Goal: Answer question/provide support: Share knowledge or assist other users

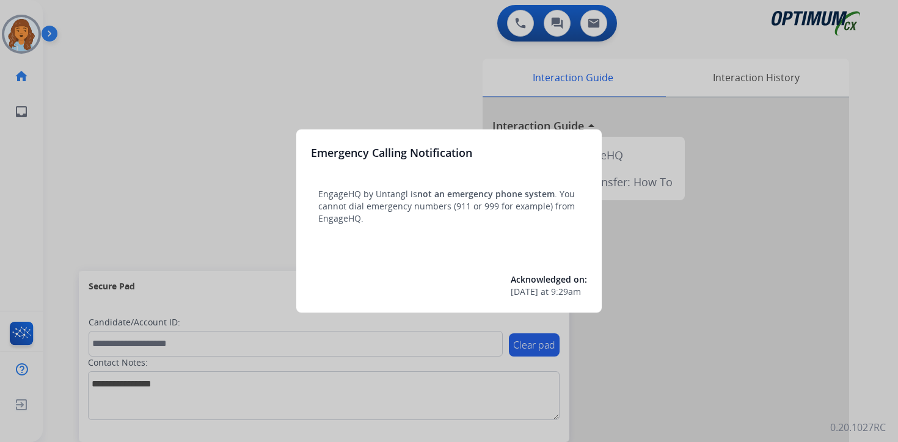
click at [81, 116] on div at bounding box center [449, 221] width 898 height 442
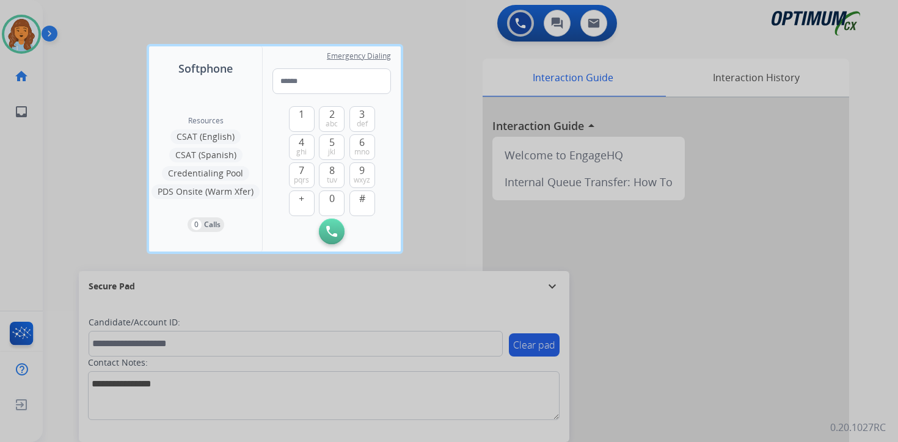
click at [67, 95] on div at bounding box center [449, 221] width 898 height 442
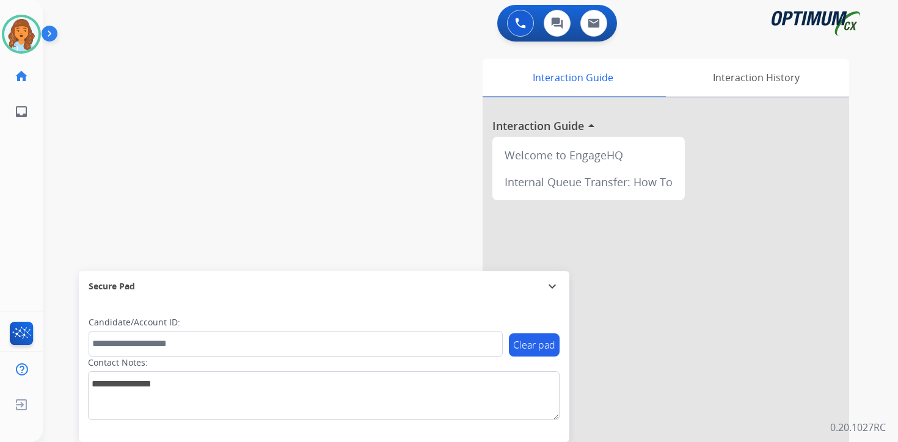
click at [56, 34] on img at bounding box center [52, 35] width 21 height 23
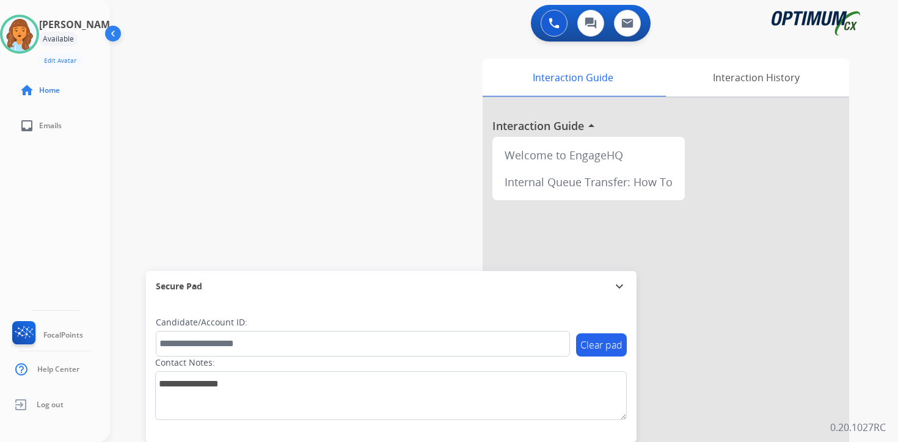
click at [886, 290] on div "0 Voice Interactions 0 Chat Interactions 0 Email Interactions swap_horiz Break …" at bounding box center [504, 221] width 788 height 442
click at [886, 430] on div "0 Voice Interactions 0 Chat Interactions 0 Email Interactions swap_horiz Break …" at bounding box center [504, 221] width 788 height 442
click at [384, 432] on div "Clear pad Candidate/Account ID: Contact Notes:" at bounding box center [391, 372] width 491 height 141
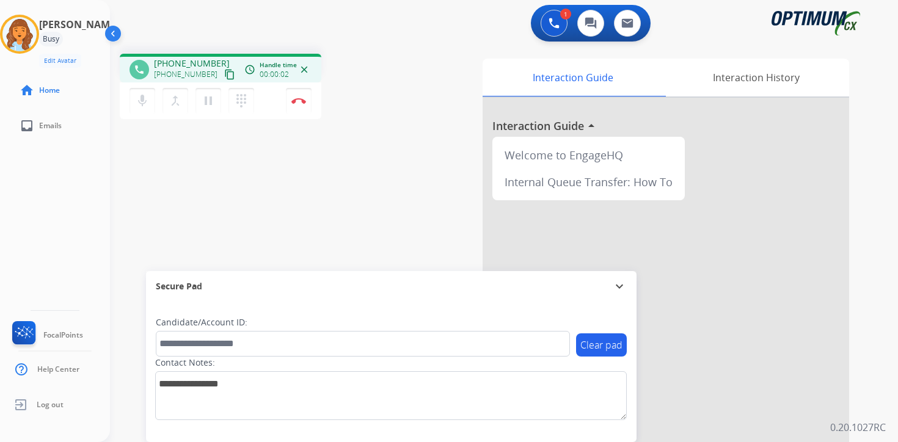
click at [224, 76] on mat-icon "content_copy" at bounding box center [229, 74] width 11 height 11
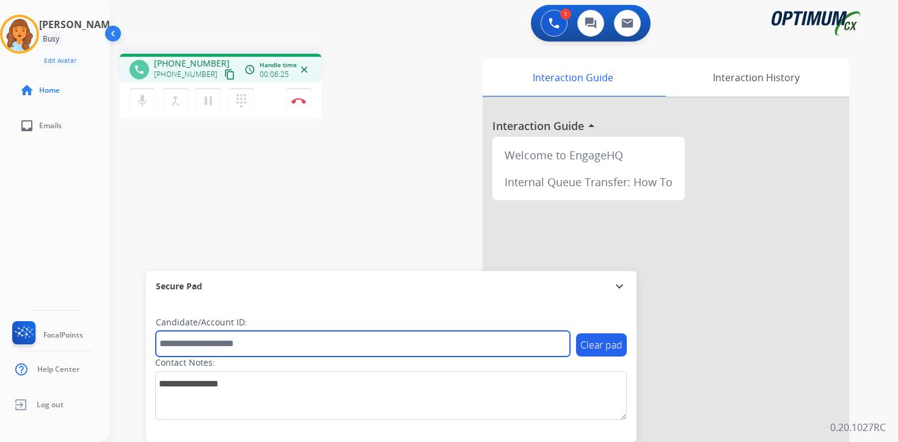
click at [219, 339] on input "text" at bounding box center [363, 344] width 414 height 26
type input "*******"
click at [269, 346] on input "*******" at bounding box center [363, 344] width 414 height 26
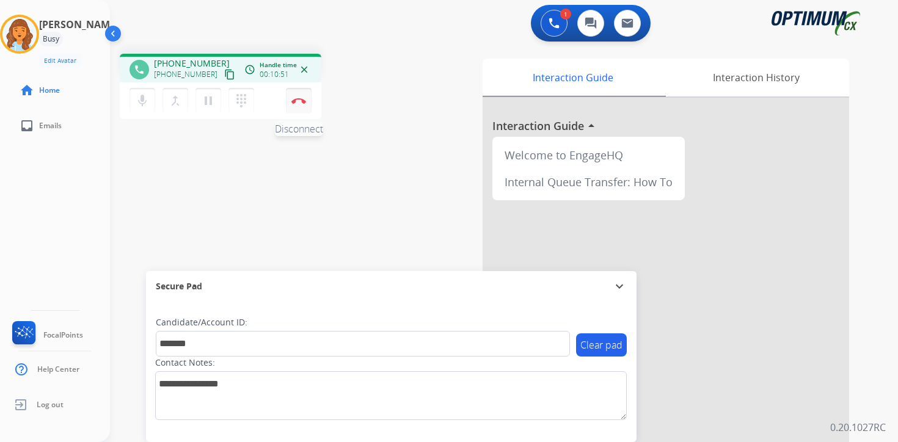
click at [298, 101] on img at bounding box center [298, 101] width 15 height 6
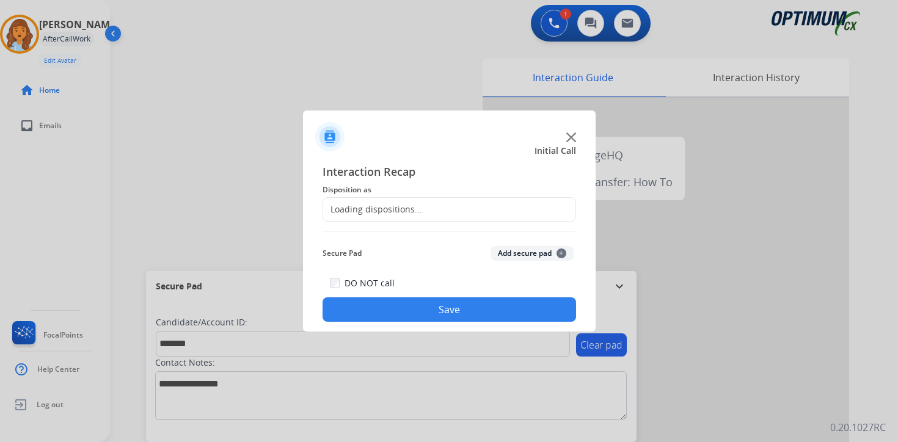
click at [560, 249] on span "+" at bounding box center [562, 254] width 10 height 10
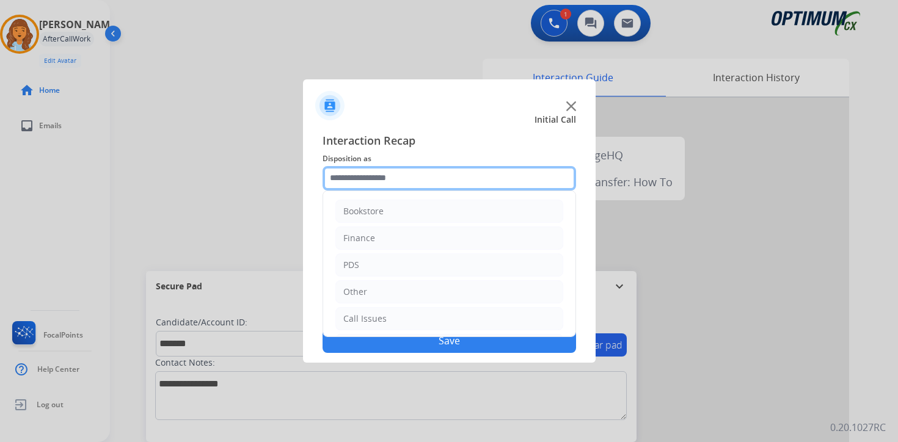
drag, startPoint x: 335, startPoint y: 167, endPoint x: 337, endPoint y: 175, distance: 7.4
click at [336, 168] on input "text" at bounding box center [450, 178] width 254 height 24
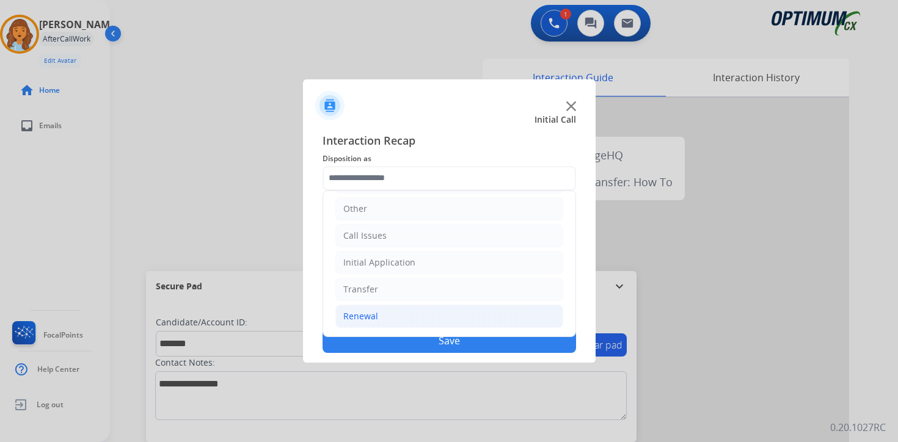
click at [358, 312] on div "Renewal" at bounding box center [360, 316] width 35 height 12
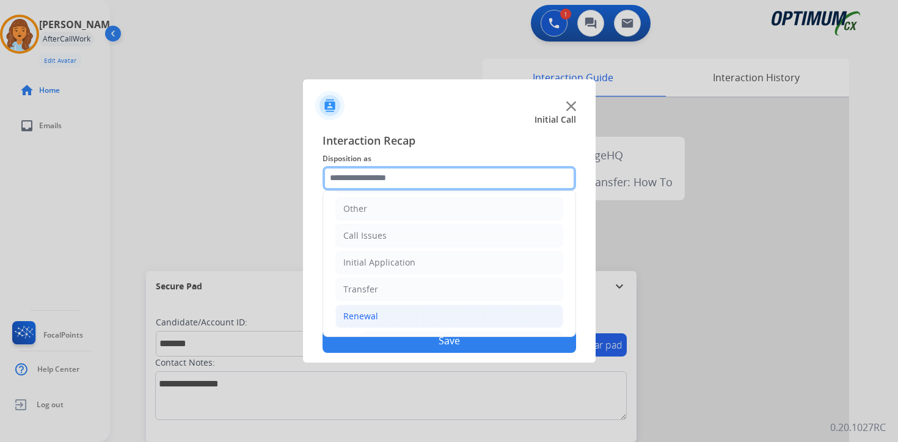
scroll to position [287, 0]
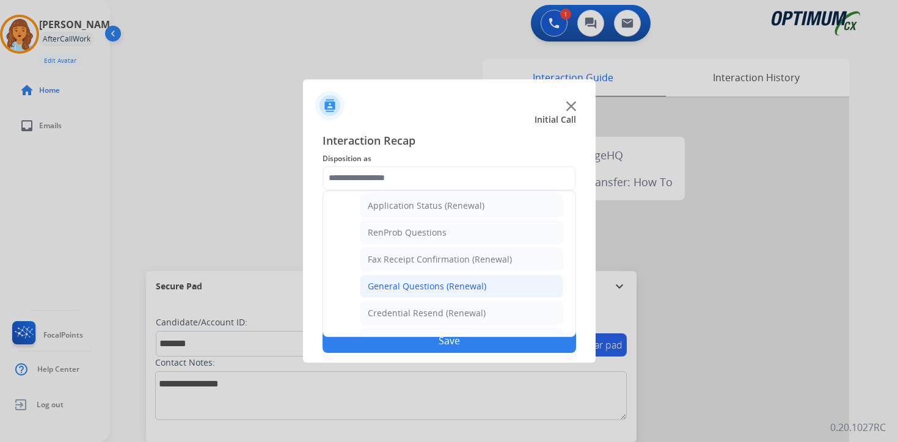
click at [376, 285] on div "General Questions (Renewal)" at bounding box center [427, 286] width 119 height 12
type input "**********"
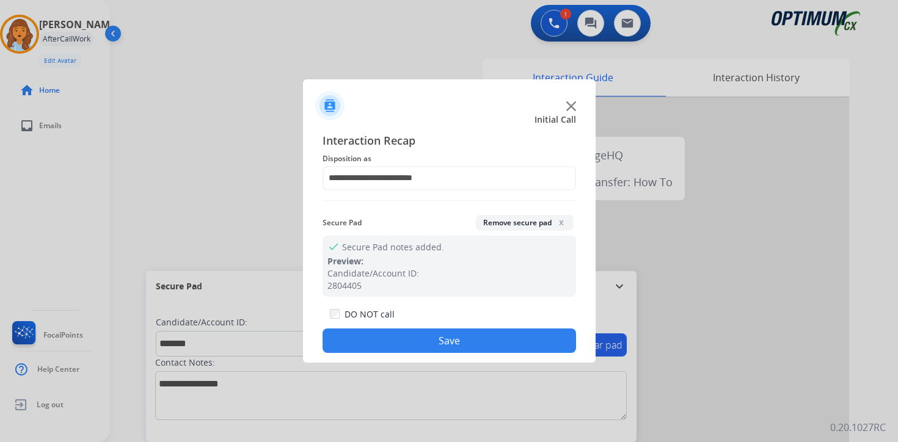
click at [406, 340] on button "Save" at bounding box center [450, 341] width 254 height 24
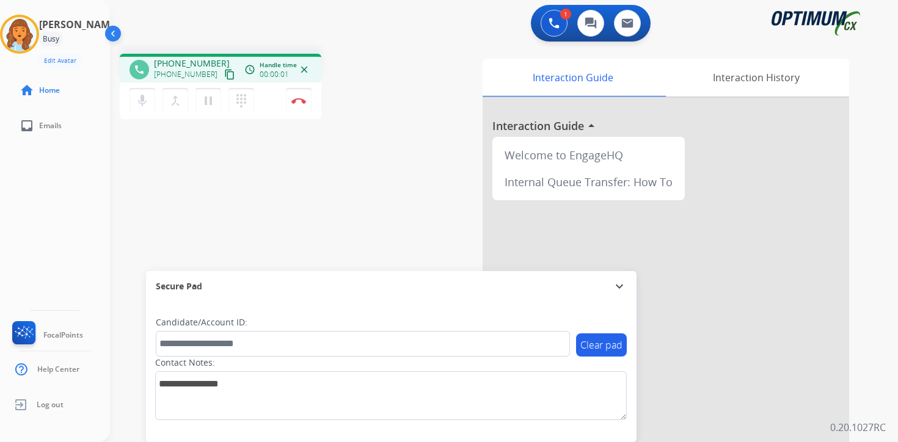
click at [222, 81] on button "content_copy" at bounding box center [229, 74] width 15 height 15
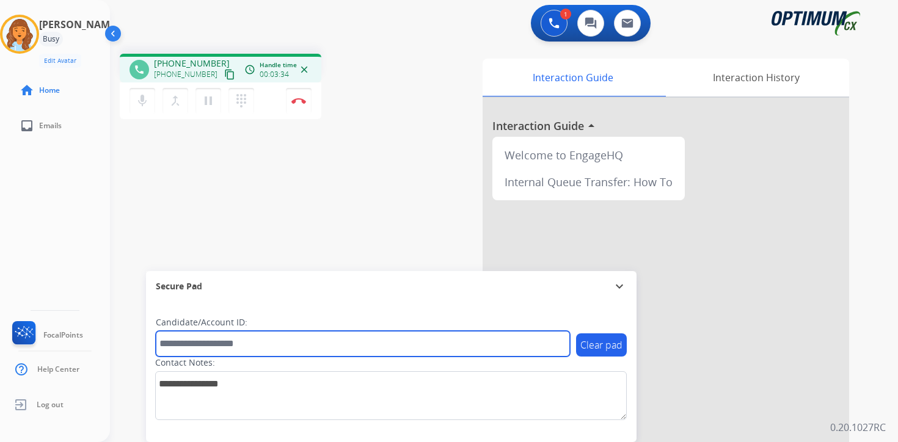
click at [202, 350] on input "text" at bounding box center [363, 344] width 414 height 26
type input "*******"
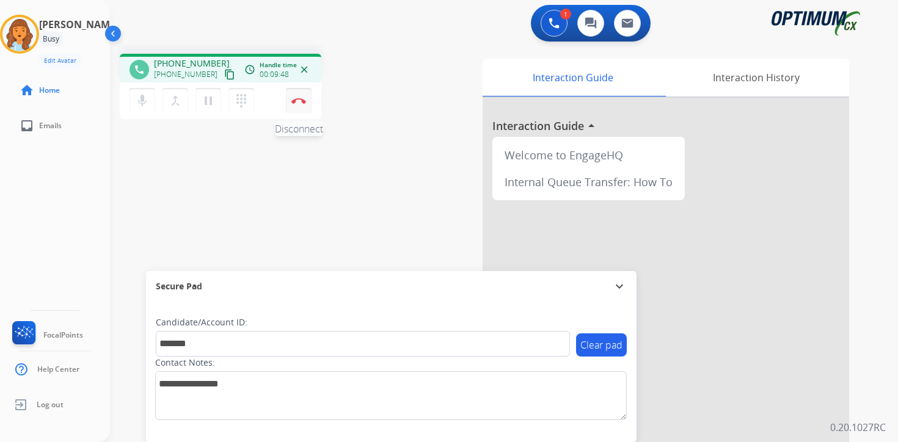
click at [300, 106] on button "Disconnect" at bounding box center [299, 101] width 26 height 26
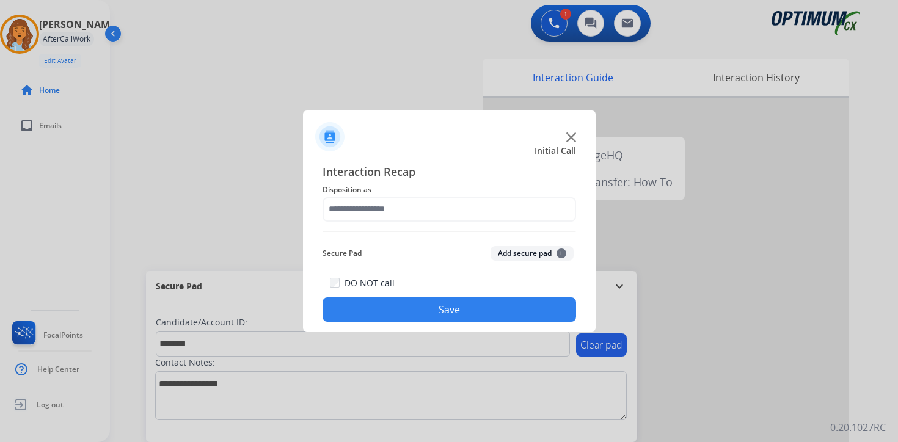
click at [553, 257] on button "Add secure pad +" at bounding box center [532, 253] width 83 height 15
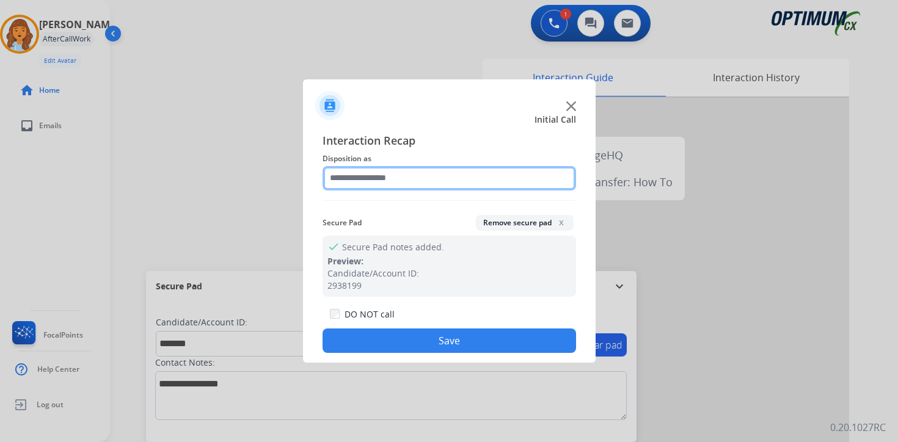
click at [367, 172] on input "text" at bounding box center [450, 178] width 254 height 24
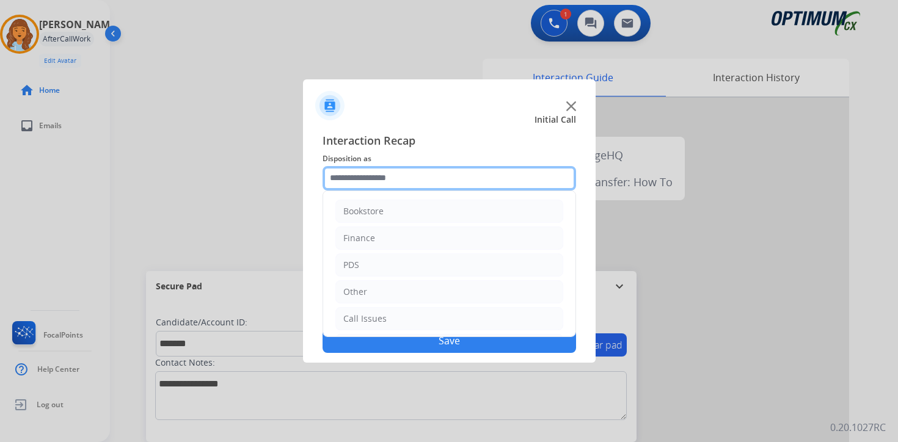
scroll to position [83, 0]
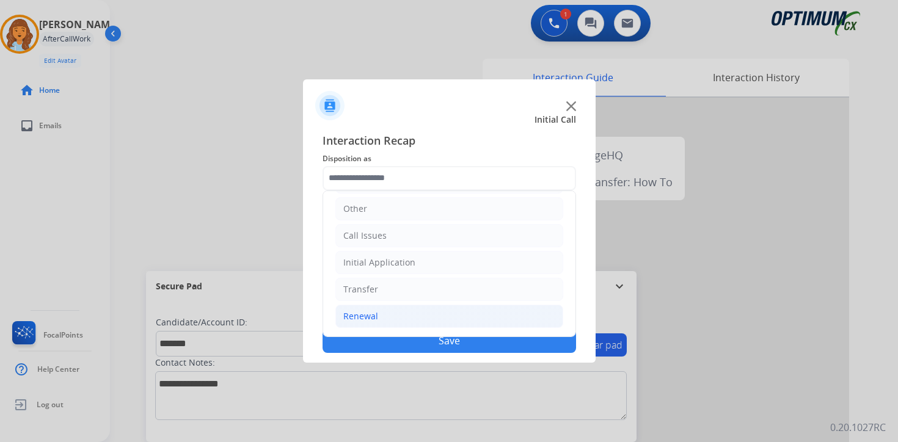
click at [386, 318] on li "Renewal" at bounding box center [449, 316] width 228 height 23
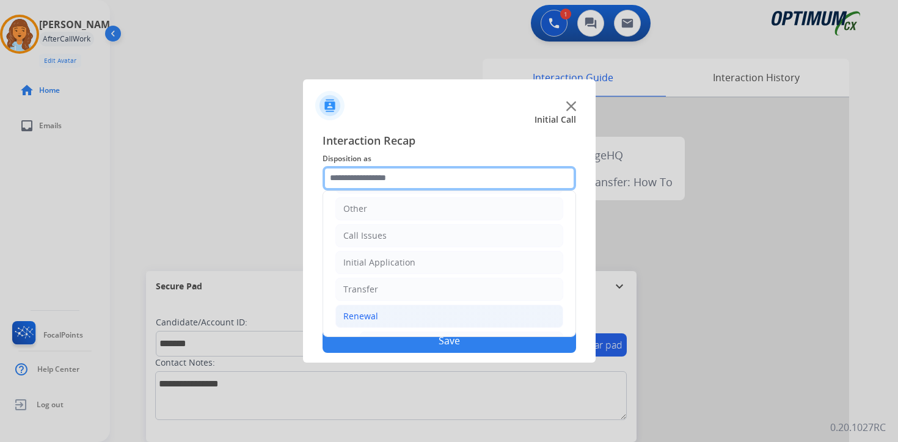
scroll to position [287, 0]
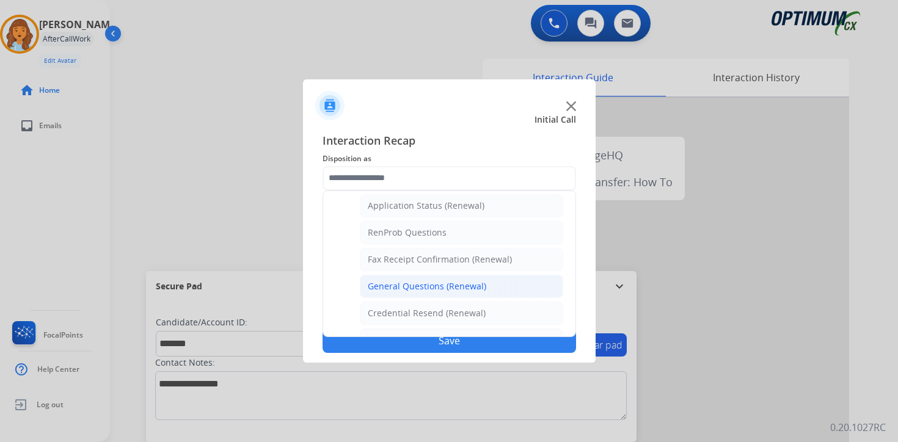
click at [397, 284] on div "General Questions (Renewal)" at bounding box center [427, 286] width 119 height 12
type input "**********"
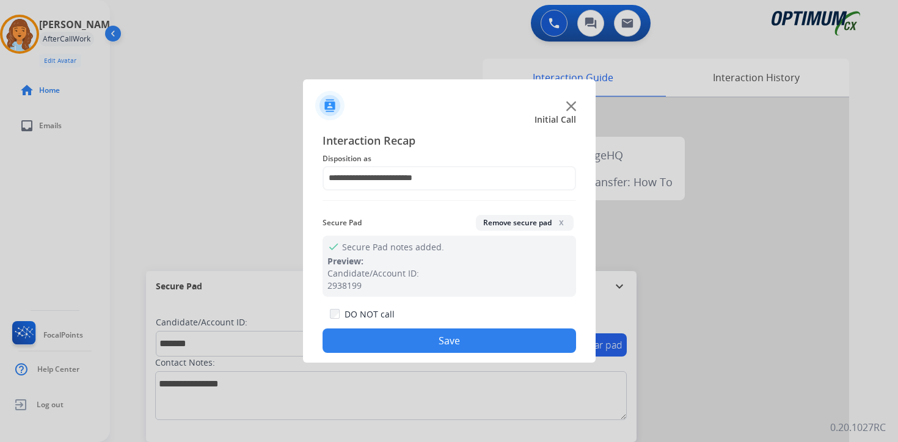
click at [382, 343] on button "Save" at bounding box center [450, 341] width 254 height 24
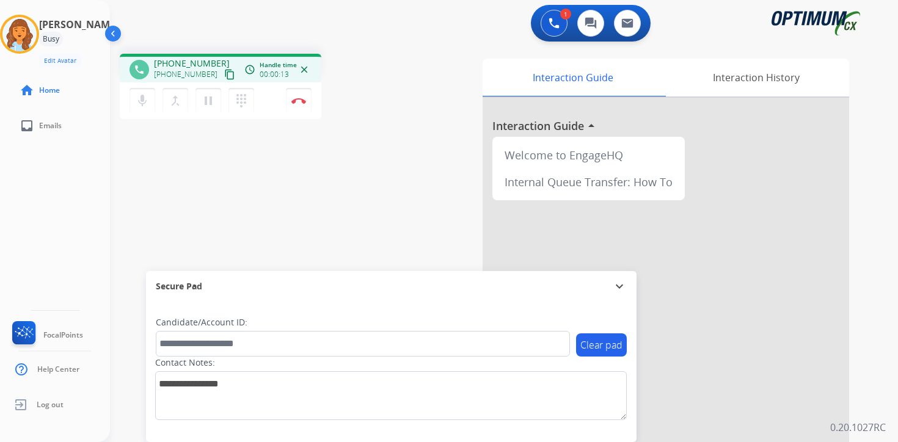
click at [224, 75] on mat-icon "content_copy" at bounding box center [229, 74] width 11 height 11
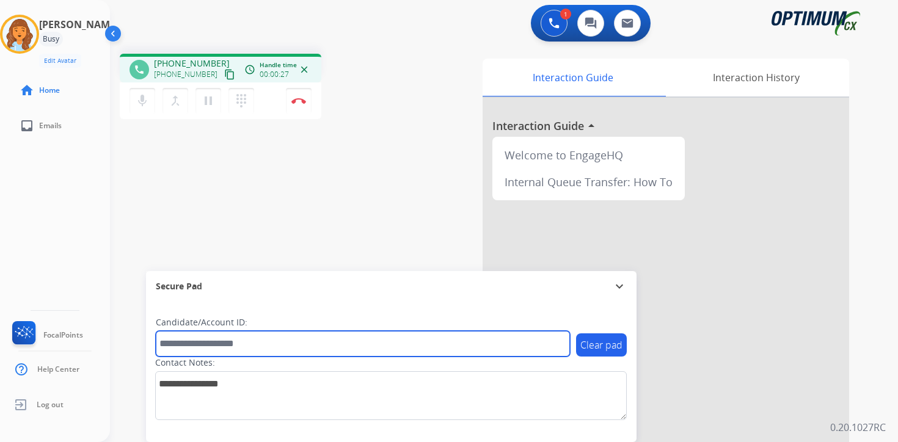
click at [196, 340] on input "text" at bounding box center [363, 344] width 414 height 26
type input "*******"
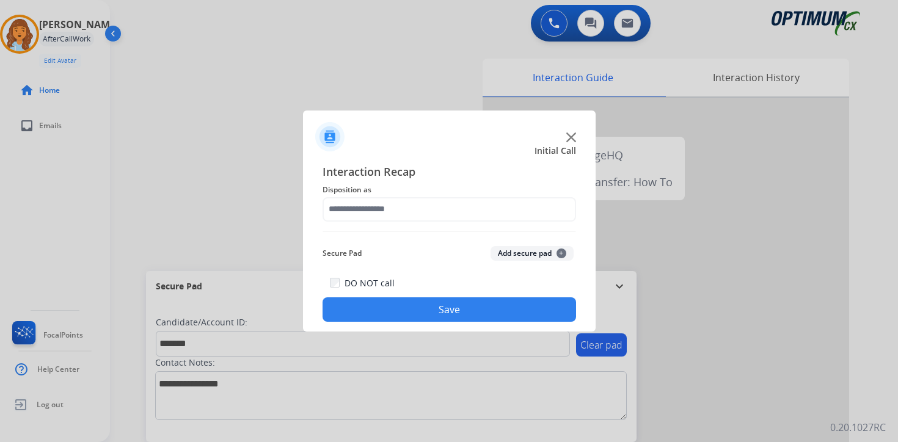
click at [560, 252] on span "+" at bounding box center [562, 254] width 10 height 10
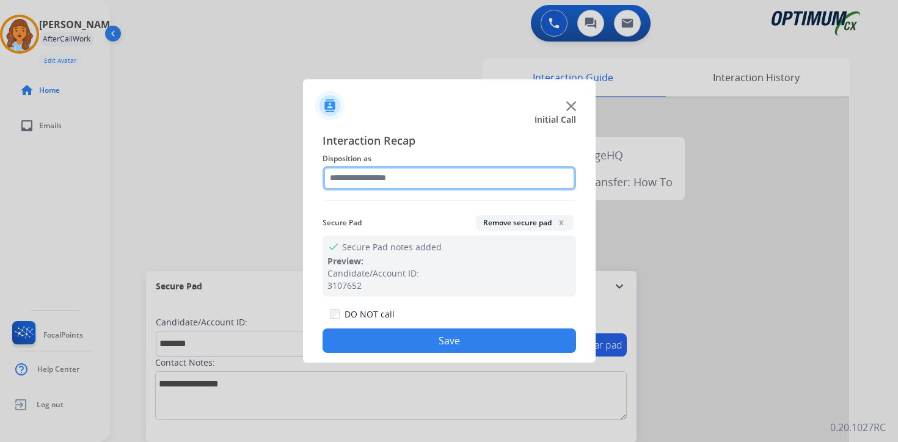
click at [356, 177] on input "text" at bounding box center [450, 178] width 254 height 24
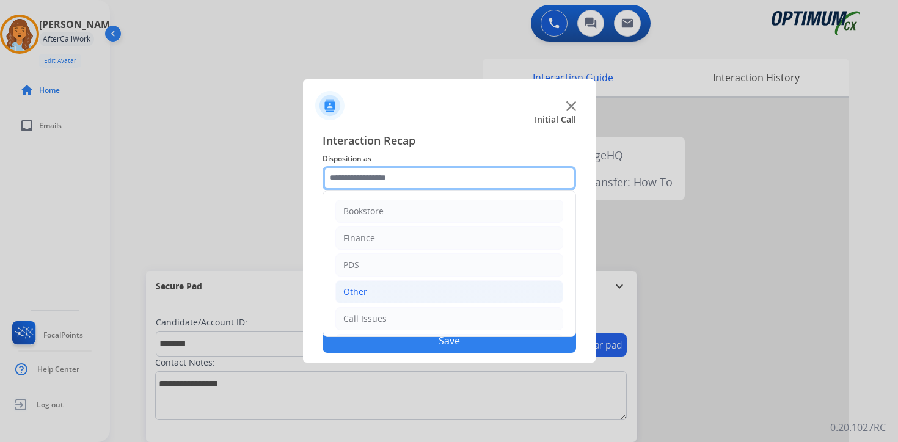
scroll to position [83, 0]
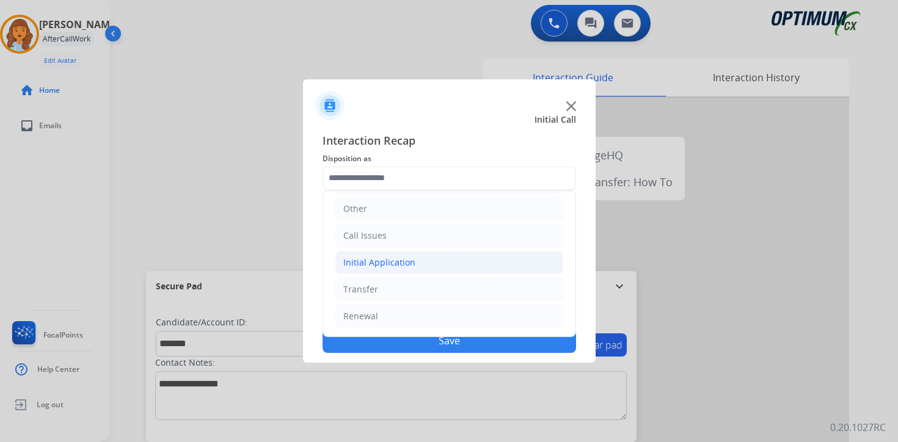
click at [364, 266] on div "Initial Application" at bounding box center [379, 263] width 72 height 12
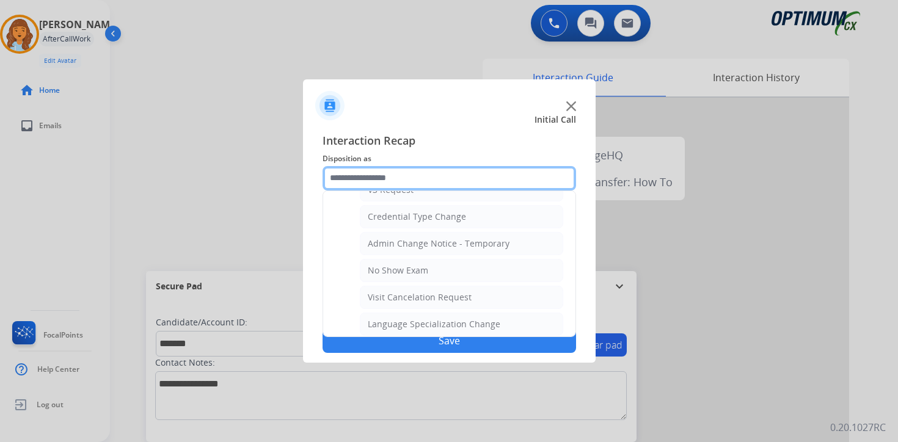
scroll to position [694, 0]
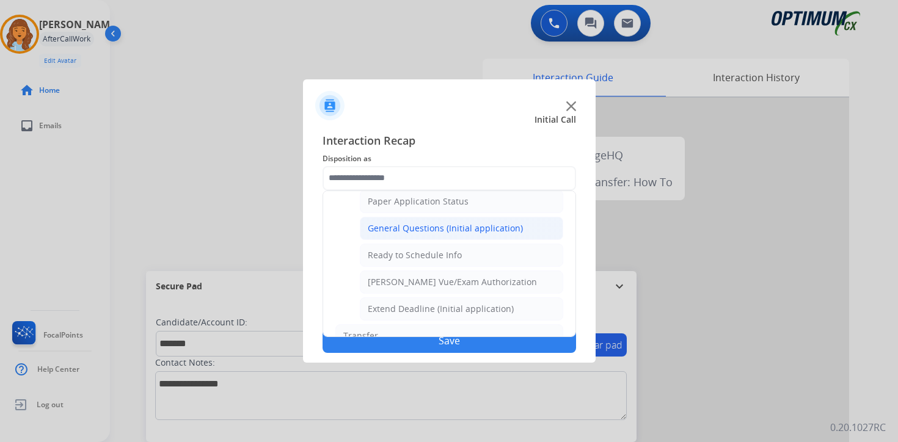
click at [384, 232] on div "General Questions (Initial application)" at bounding box center [445, 228] width 155 height 12
type input "**********"
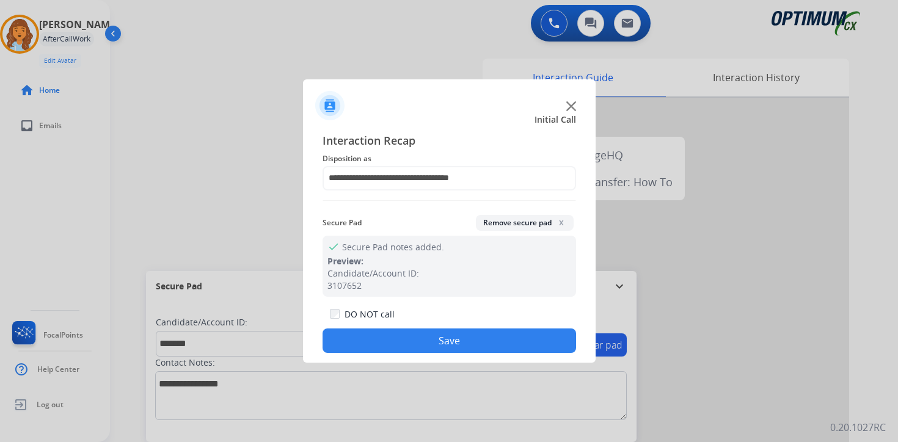
click at [392, 337] on button "Save" at bounding box center [450, 341] width 254 height 24
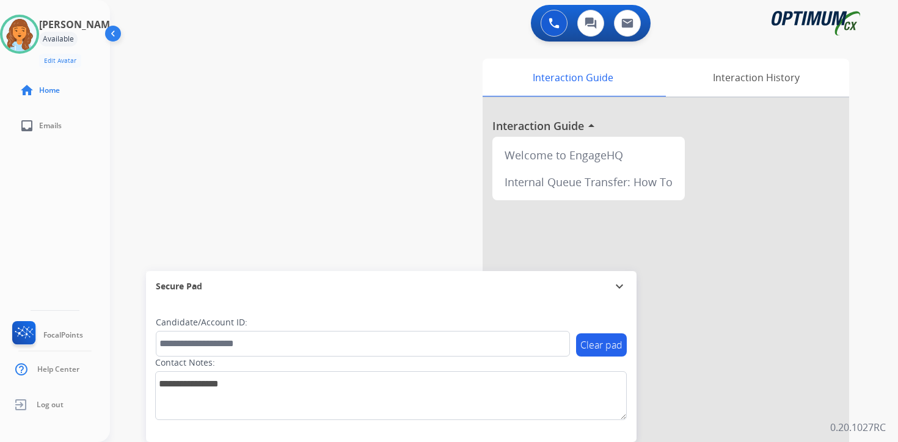
click at [866, 295] on div "Interaction Guide Interaction History Interaction Guide arrow_drop_up Welcome t…" at bounding box center [647, 304] width 443 height 500
click at [345, 431] on div "Clear pad Candidate/Account ID: Contact Notes:" at bounding box center [391, 372] width 491 height 141
click at [573, 425] on div "Clear pad Candidate/Account ID: Contact Notes:" at bounding box center [391, 372] width 491 height 141
click at [613, 430] on div "Clear pad Candidate/Account ID: Contact Notes:" at bounding box center [391, 372] width 491 height 141
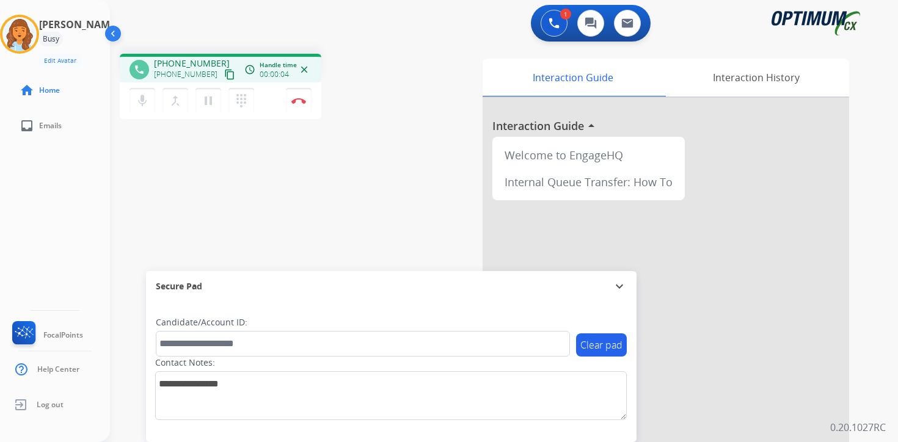
click at [224, 76] on mat-icon "content_copy" at bounding box center [229, 74] width 11 height 11
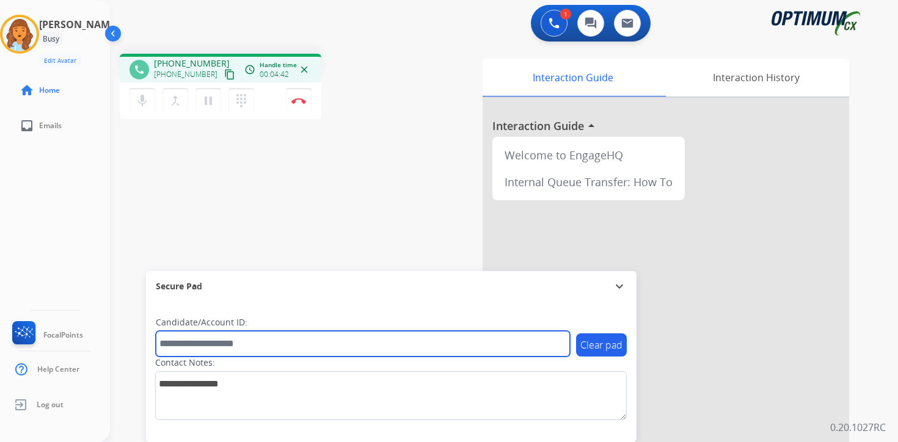
click at [185, 341] on input "text" at bounding box center [363, 344] width 414 height 26
type input "*******"
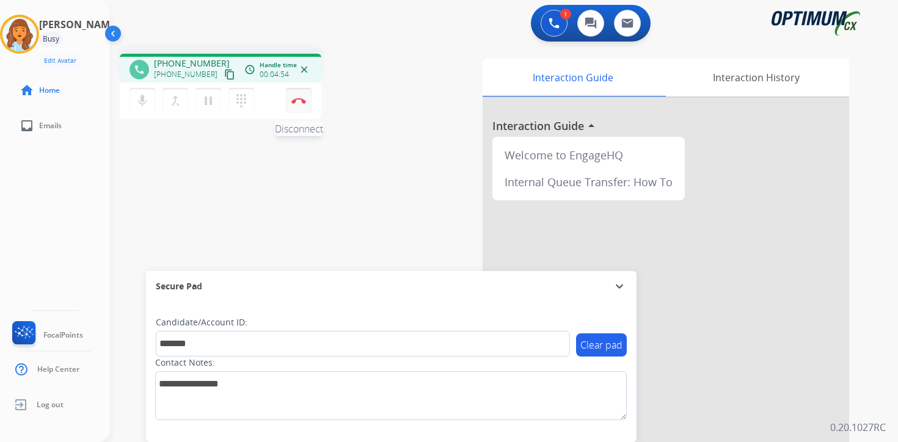
click at [293, 98] on img at bounding box center [298, 101] width 15 height 6
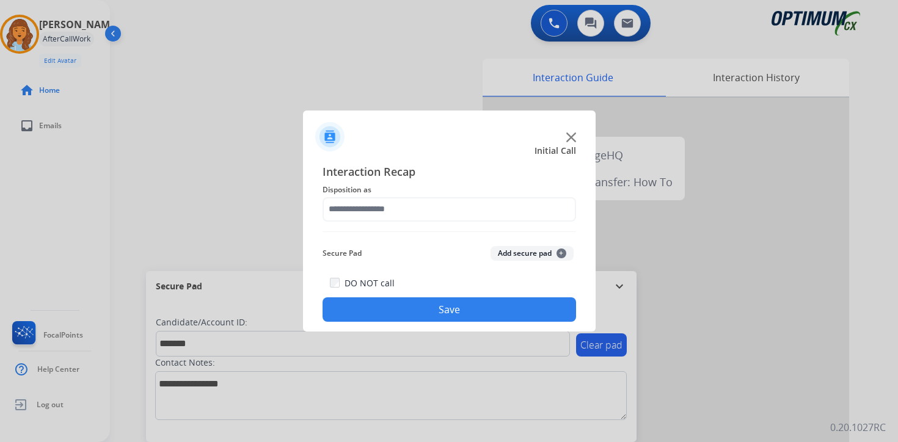
click at [561, 247] on button "Add secure pad +" at bounding box center [532, 253] width 83 height 15
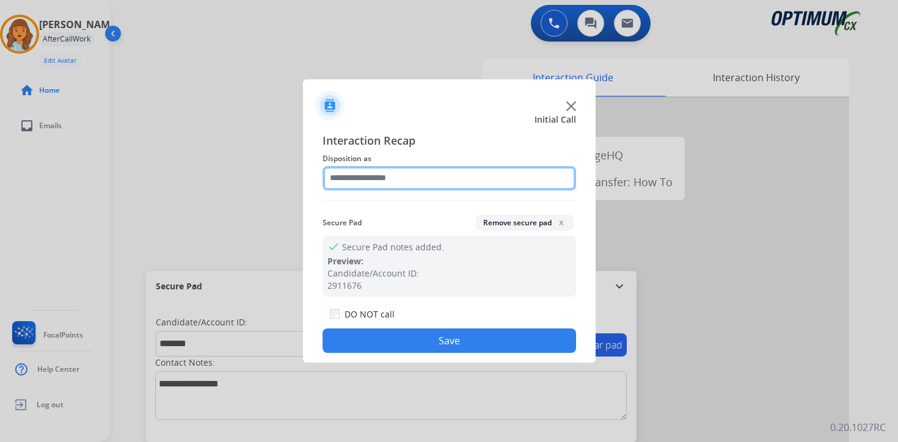
click at [345, 169] on input "text" at bounding box center [450, 178] width 254 height 24
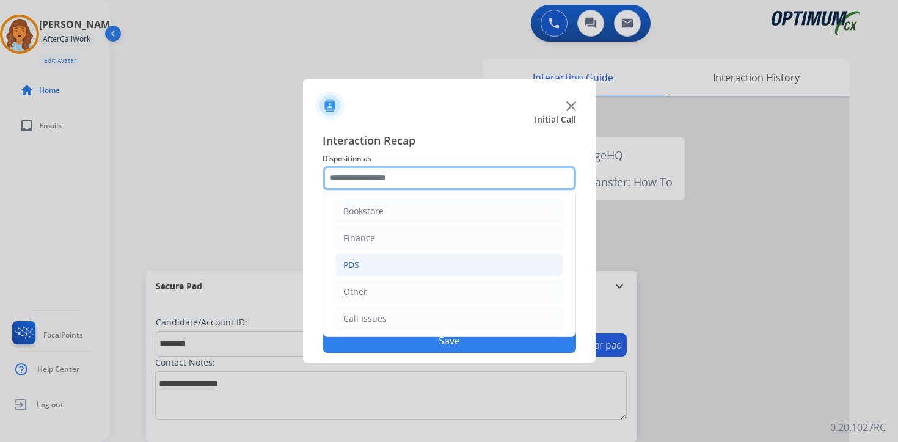
scroll to position [83, 0]
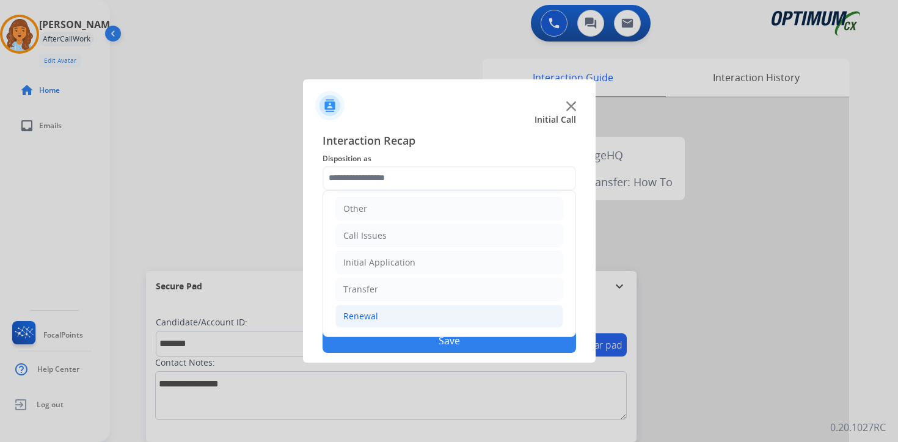
click at [376, 313] on div "Renewal" at bounding box center [360, 316] width 35 height 12
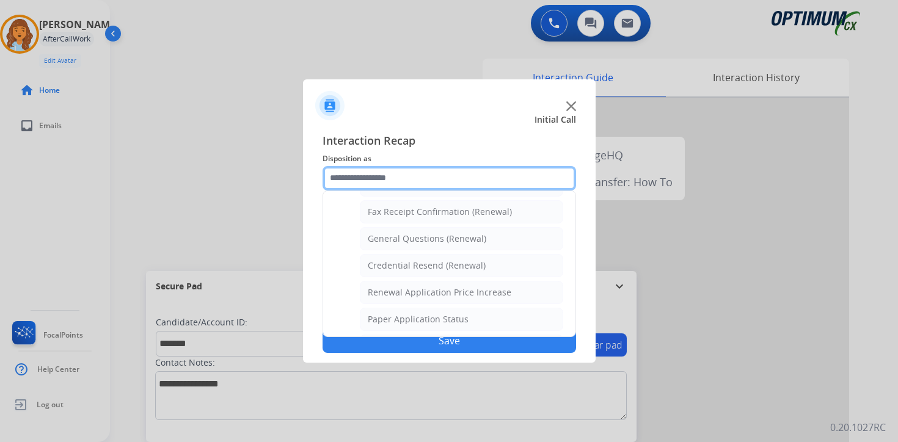
scroll to position [326, 0]
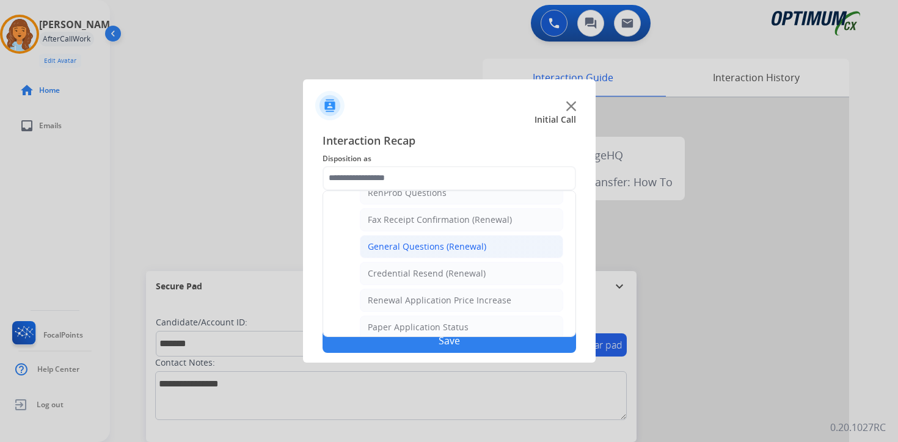
click at [414, 249] on div "General Questions (Renewal)" at bounding box center [427, 247] width 119 height 12
type input "**********"
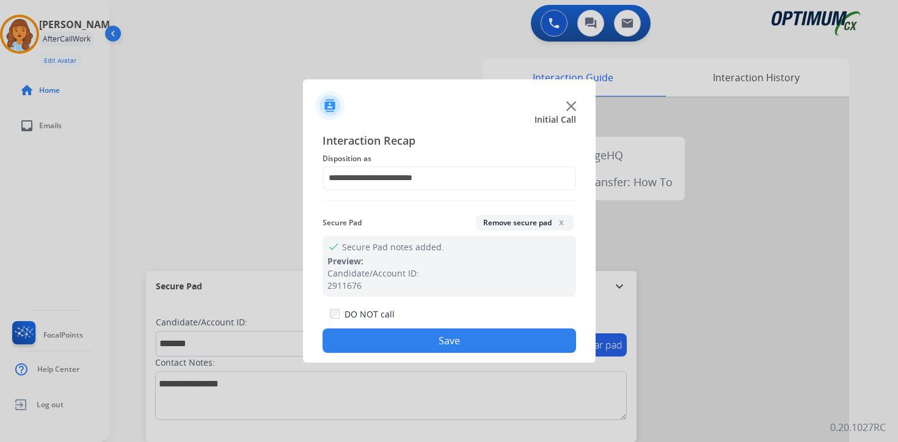
click at [430, 350] on button "Save" at bounding box center [450, 341] width 254 height 24
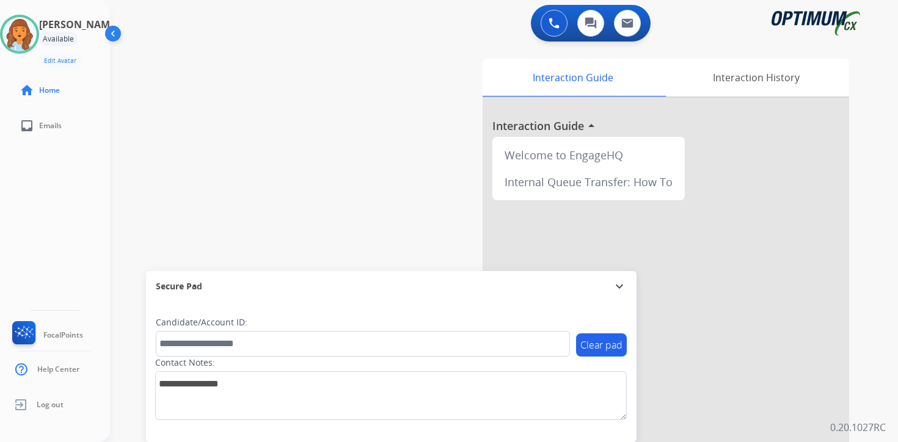
click at [865, 400] on div "Interaction Guide Interaction History Interaction Guide arrow_drop_up Welcome t…" at bounding box center [647, 304] width 443 height 500
click at [31, 40] on img at bounding box center [19, 34] width 34 height 34
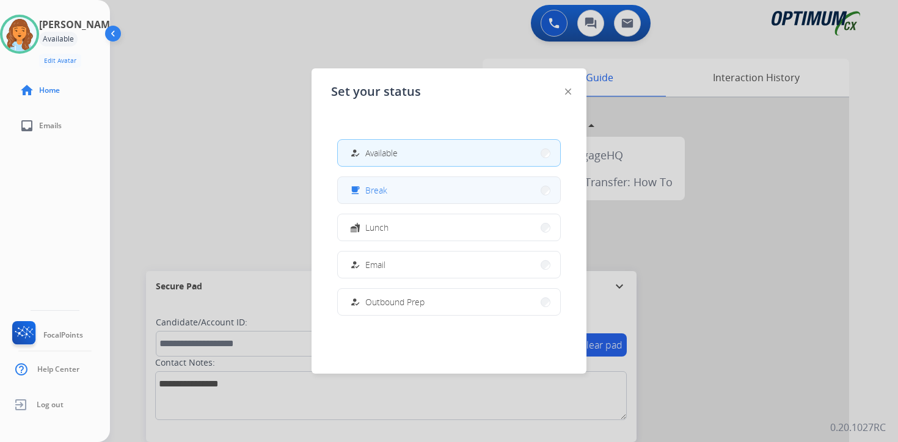
click at [384, 188] on span "Break" at bounding box center [376, 190] width 22 height 13
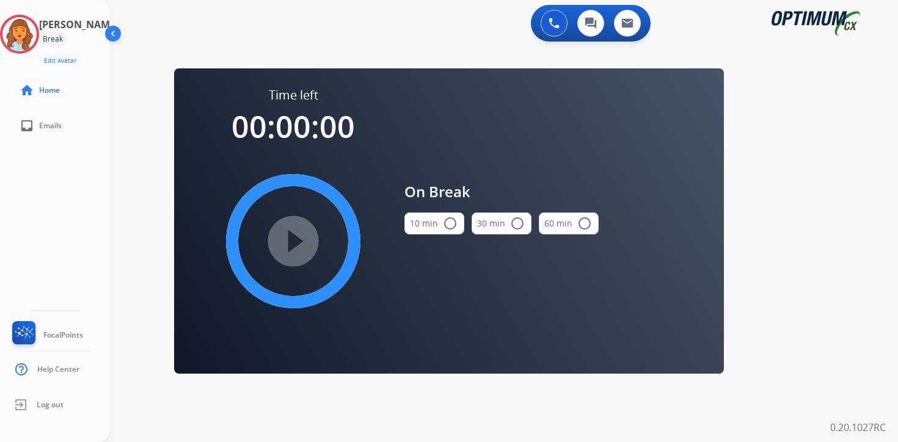
click at [827, 319] on div "0 Voice Interactions 0 Chat Interactions 0 Email Interactions swap_horiz Break …" at bounding box center [504, 221] width 788 height 442
click at [29, 34] on img at bounding box center [19, 34] width 34 height 34
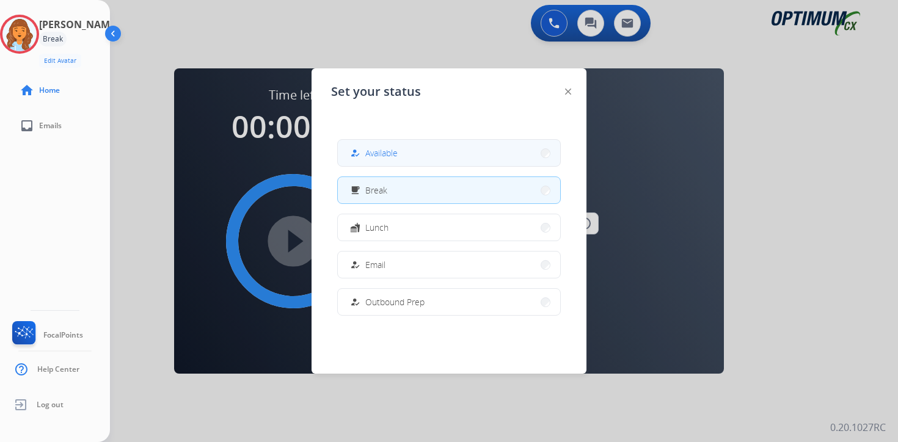
click at [389, 158] on span "Available" at bounding box center [381, 153] width 32 height 13
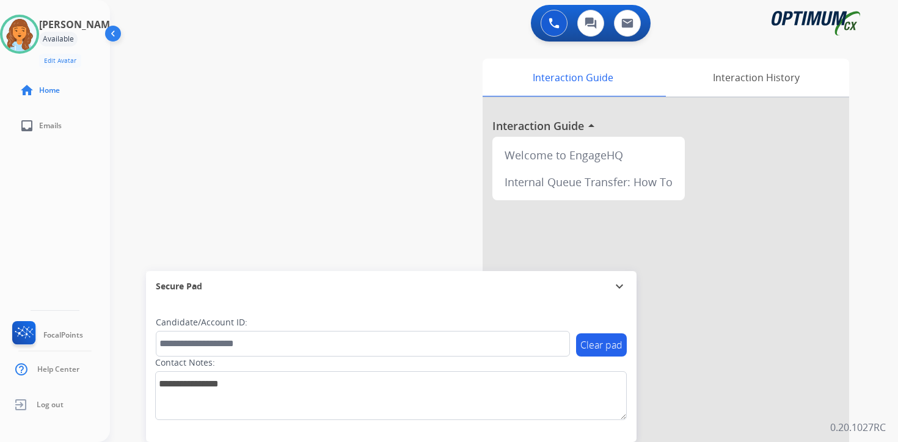
click at [856, 371] on div "Interaction Guide Interaction History Interaction Guide arrow_drop_up Welcome t…" at bounding box center [647, 304] width 443 height 500
click at [882, 362] on div "0 Voice Interactions 0 Chat Interactions 0 Email Interactions swap_horiz Break …" at bounding box center [504, 221] width 788 height 442
click at [24, 33] on img at bounding box center [19, 34] width 34 height 34
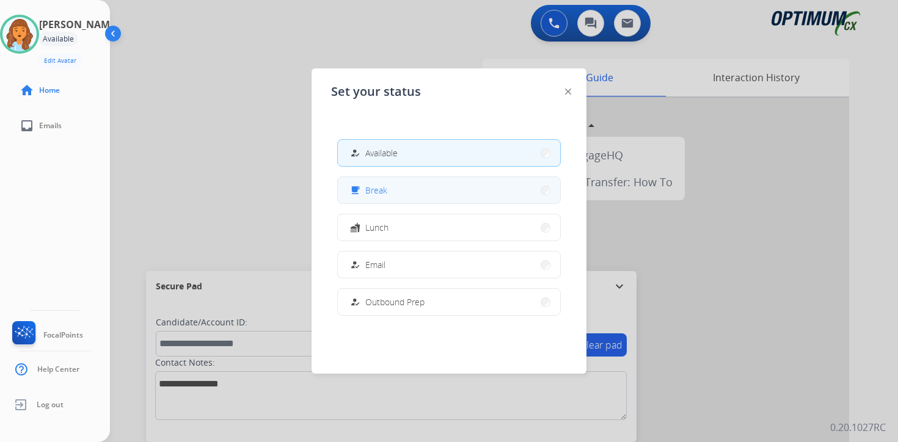
click at [390, 194] on button "free_breakfast Break" at bounding box center [449, 190] width 222 height 26
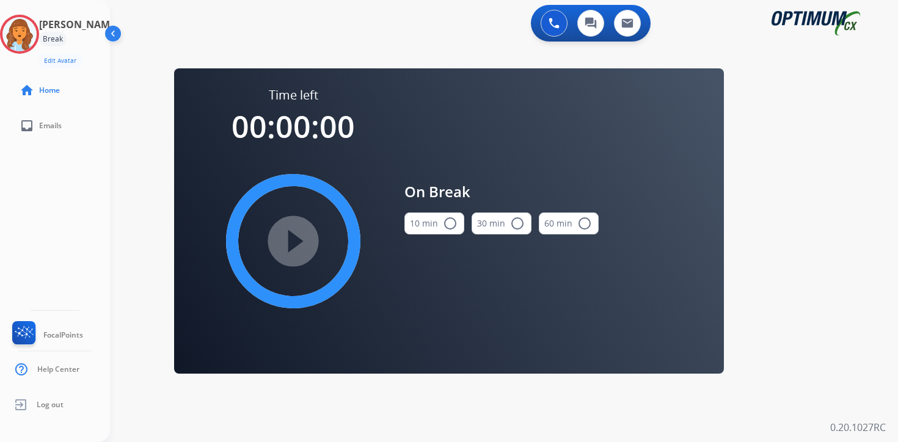
click at [824, 324] on div "0 Voice Interactions 0 Chat Interactions 0 Email Interactions swap_horiz Break …" at bounding box center [504, 221] width 788 height 442
click at [32, 34] on img at bounding box center [19, 34] width 34 height 34
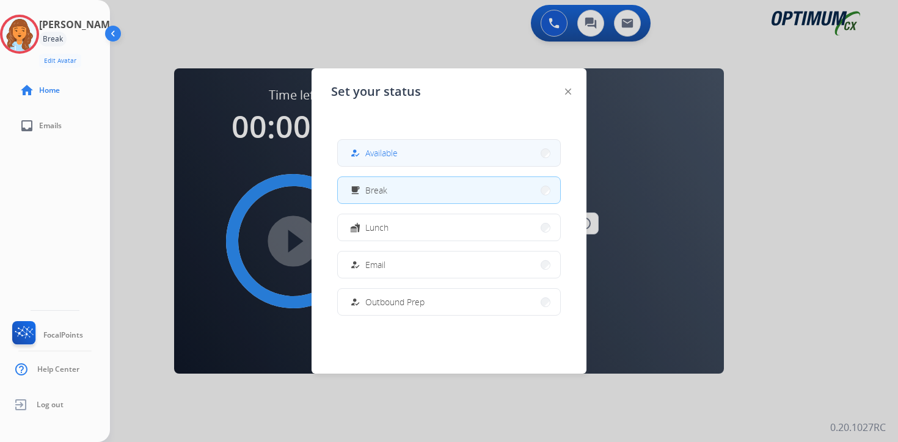
click at [366, 155] on div "how_to_reg Available" at bounding box center [373, 153] width 50 height 15
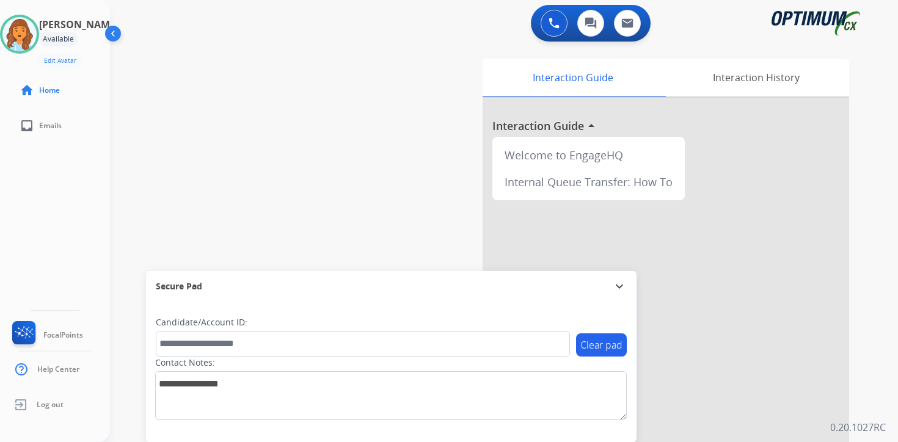
click at [873, 396] on div "0 Voice Interactions 0 Chat Interactions 0 Email Interactions swap_horiz Break …" at bounding box center [504, 221] width 788 height 442
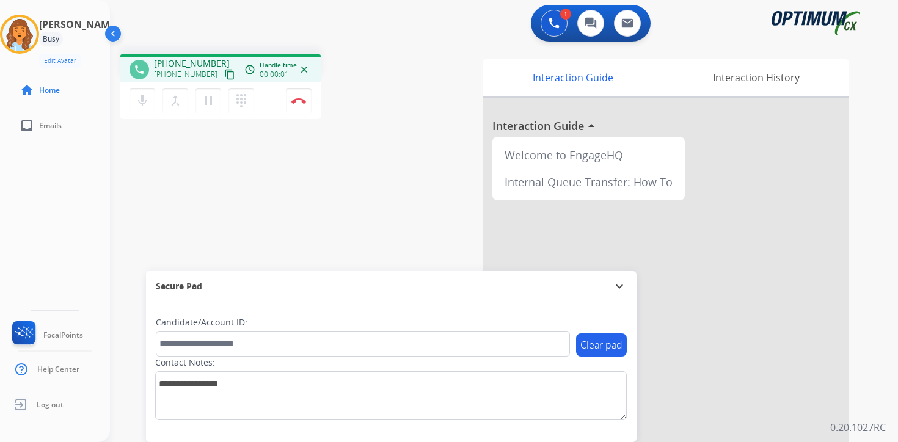
click at [224, 74] on mat-icon "content_copy" at bounding box center [229, 74] width 11 height 11
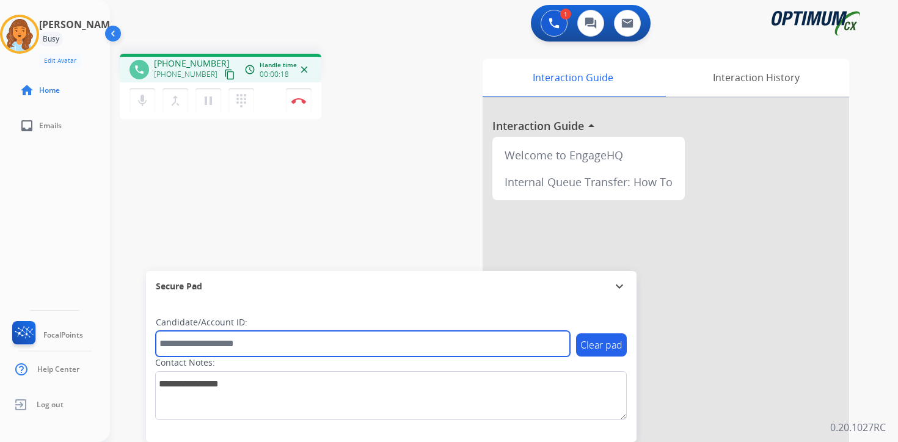
click at [211, 341] on input "text" at bounding box center [363, 344] width 414 height 26
type input "*******"
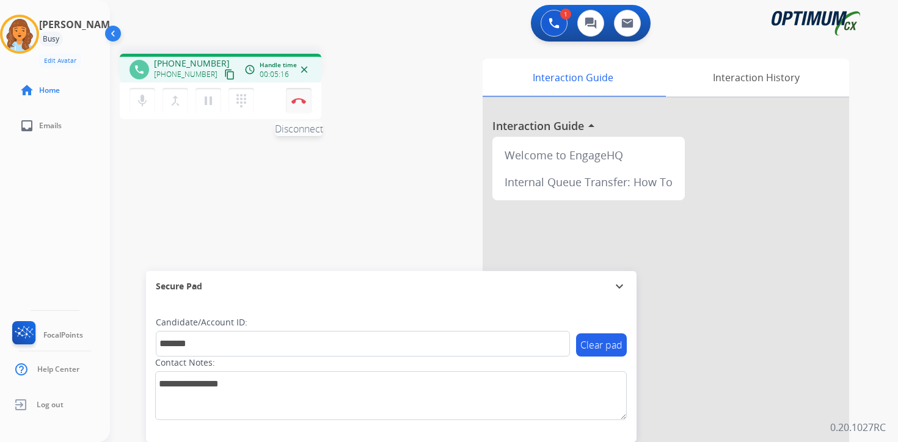
click at [303, 107] on button "Disconnect" at bounding box center [299, 101] width 26 height 26
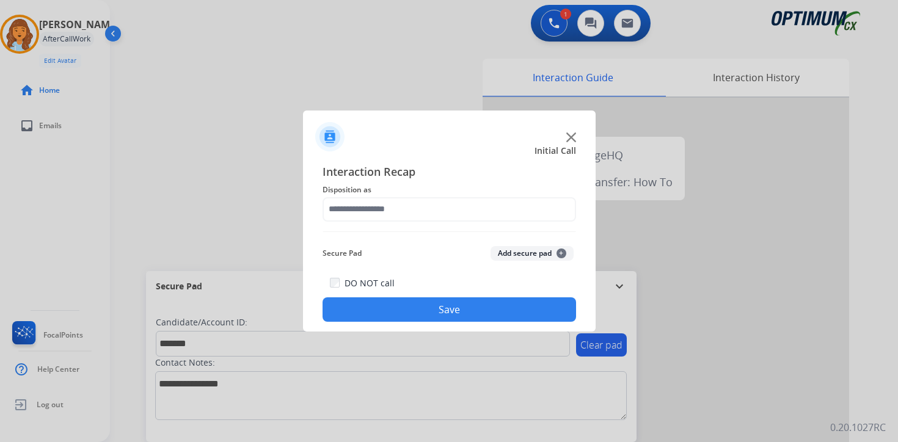
click at [527, 245] on div "Secure Pad Add secure pad +" at bounding box center [450, 253] width 254 height 24
click at [528, 254] on button "Add secure pad +" at bounding box center [532, 253] width 83 height 15
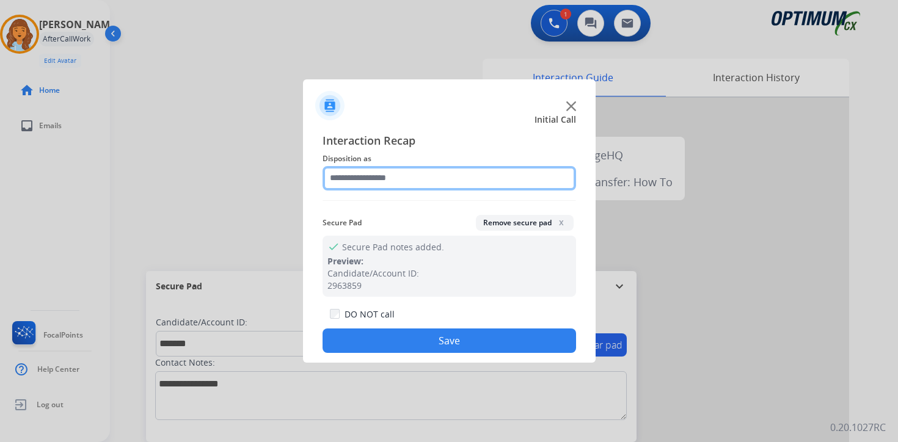
click at [364, 174] on input "text" at bounding box center [450, 178] width 254 height 24
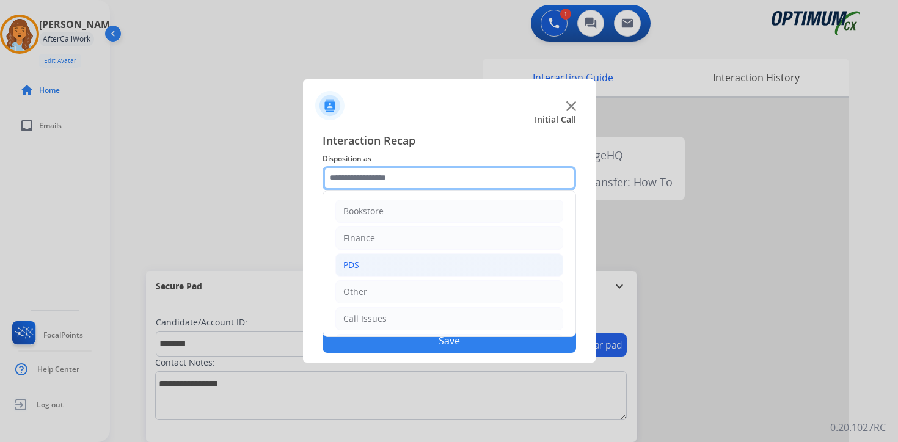
scroll to position [83, 0]
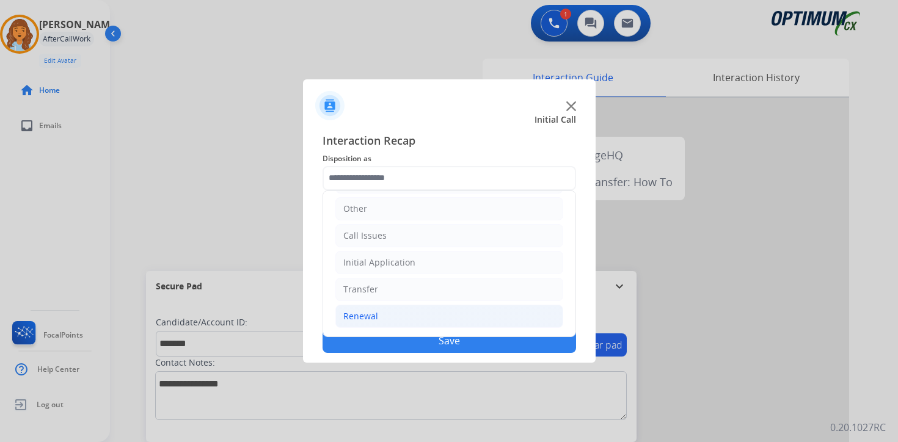
click at [368, 317] on div "Renewal" at bounding box center [360, 316] width 35 height 12
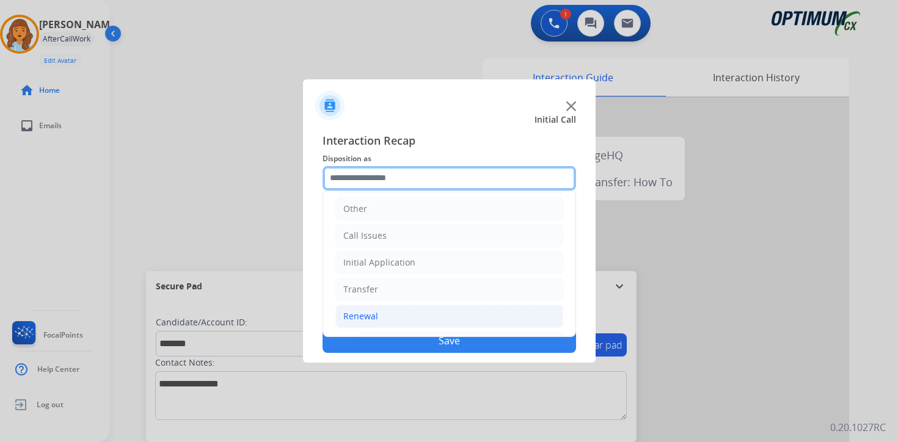
scroll to position [287, 0]
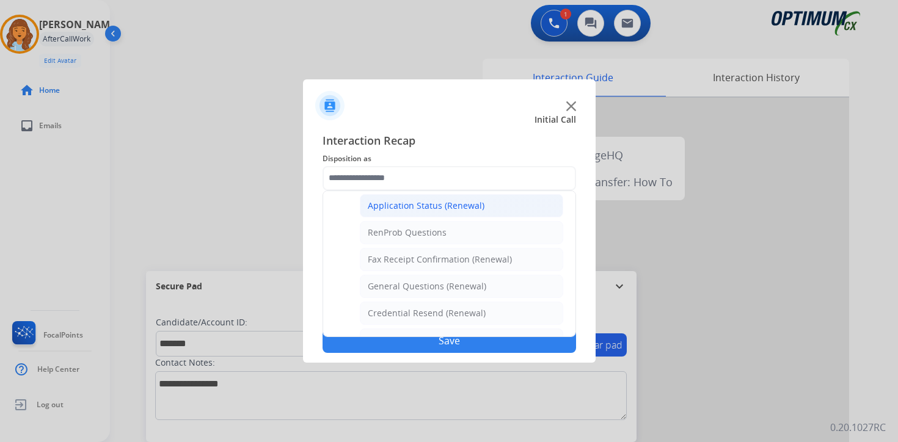
click at [389, 210] on div "Application Status (Renewal)" at bounding box center [426, 206] width 117 height 12
type input "**********"
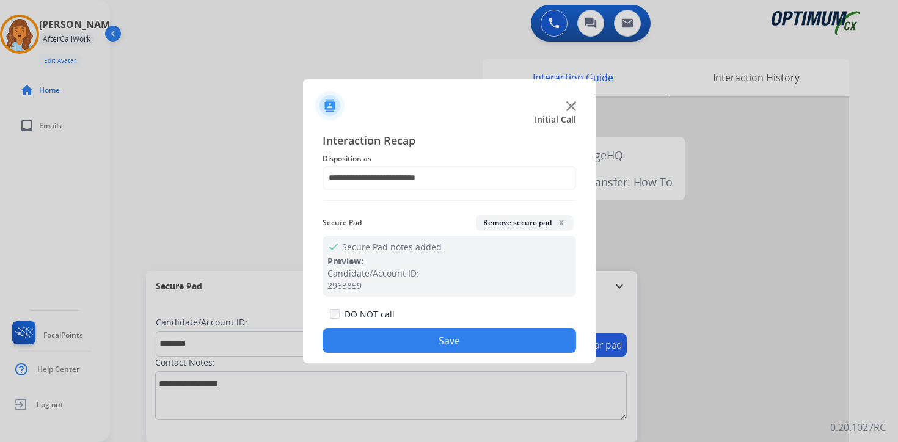
click at [402, 344] on button "Save" at bounding box center [450, 341] width 254 height 24
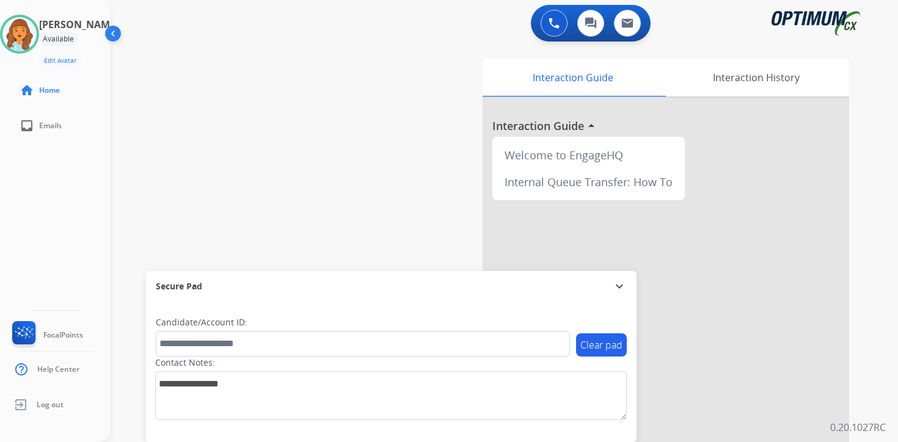
click at [526, 428] on div "Clear pad Candidate/Account ID: Contact Notes:" at bounding box center [391, 372] width 491 height 141
click at [890, 426] on div "0 Voice Interactions 0 Chat Interactions 0 Email Interactions swap_horiz Break …" at bounding box center [504, 221] width 788 height 442
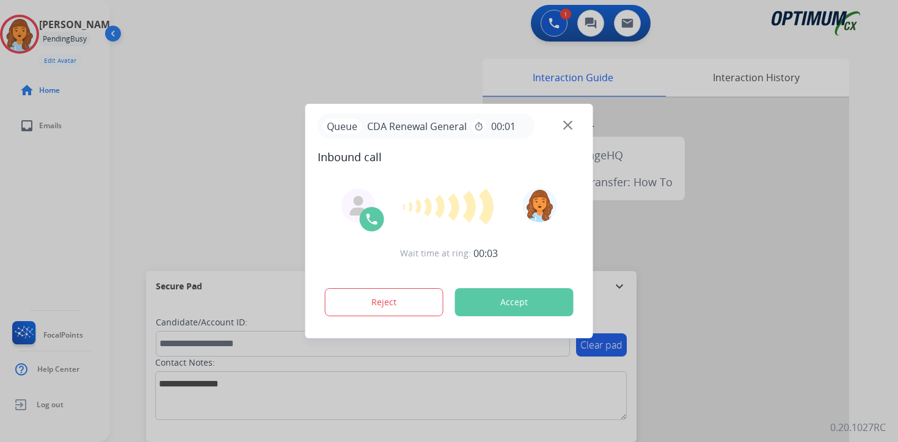
click at [862, 422] on p "0.20.1027RC" at bounding box center [858, 427] width 56 height 15
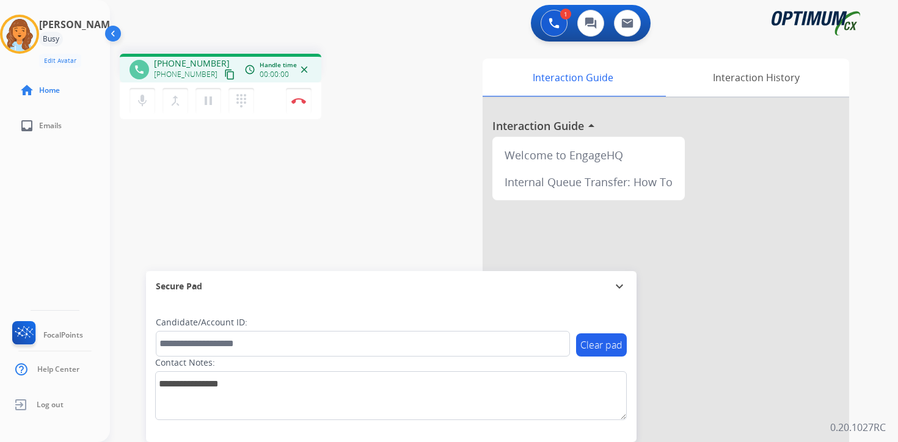
click at [224, 76] on mat-icon "content_copy" at bounding box center [229, 74] width 11 height 11
click at [884, 415] on div "1 Voice Interactions 0 Chat Interactions 0 Email Interactions phone [PHONE_NUMB…" at bounding box center [504, 221] width 788 height 442
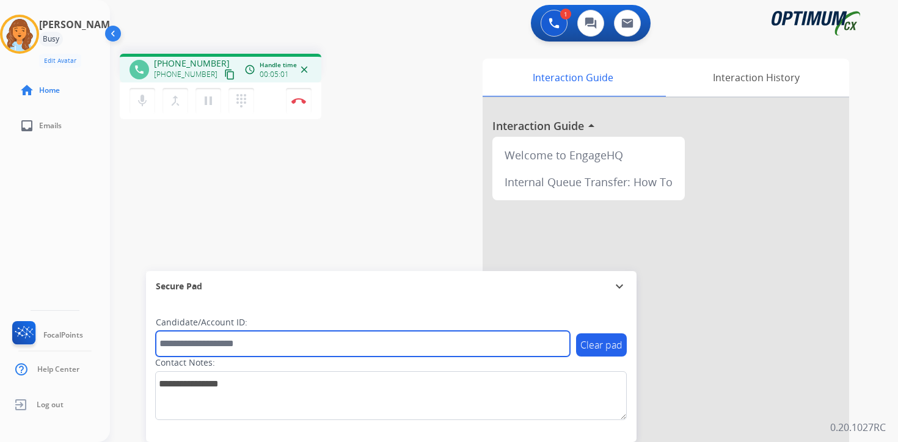
click at [224, 340] on input "text" at bounding box center [363, 344] width 414 height 26
type input "*******"
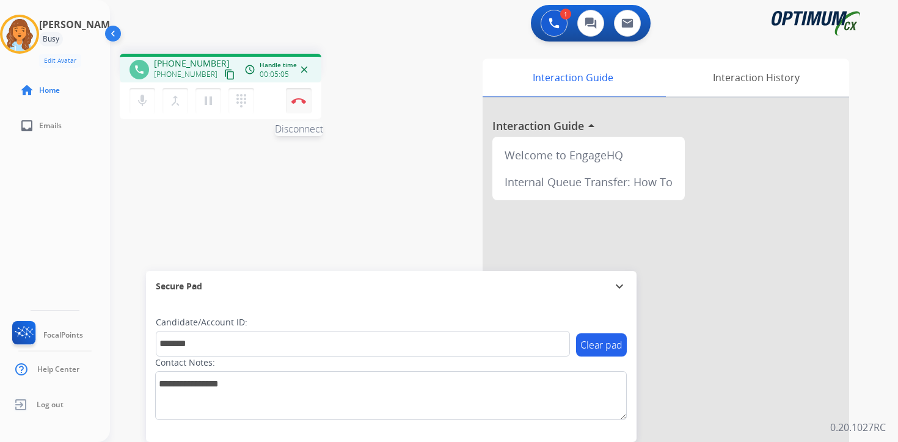
click at [290, 102] on button "Disconnect" at bounding box center [299, 101] width 26 height 26
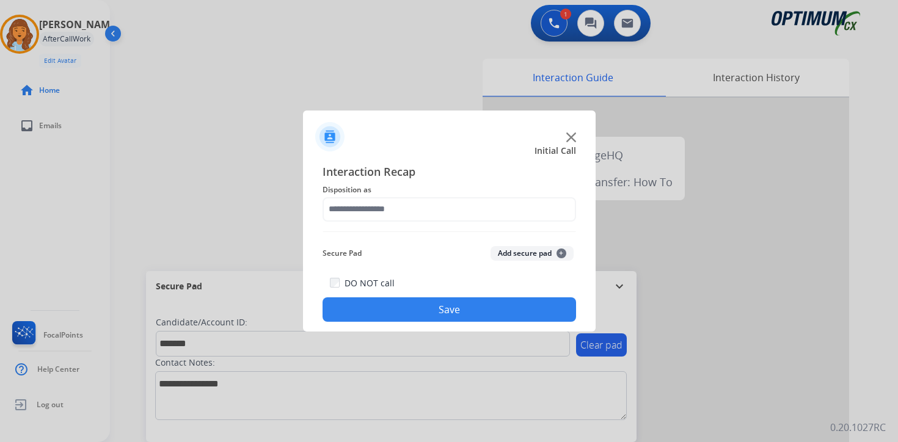
click at [533, 255] on button "Add secure pad +" at bounding box center [532, 253] width 83 height 15
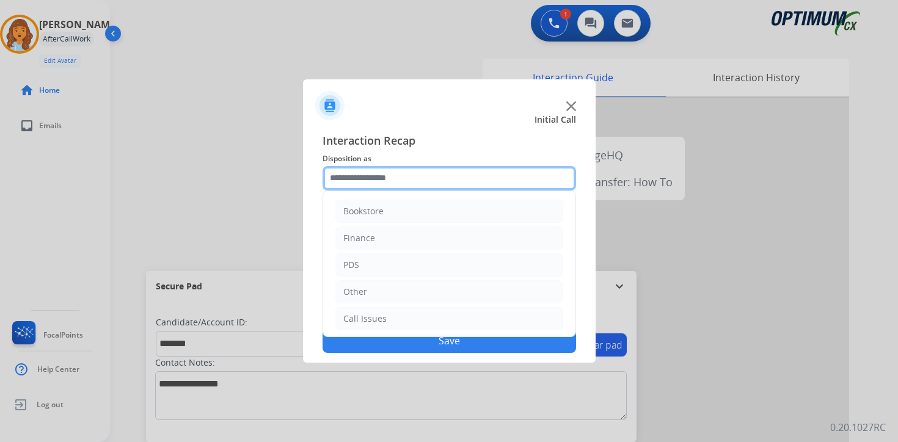
click at [383, 178] on input "text" at bounding box center [450, 178] width 254 height 24
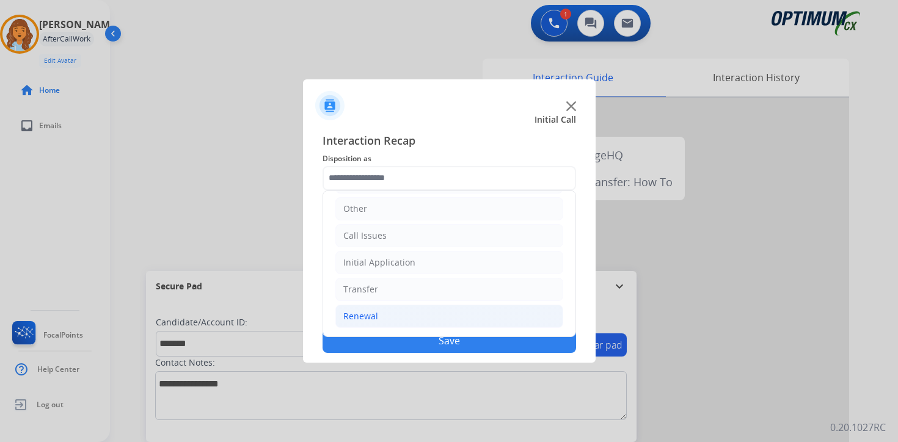
click at [367, 315] on div "Renewal" at bounding box center [360, 316] width 35 height 12
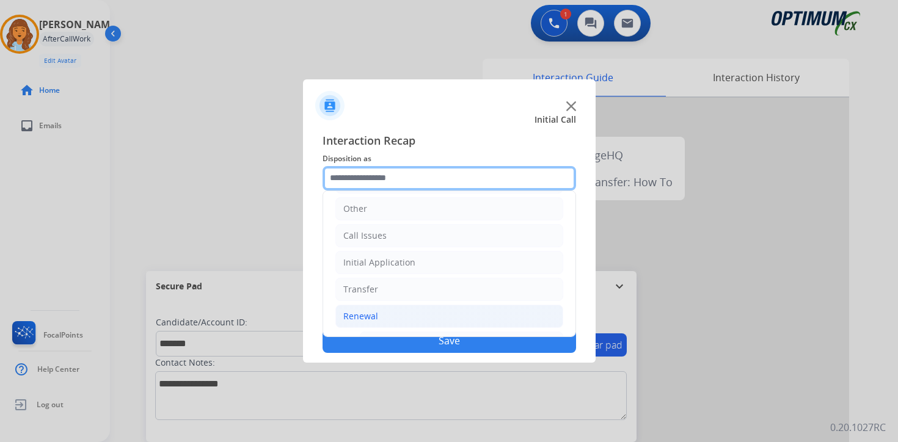
scroll to position [287, 0]
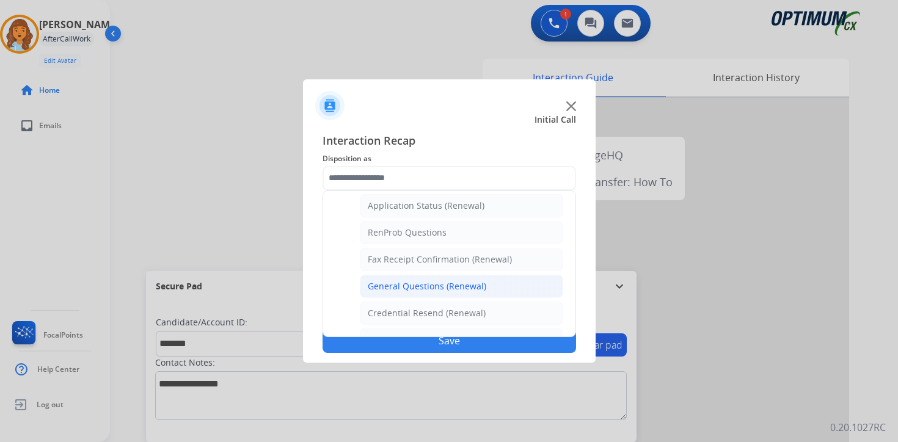
click at [393, 289] on div "General Questions (Renewal)" at bounding box center [427, 286] width 119 height 12
type input "**********"
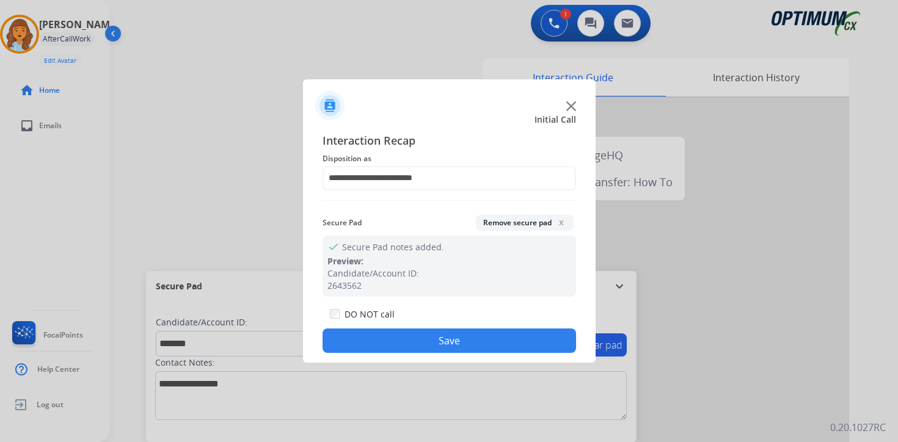
click at [392, 335] on button "Save" at bounding box center [450, 341] width 254 height 24
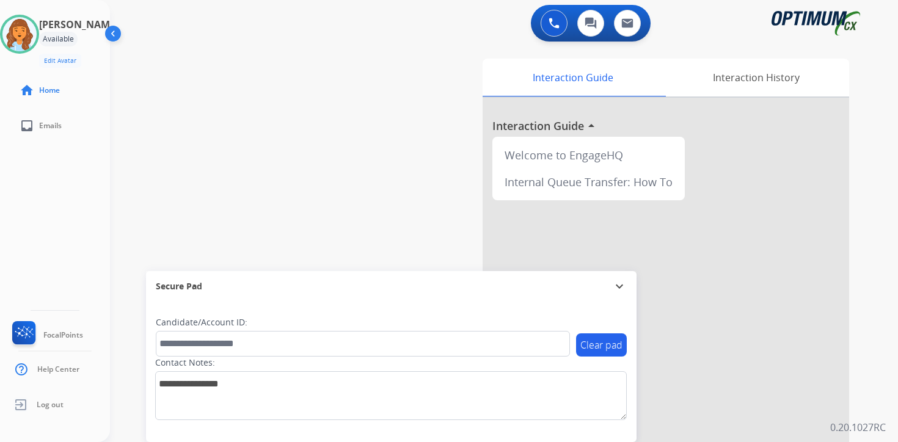
click at [870, 416] on div "0 Voice Interactions 0 Chat Interactions 0 Email Interactions swap_horiz Break …" at bounding box center [504, 221] width 788 height 442
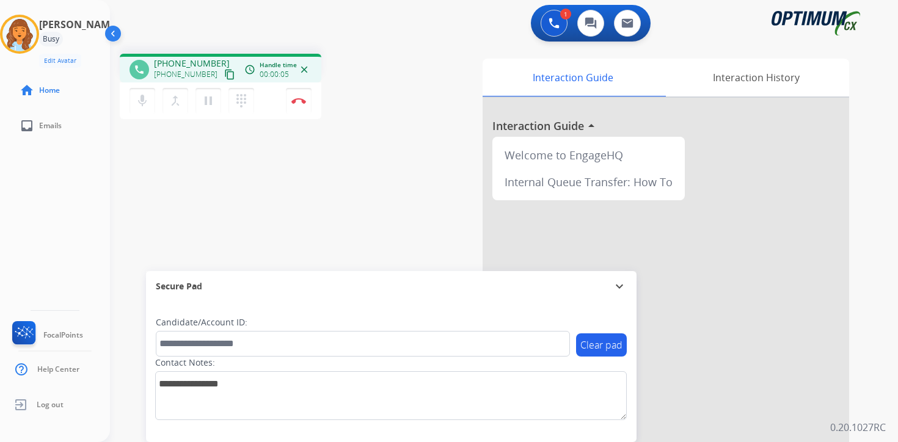
click at [224, 73] on mat-icon "content_copy" at bounding box center [229, 74] width 11 height 11
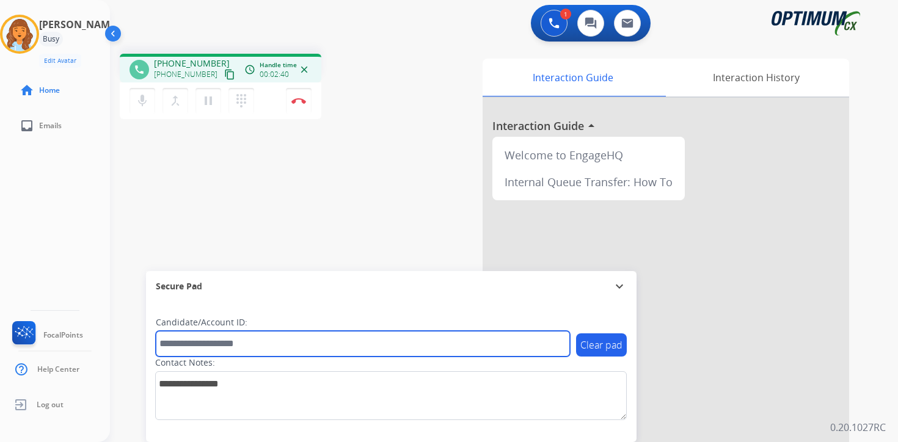
click at [190, 353] on input "text" at bounding box center [363, 344] width 414 height 26
type input "****"
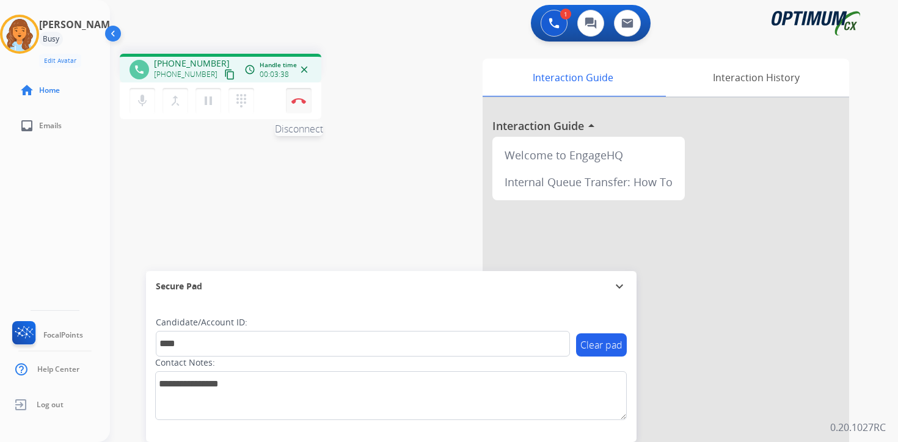
click at [309, 107] on button "Disconnect" at bounding box center [299, 101] width 26 height 26
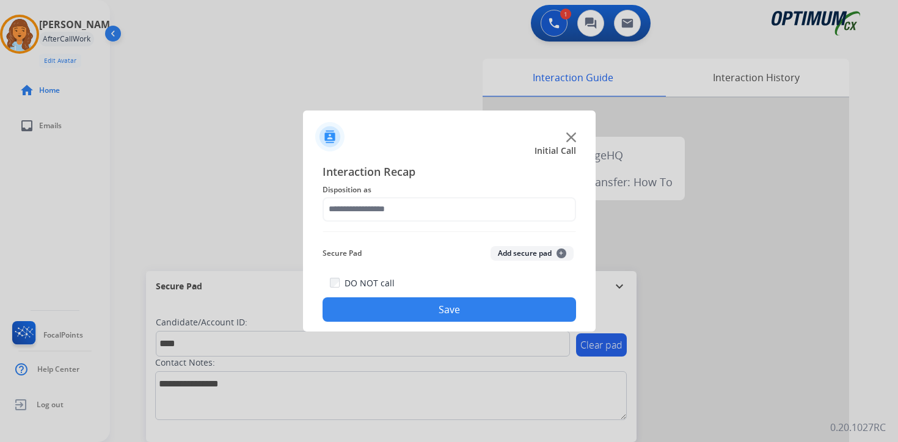
click at [555, 257] on button "Add secure pad +" at bounding box center [532, 253] width 83 height 15
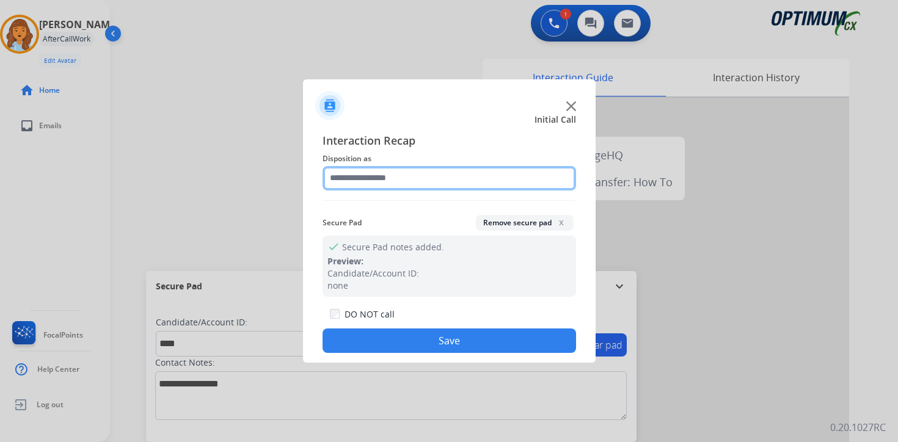
click at [367, 183] on input "text" at bounding box center [450, 178] width 254 height 24
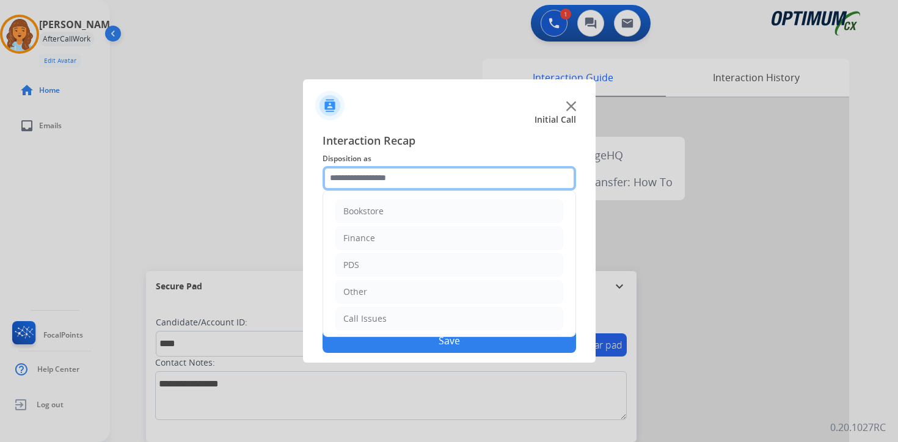
scroll to position [83, 0]
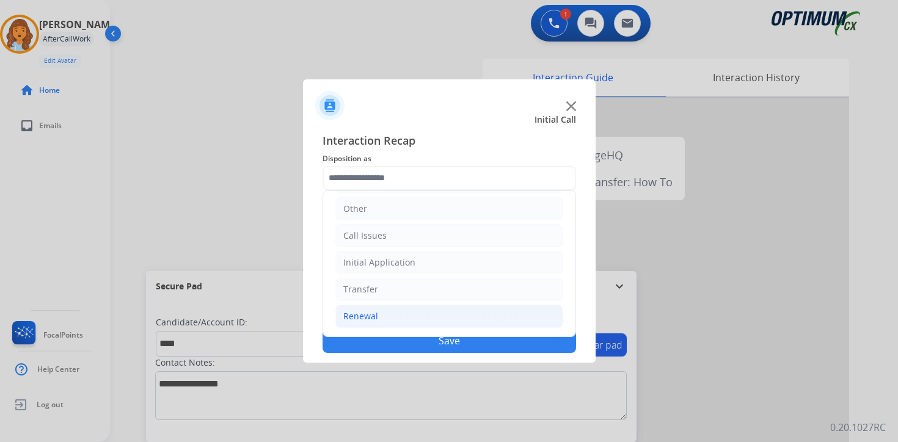
click at [381, 320] on li "Renewal" at bounding box center [449, 316] width 228 height 23
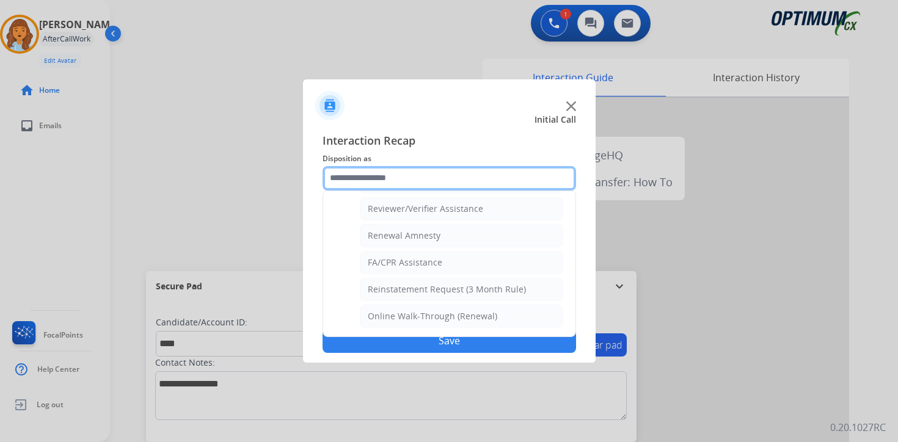
scroll to position [268, 0]
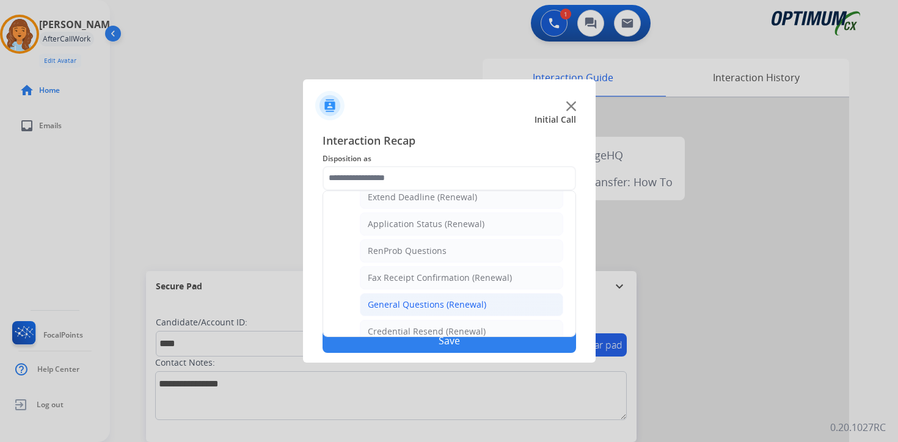
click at [397, 302] on div "General Questions (Renewal)" at bounding box center [427, 305] width 119 height 12
type input "**********"
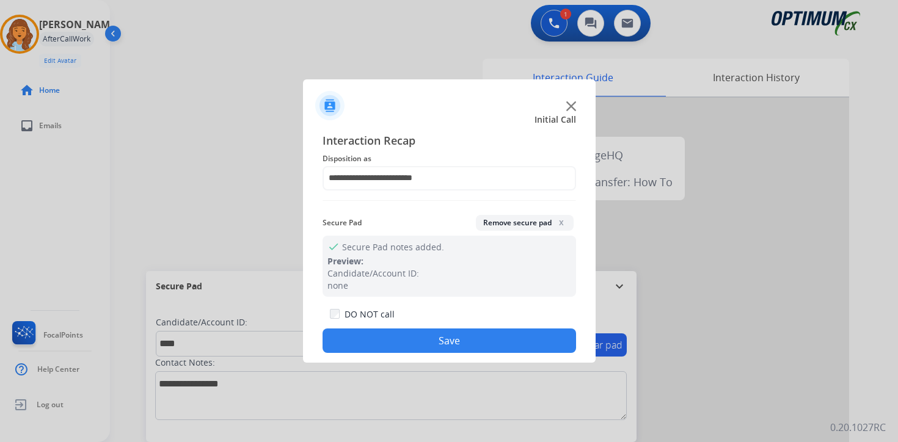
click at [401, 339] on button "Save" at bounding box center [450, 341] width 254 height 24
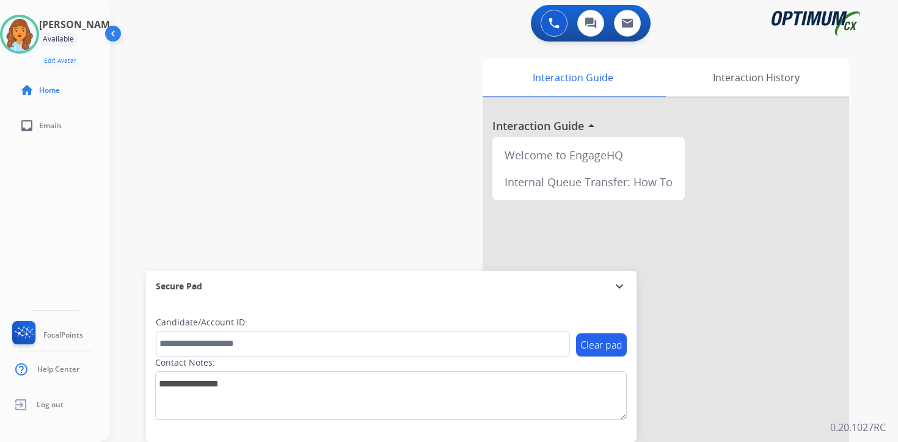
click at [610, 434] on div "Clear pad Candidate/Account ID: Contact Notes:" at bounding box center [391, 372] width 491 height 141
click at [862, 188] on div "Interaction Guide Interaction History Interaction Guide arrow_drop_up Welcome t…" at bounding box center [647, 304] width 443 height 500
click at [32, 31] on img at bounding box center [19, 34] width 34 height 34
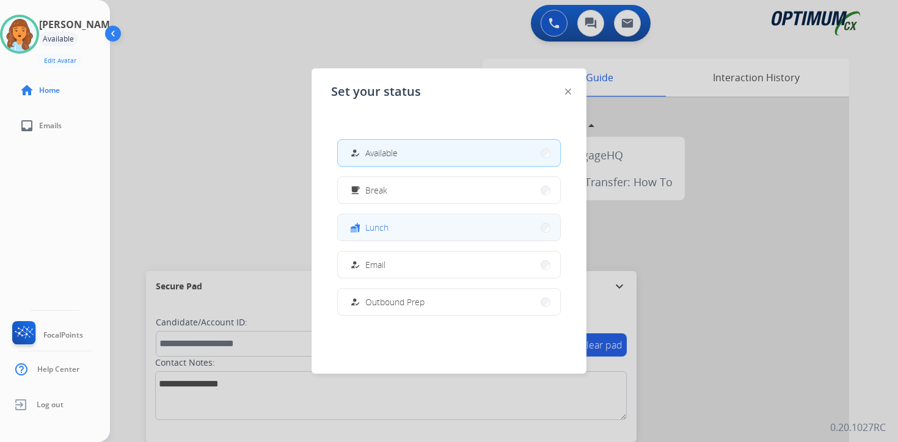
click at [383, 233] on span "Lunch" at bounding box center [376, 227] width 23 height 13
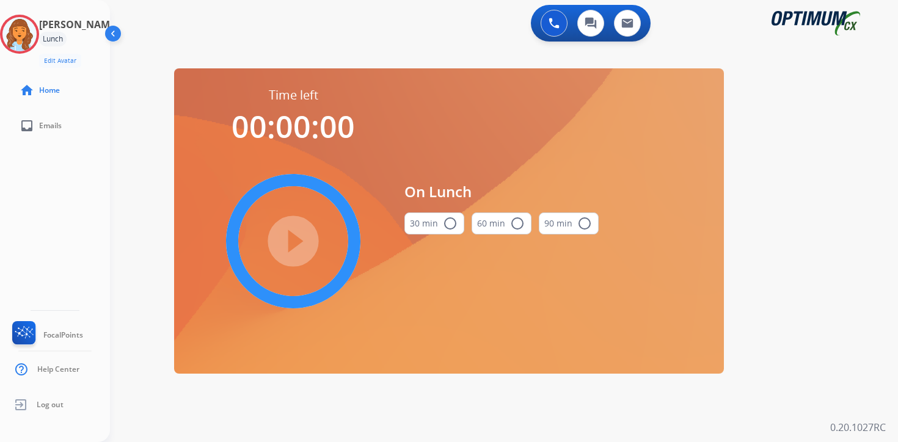
click at [841, 233] on div "0 Voice Interactions 0 Chat Interactions 0 Email Interactions swap_horiz Break …" at bounding box center [504, 221] width 788 height 442
click at [29, 38] on img at bounding box center [19, 34] width 34 height 34
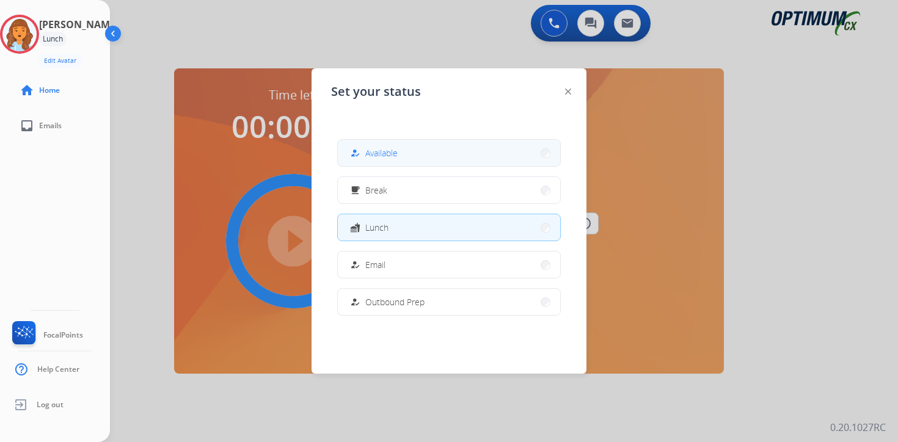
click at [413, 152] on button "how_to_reg Available" at bounding box center [449, 153] width 222 height 26
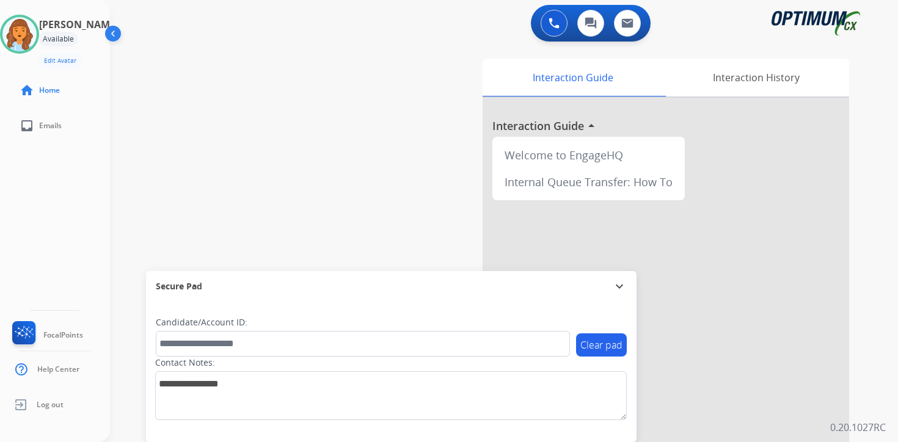
click at [876, 425] on p "0.20.1027RC" at bounding box center [858, 427] width 56 height 15
click at [880, 319] on div "0 Voice Interactions 0 Chat Interactions 0 Email Interactions swap_horiz Break …" at bounding box center [504, 221] width 788 height 442
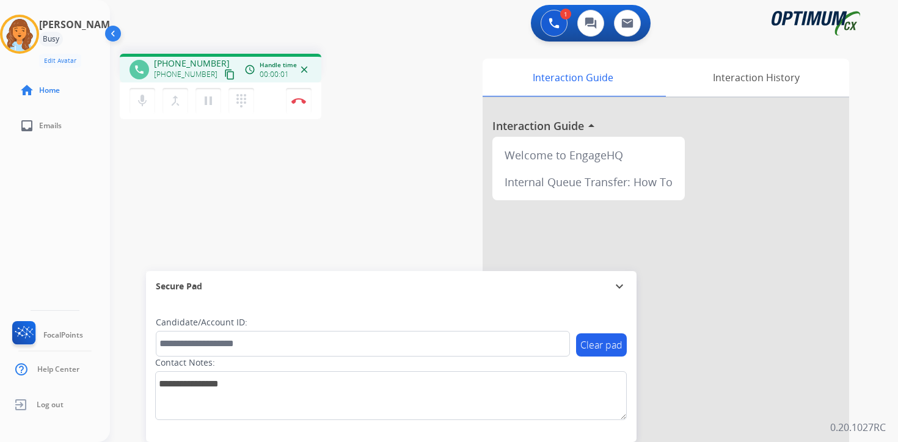
click at [224, 73] on mat-icon "content_copy" at bounding box center [229, 74] width 11 height 11
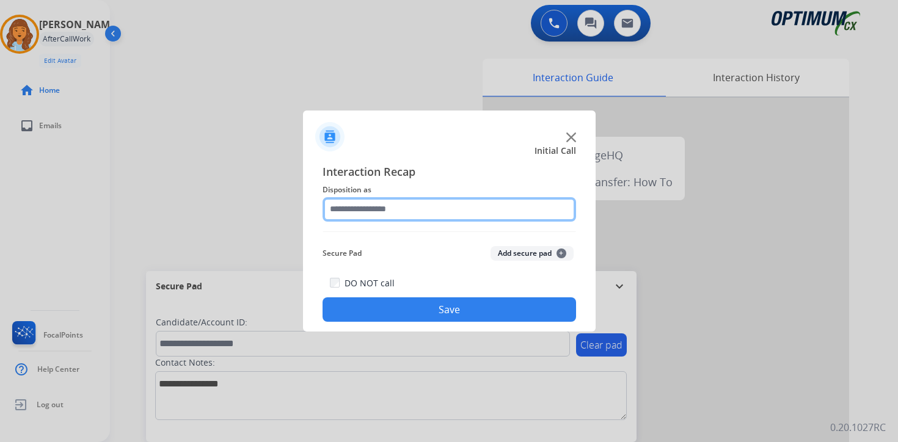
click at [382, 201] on input "text" at bounding box center [450, 209] width 254 height 24
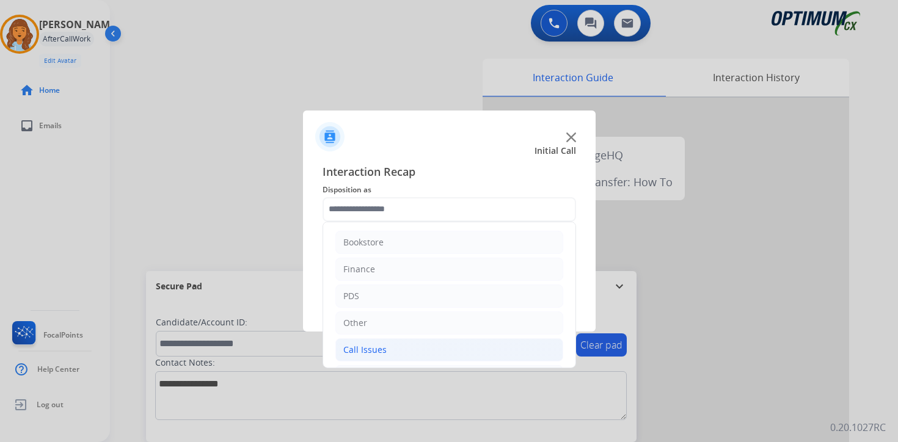
click at [372, 354] on div "Call Issues" at bounding box center [364, 350] width 43 height 12
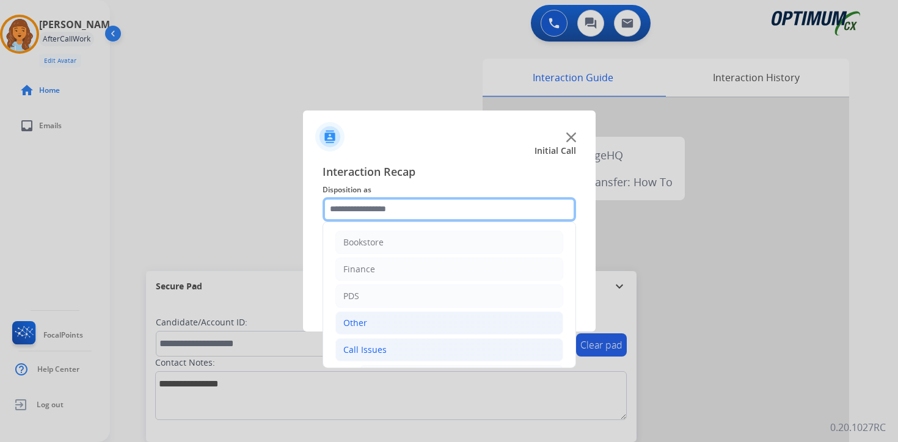
scroll to position [203, 0]
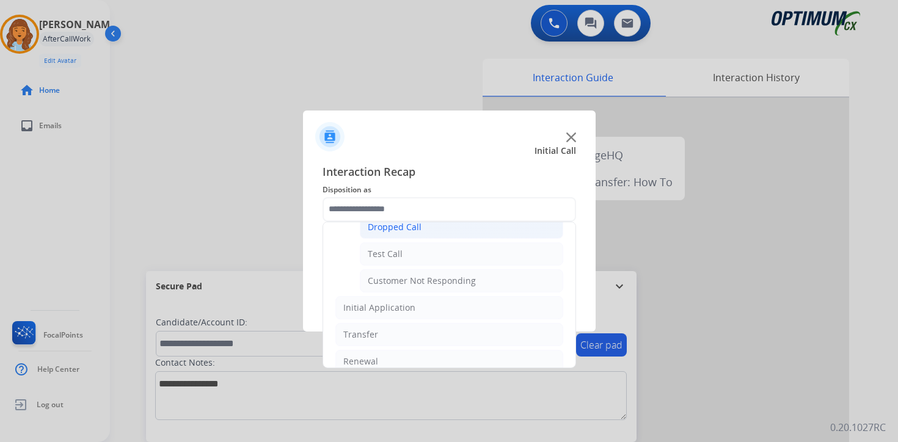
click at [400, 226] on div "Dropped Call" at bounding box center [395, 227] width 54 height 12
type input "**********"
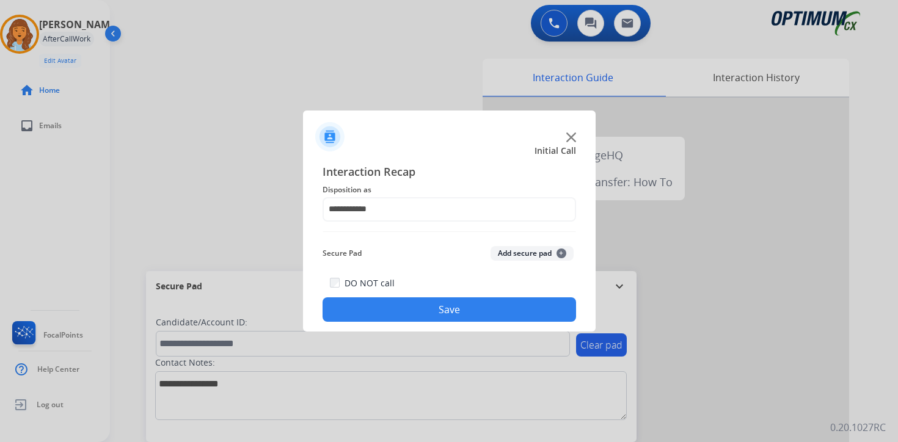
click at [460, 304] on button "Save" at bounding box center [450, 310] width 254 height 24
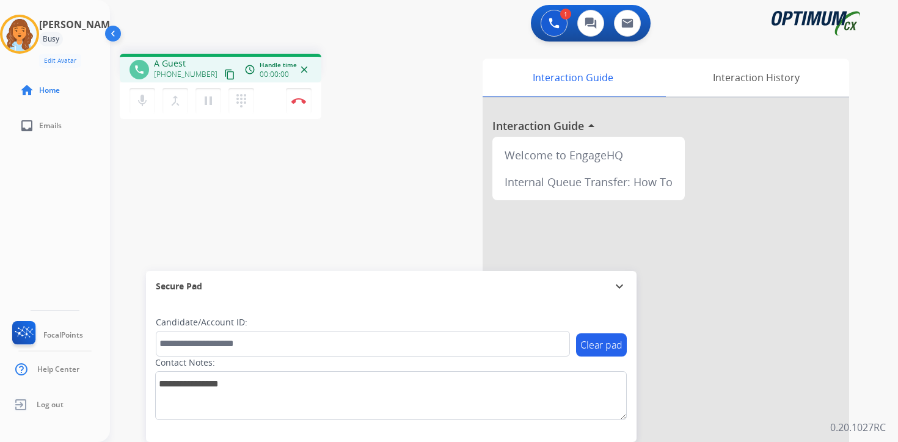
click at [876, 423] on p "0.20.1027RC" at bounding box center [858, 427] width 56 height 15
click at [224, 76] on mat-icon "content_copy" at bounding box center [229, 74] width 11 height 11
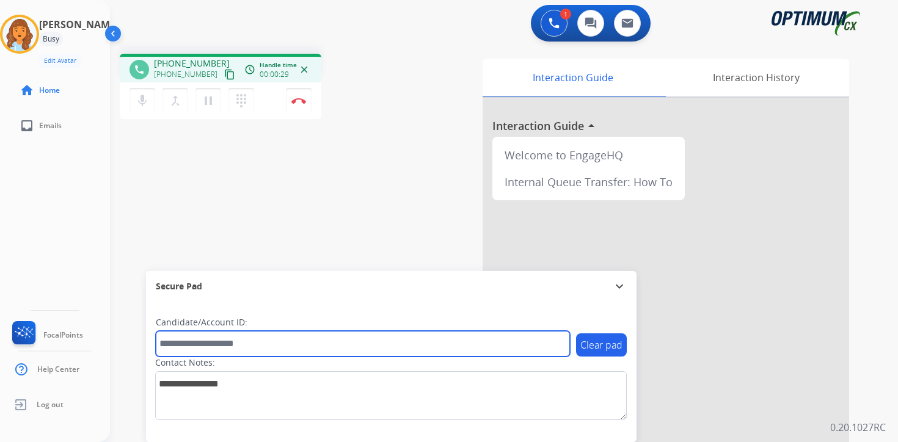
click at [274, 345] on input "text" at bounding box center [363, 344] width 414 height 26
type input "*******"
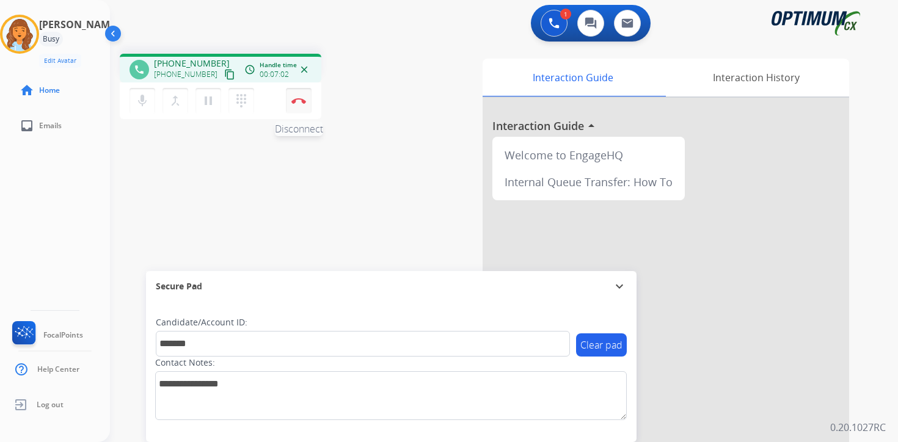
click at [306, 105] on button "Disconnect" at bounding box center [299, 101] width 26 height 26
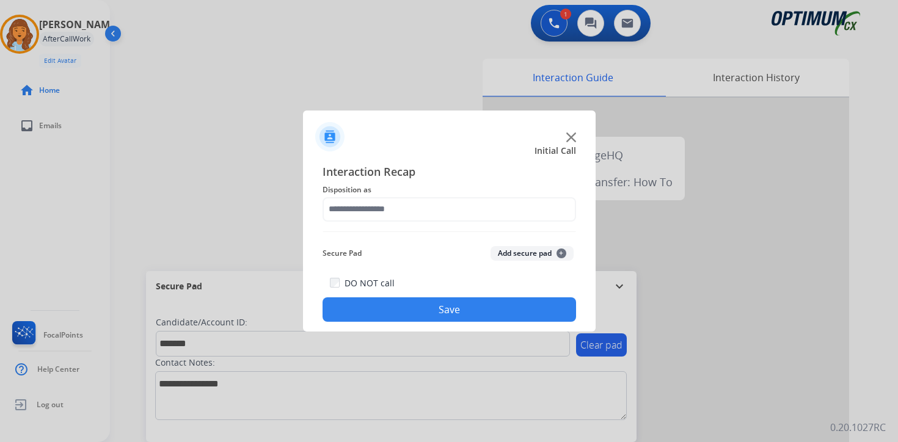
click at [552, 258] on button "Add secure pad +" at bounding box center [532, 253] width 83 height 15
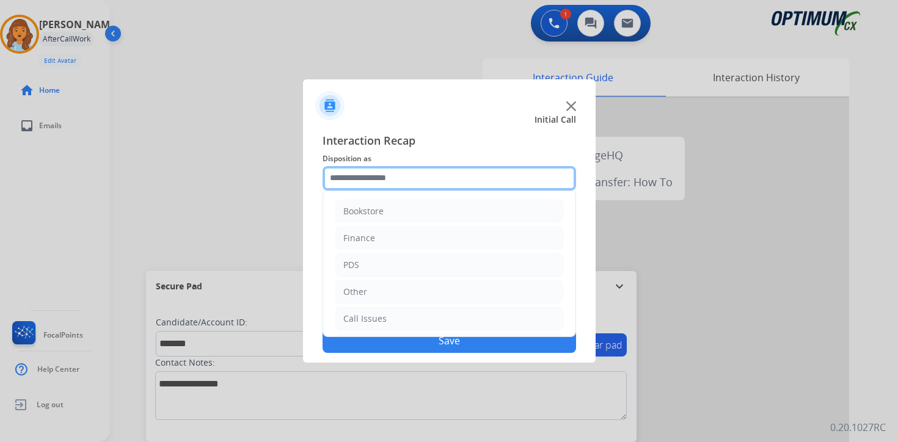
click at [375, 169] on input "text" at bounding box center [450, 178] width 254 height 24
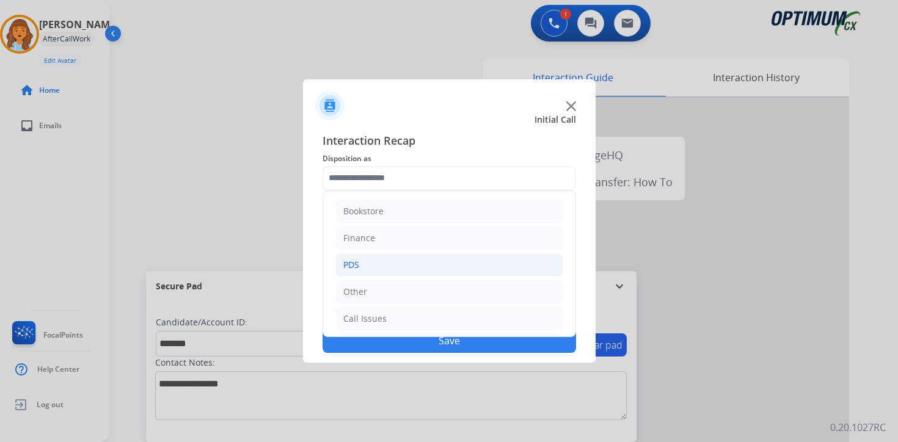
click at [357, 266] on div "PDS" at bounding box center [351, 265] width 16 height 12
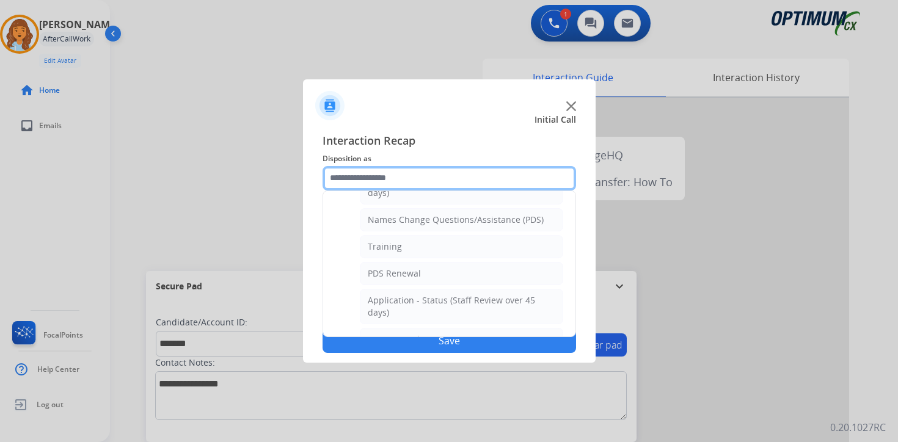
scroll to position [109, 0]
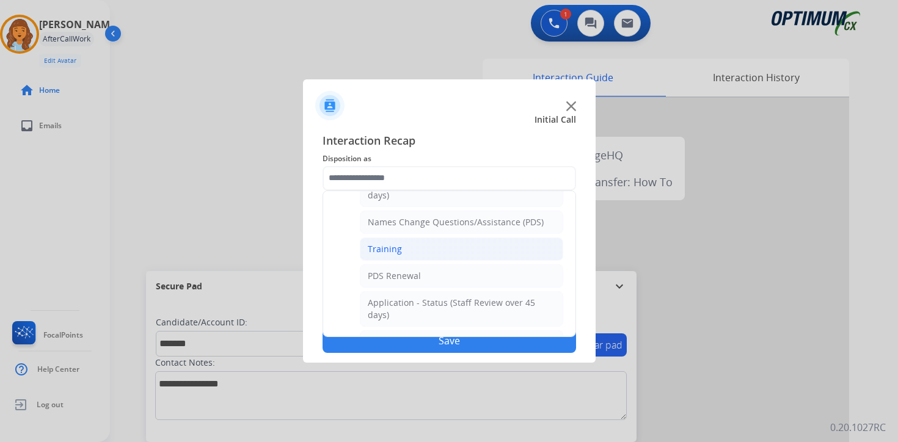
click at [474, 253] on li "Training" at bounding box center [461, 249] width 203 height 23
type input "********"
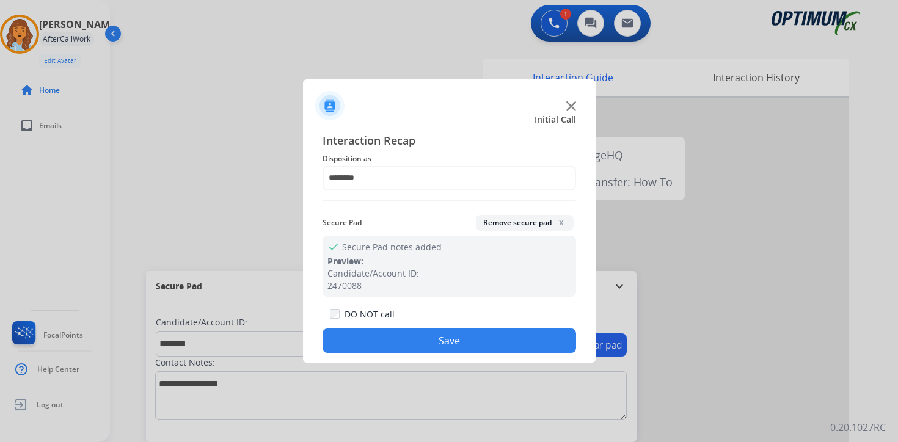
click at [470, 343] on button "Save" at bounding box center [450, 341] width 254 height 24
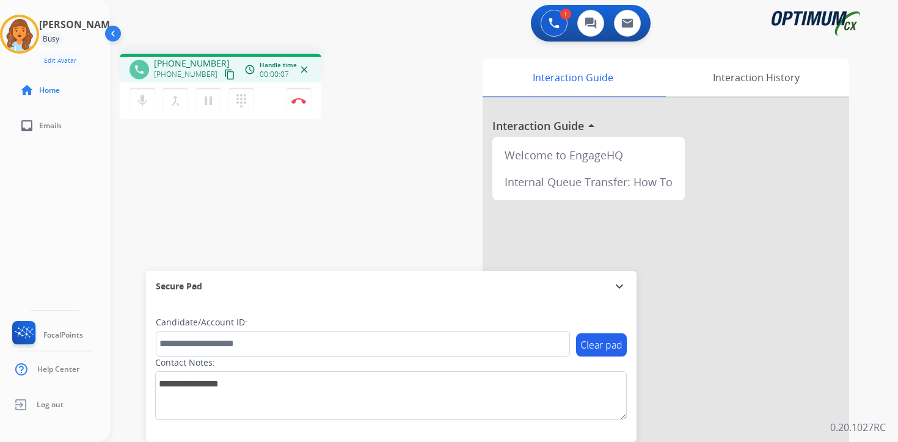
click at [570, 437] on div "Clear pad Candidate/Account ID: Contact Notes:" at bounding box center [391, 372] width 491 height 141
click at [224, 76] on mat-icon "content_copy" at bounding box center [229, 74] width 11 height 11
click at [623, 425] on div "Clear pad Candidate/Account ID: Contact Notes:" at bounding box center [391, 372] width 491 height 141
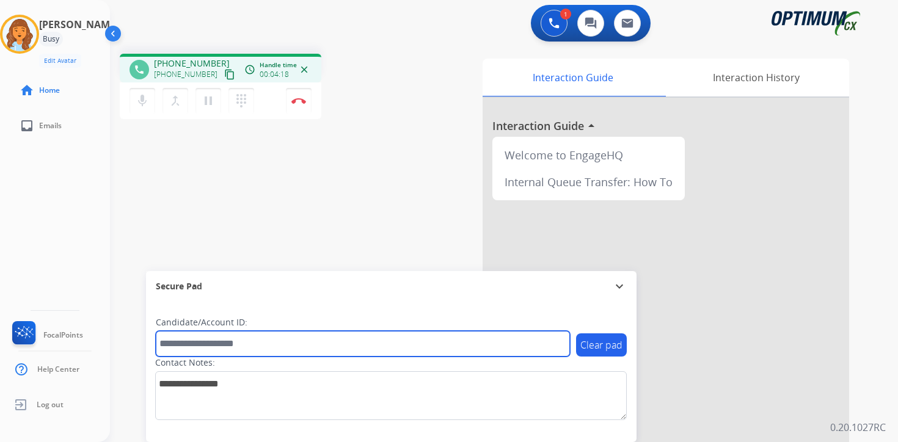
click at [306, 342] on input "text" at bounding box center [363, 344] width 414 height 26
type input "****"
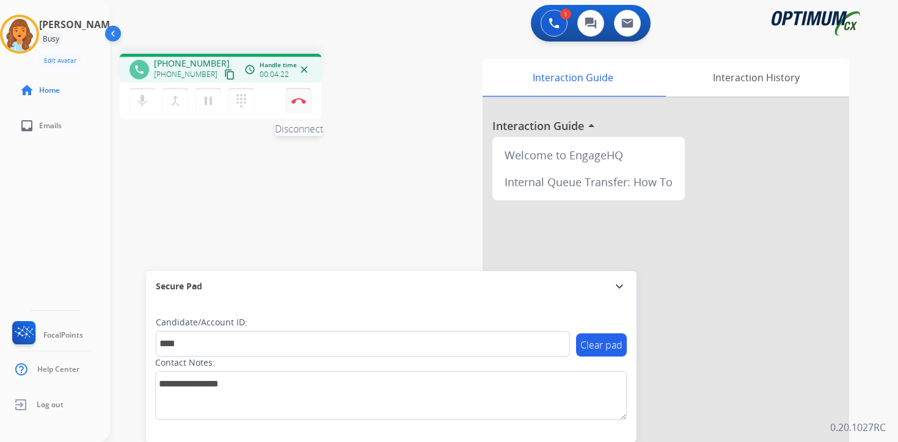
click at [302, 104] on button "Disconnect" at bounding box center [299, 101] width 26 height 26
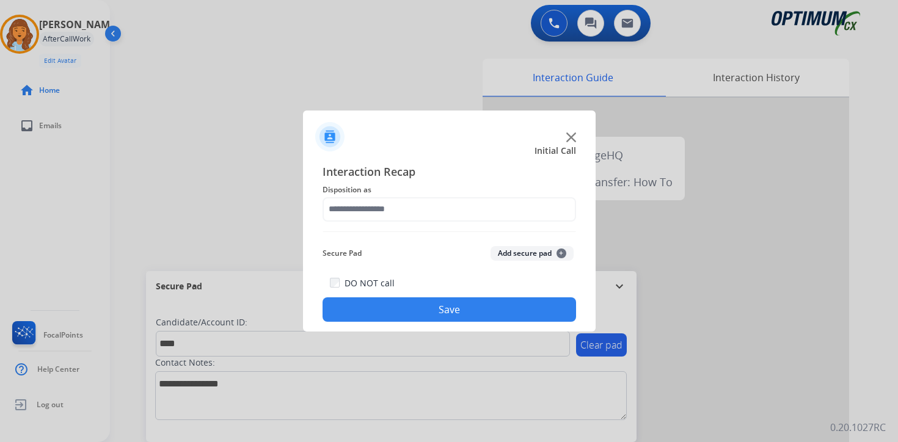
click at [555, 246] on button "Add secure pad +" at bounding box center [532, 253] width 83 height 15
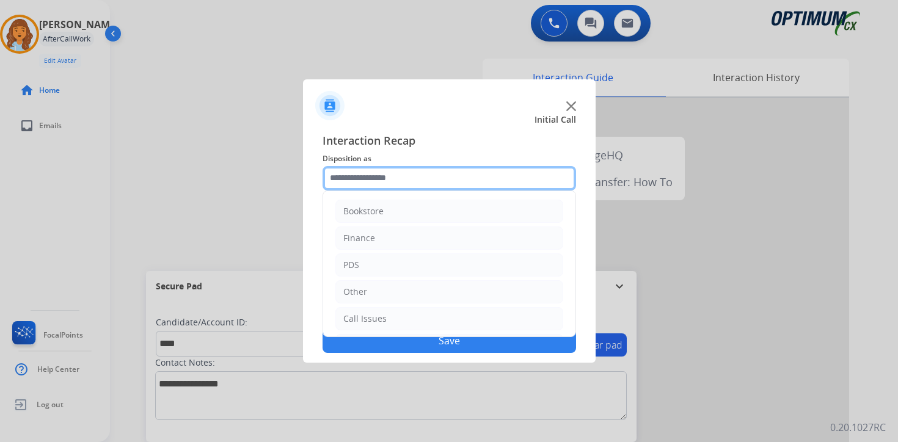
click at [359, 175] on input "text" at bounding box center [450, 178] width 254 height 24
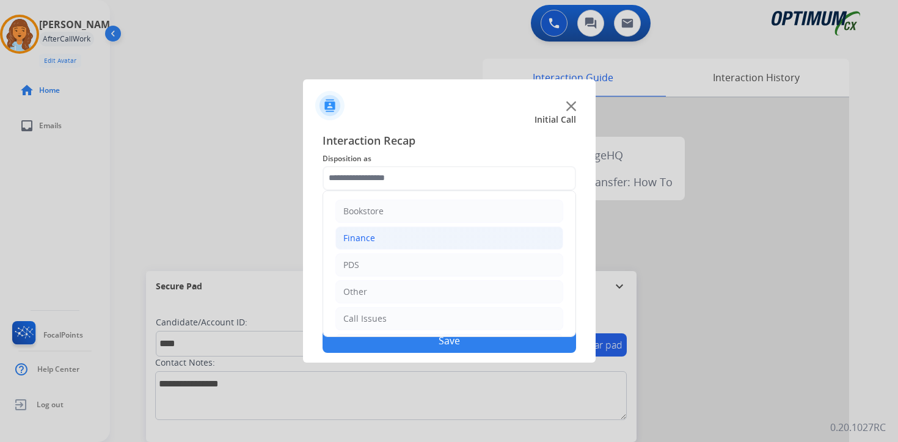
click at [365, 241] on div "Finance" at bounding box center [359, 238] width 32 height 12
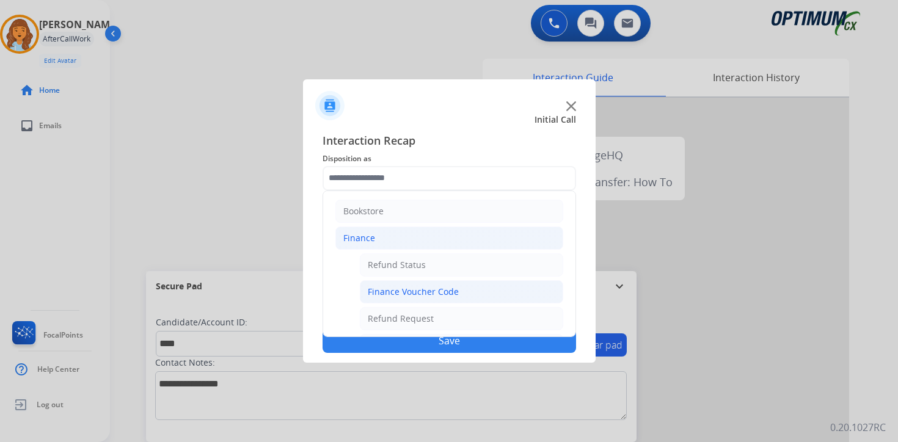
click at [387, 289] on div "Finance Voucher Code" at bounding box center [413, 292] width 91 height 12
type input "**********"
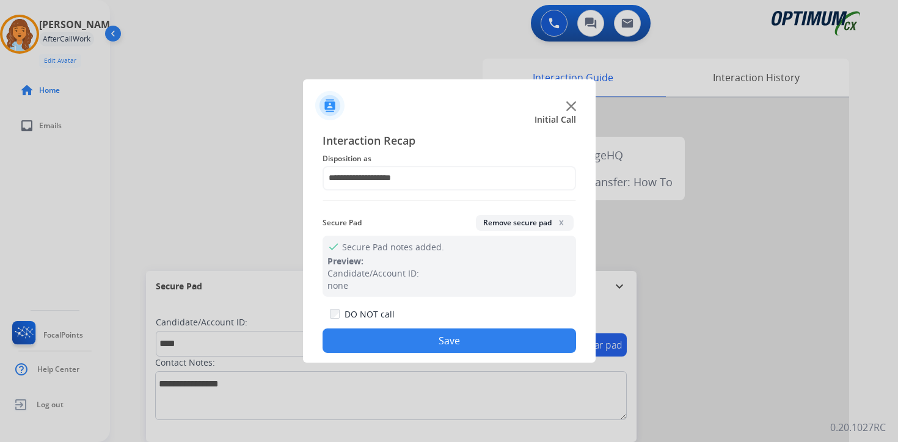
click at [384, 346] on button "Save" at bounding box center [450, 341] width 254 height 24
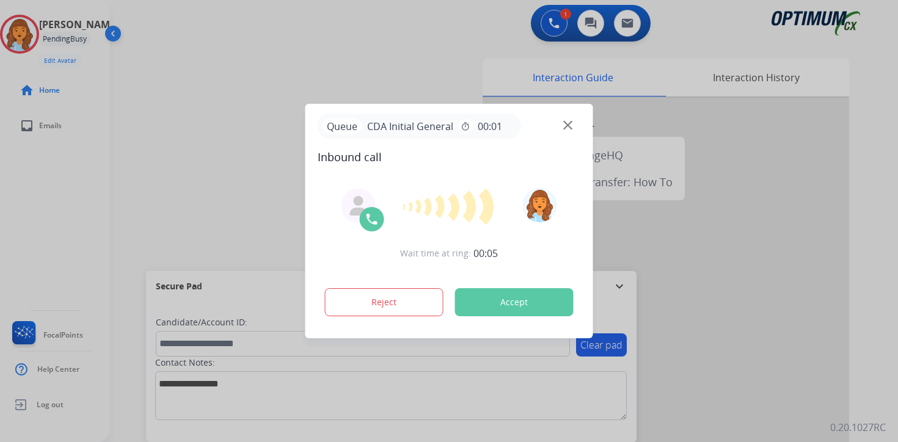
click at [602, 434] on div at bounding box center [449, 221] width 898 height 442
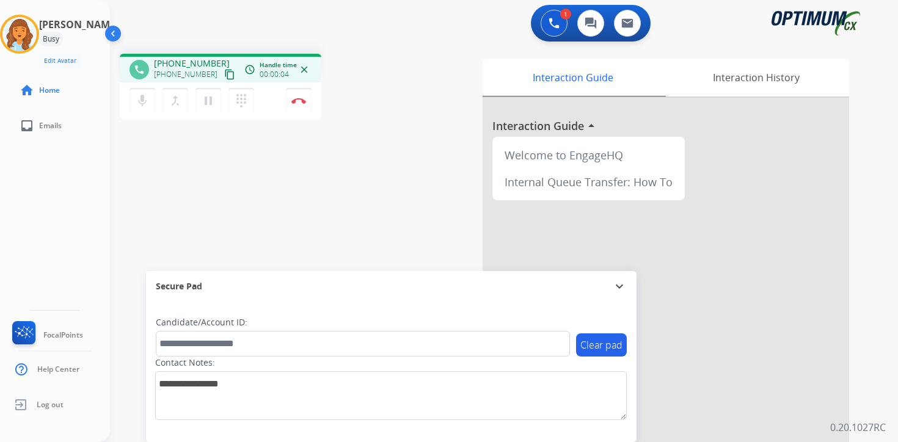
click at [224, 71] on mat-icon "content_copy" at bounding box center [229, 74] width 11 height 11
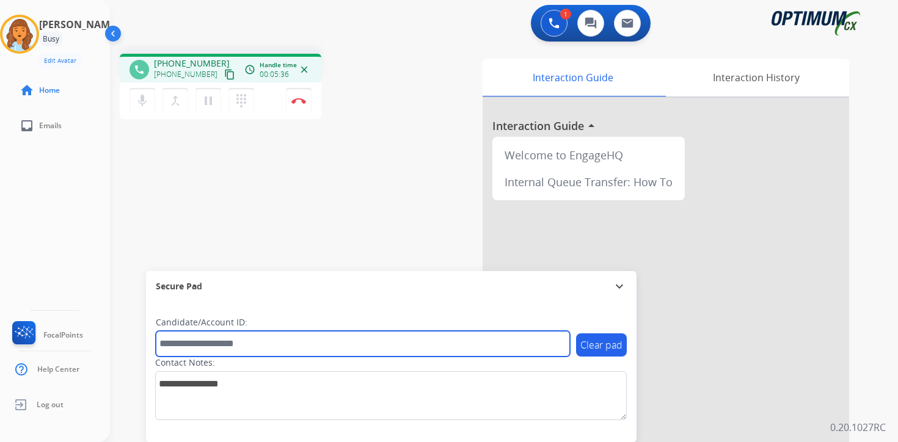
click at [329, 332] on input "text" at bounding box center [363, 344] width 414 height 26
click at [362, 343] on input "text" at bounding box center [363, 344] width 414 height 26
type input "*******"
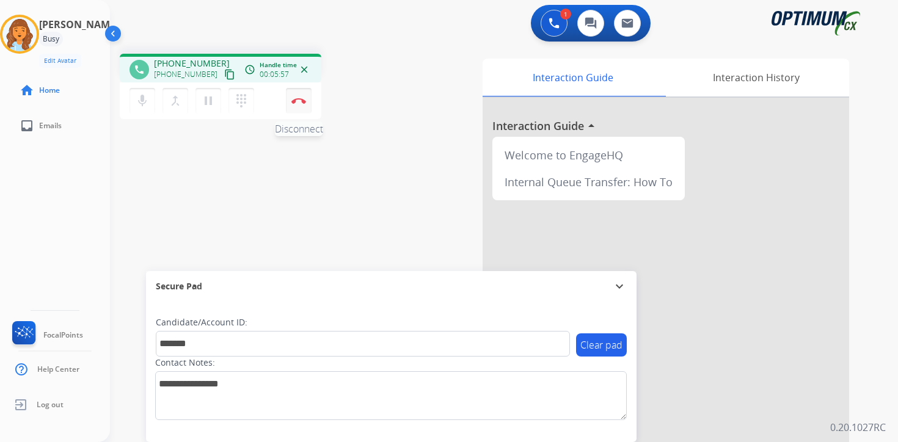
click at [299, 106] on button "Disconnect" at bounding box center [299, 101] width 26 height 26
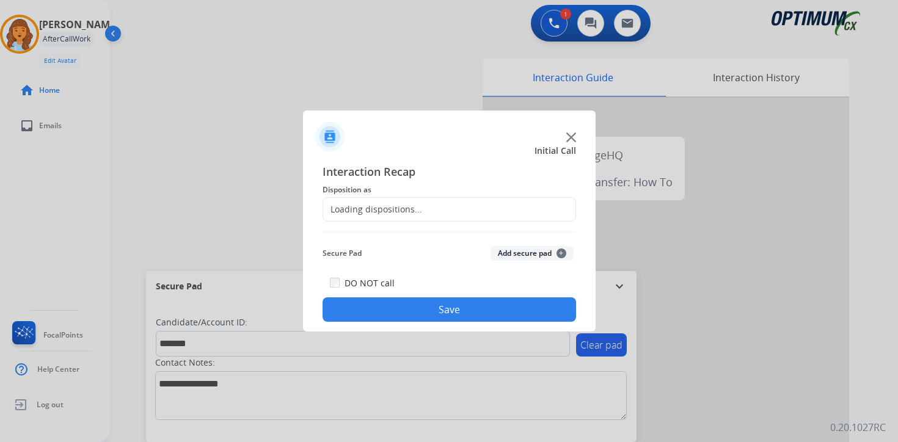
click at [541, 257] on button "Add secure pad +" at bounding box center [532, 253] width 83 height 15
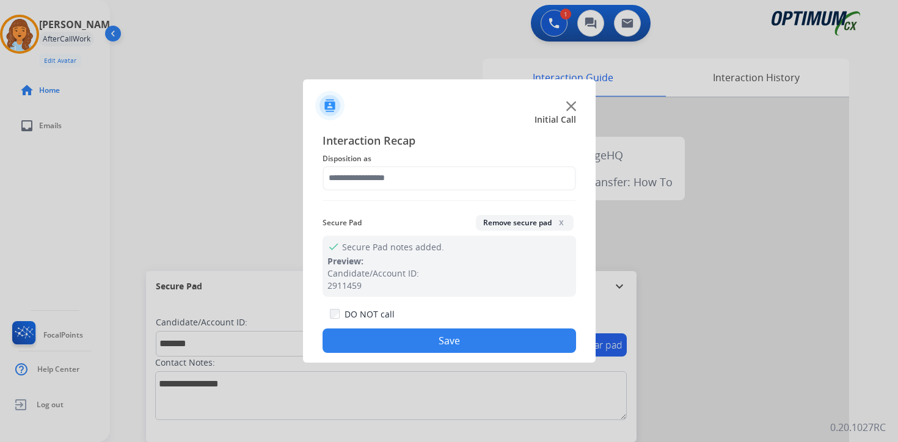
click at [336, 159] on span "Disposition as" at bounding box center [450, 159] width 254 height 15
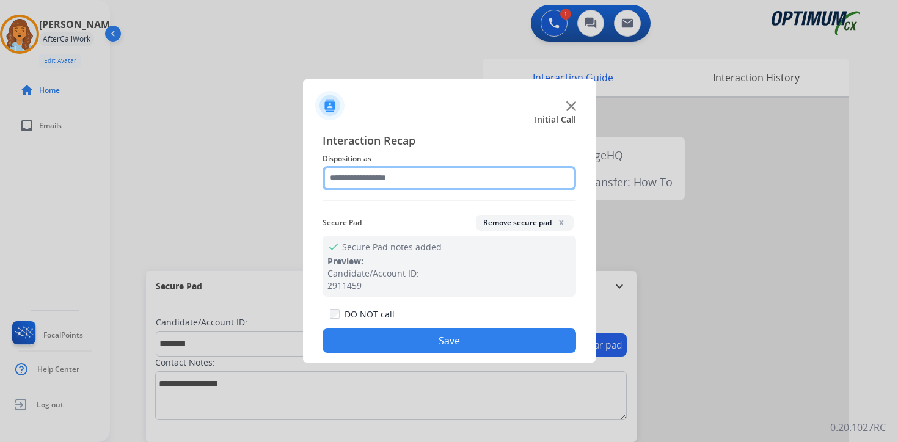
click at [338, 172] on input "text" at bounding box center [450, 178] width 254 height 24
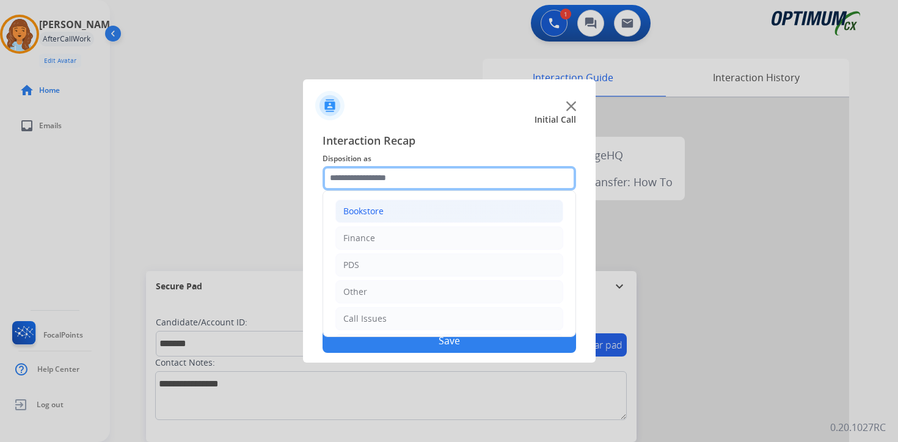
scroll to position [83, 0]
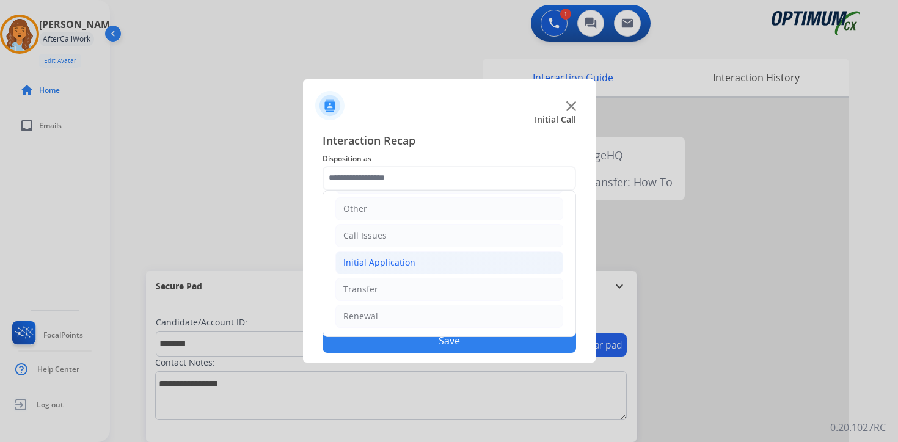
click at [361, 267] on div "Initial Application" at bounding box center [379, 263] width 72 height 12
click at [379, 315] on div "Appeals" at bounding box center [384, 316] width 33 height 12
type input "*******"
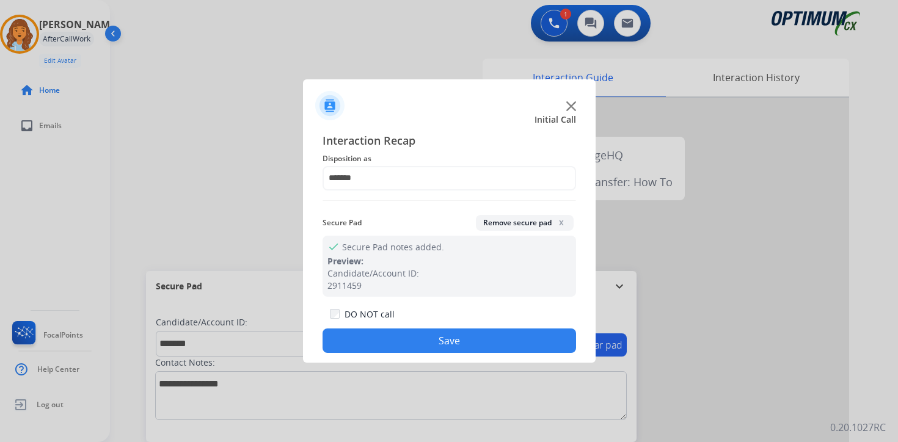
click at [376, 341] on button "Save" at bounding box center [450, 341] width 254 height 24
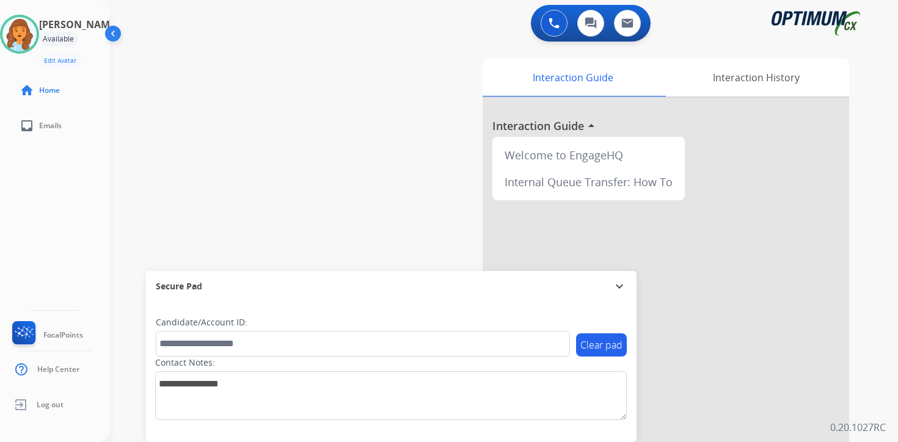
click at [887, 412] on div "0 Voice Interactions 0 Chat Interactions 0 Email Interactions swap_horiz Break …" at bounding box center [504, 221] width 788 height 442
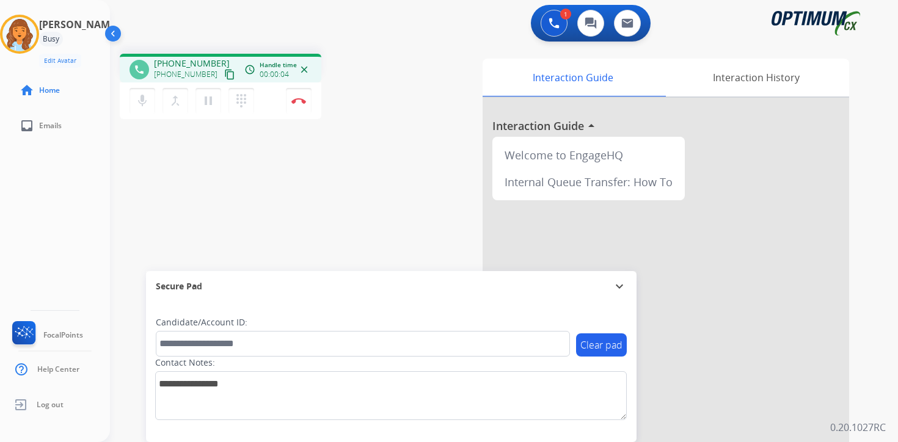
click at [224, 78] on mat-icon "content_copy" at bounding box center [229, 74] width 11 height 11
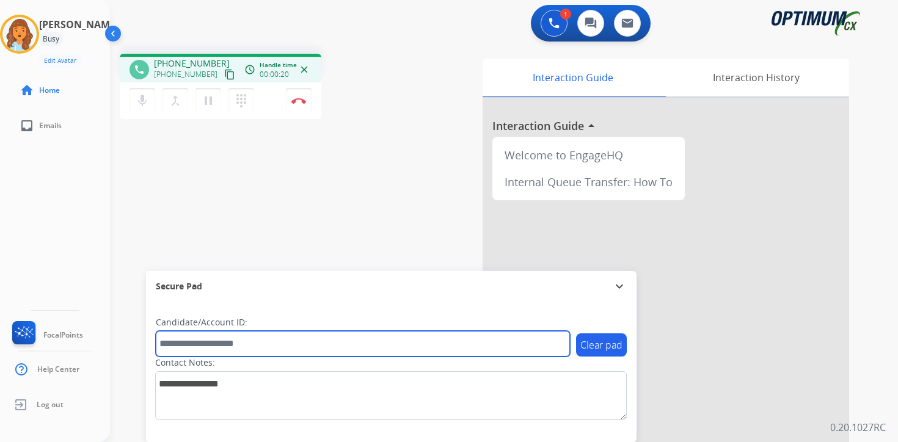
click at [215, 340] on input "text" at bounding box center [363, 344] width 414 height 26
type input "*******"
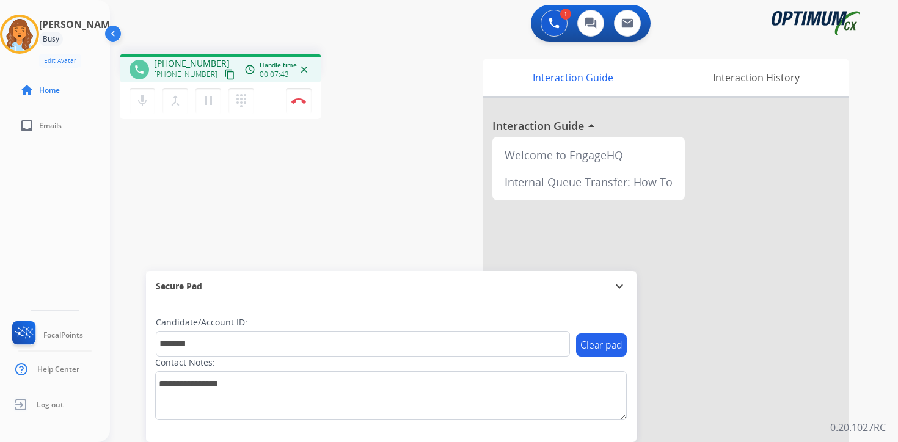
click at [884, 414] on div "1 Voice Interactions 0 Chat Interactions 0 Email Interactions phone [PHONE_NUMB…" at bounding box center [504, 221] width 788 height 442
click at [857, 409] on div "Interaction Guide Interaction History Interaction Guide arrow_drop_up Welcome t…" at bounding box center [647, 304] width 443 height 500
click at [297, 107] on button "Disconnect" at bounding box center [299, 101] width 26 height 26
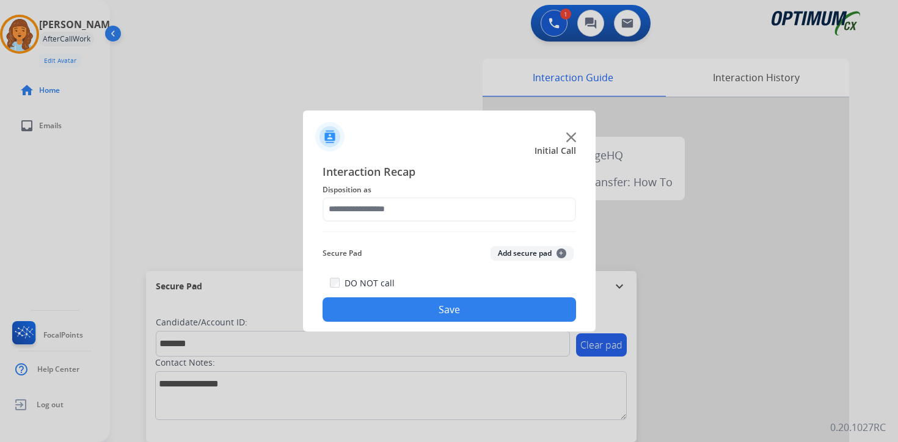
click at [563, 262] on div "Secure Pad Add secure pad +" at bounding box center [450, 253] width 254 height 24
click at [559, 253] on span "+" at bounding box center [562, 254] width 10 height 10
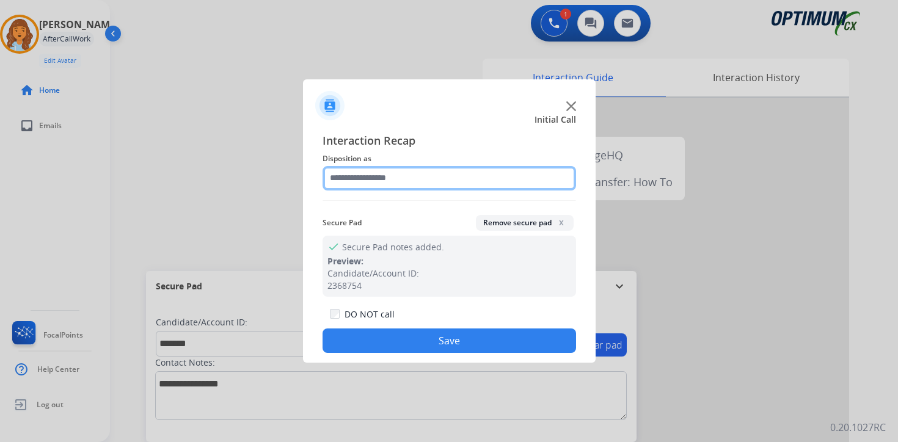
click at [409, 171] on input "text" at bounding box center [450, 178] width 254 height 24
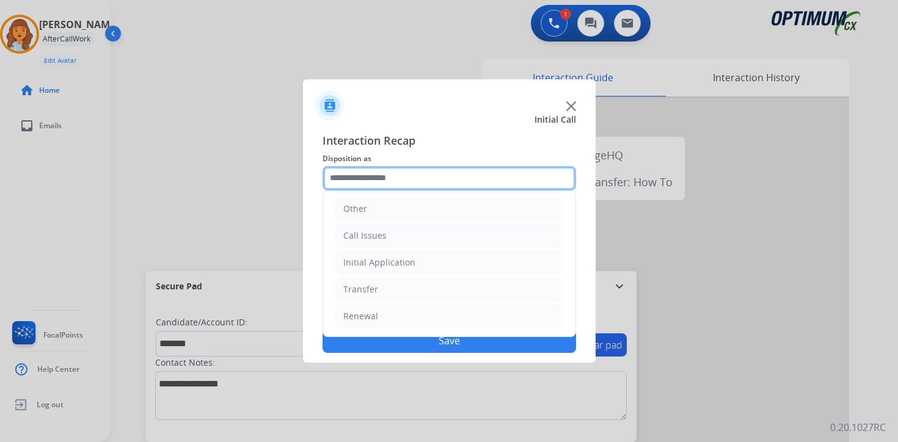
scroll to position [0, 0]
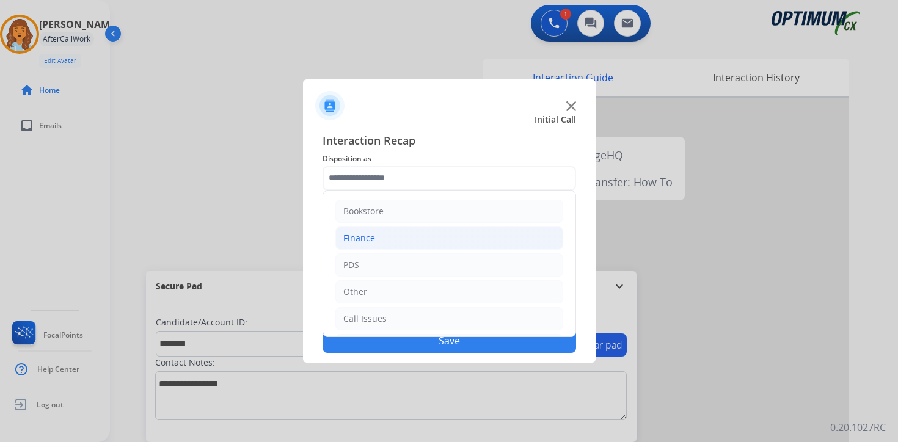
click at [383, 240] on li "Finance" at bounding box center [449, 238] width 228 height 23
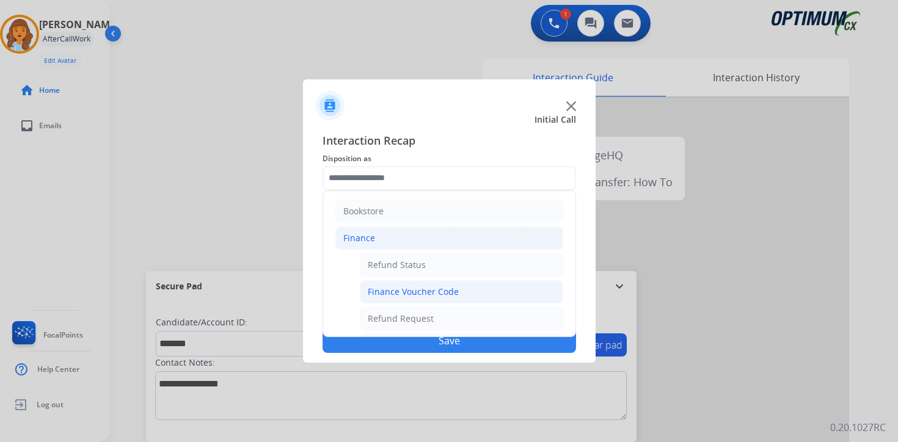
click at [405, 287] on div "Finance Voucher Code" at bounding box center [413, 292] width 91 height 12
type input "**********"
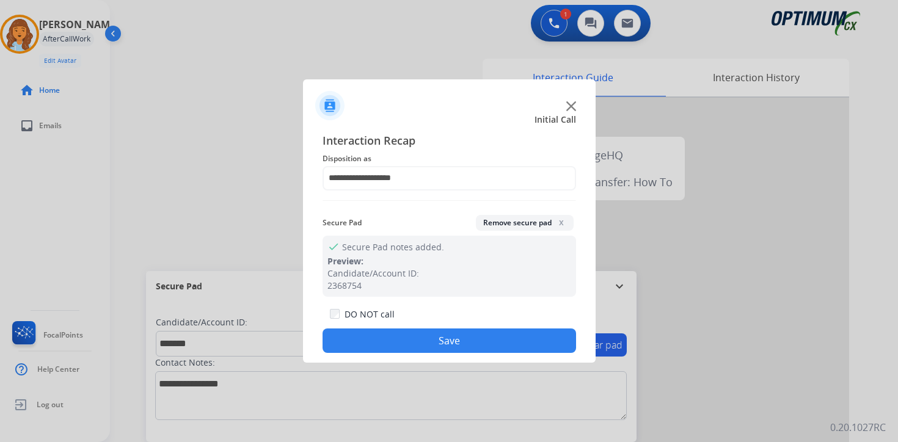
click at [408, 329] on button "Save" at bounding box center [450, 341] width 254 height 24
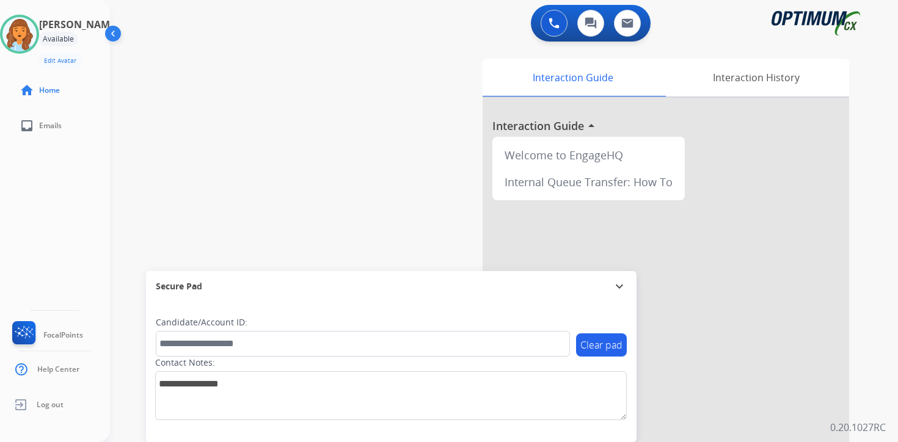
click at [871, 293] on div "0 Voice Interactions 0 Chat Interactions 0 Email Interactions swap_horiz Break …" at bounding box center [504, 221] width 788 height 442
click at [609, 432] on div "Clear pad Candidate/Account ID: Contact Notes:" at bounding box center [391, 372] width 491 height 141
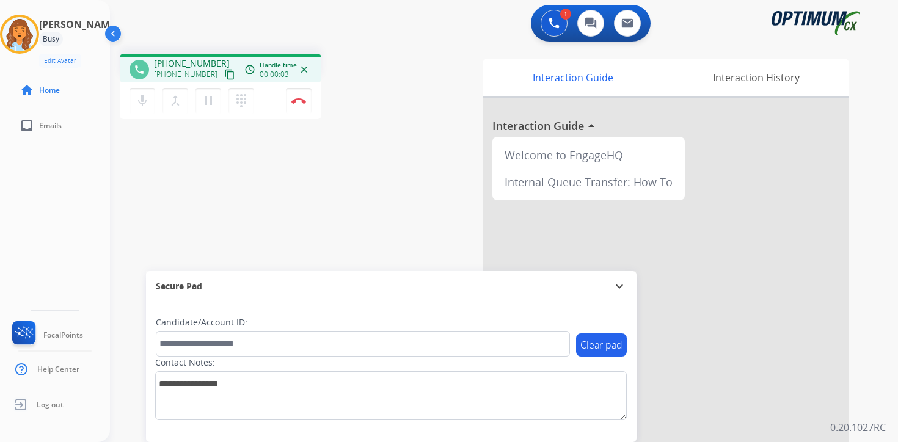
click at [586, 434] on div "Clear pad Candidate/Account ID: Contact Notes:" at bounding box center [391, 372] width 491 height 141
click at [224, 71] on mat-icon "content_copy" at bounding box center [229, 74] width 11 height 11
click at [874, 295] on div "1 Voice Interactions 0 Chat Interactions 0 Email Interactions phone [PHONE_NUMB…" at bounding box center [504, 221] width 788 height 442
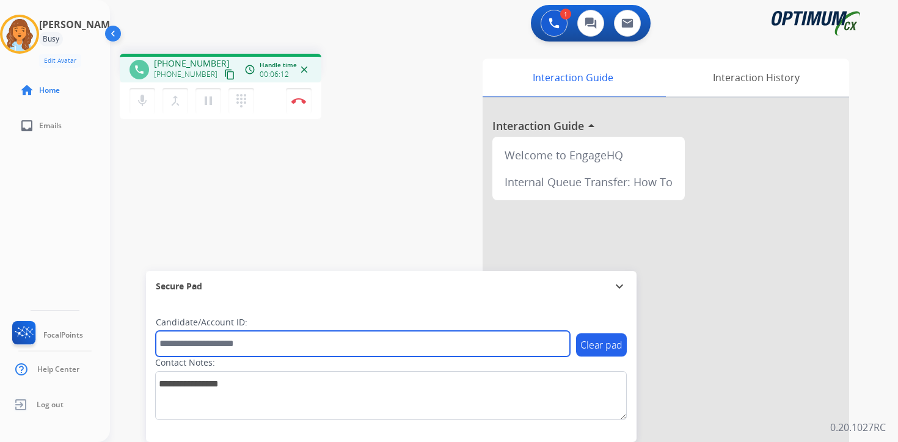
click at [183, 343] on input "text" at bounding box center [363, 344] width 414 height 26
type input "*********"
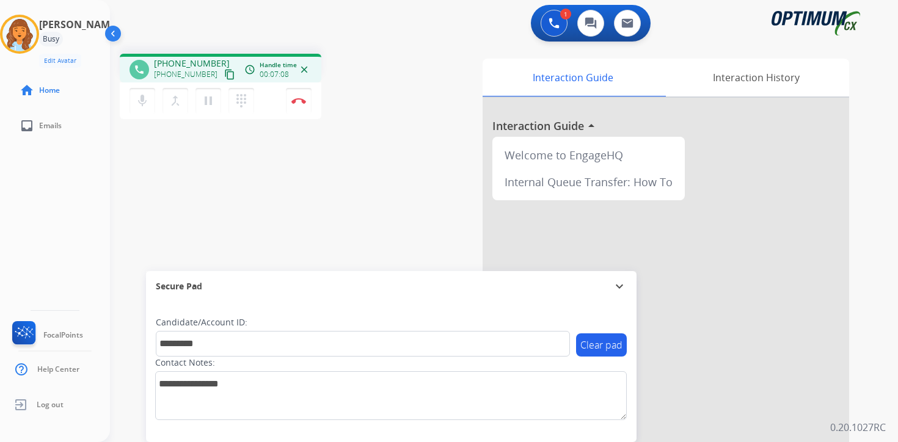
click at [860, 280] on div "Interaction Guide Interaction History Interaction Guide arrow_drop_up Welcome t…" at bounding box center [647, 304] width 443 height 500
click at [885, 337] on div "1 Voice Interactions 0 Chat Interactions 0 Email Interactions phone [PHONE_NUMB…" at bounding box center [504, 221] width 788 height 442
click at [884, 422] on p "0.20.1027RC" at bounding box center [858, 427] width 56 height 15
click at [300, 106] on button "Disconnect" at bounding box center [299, 101] width 26 height 26
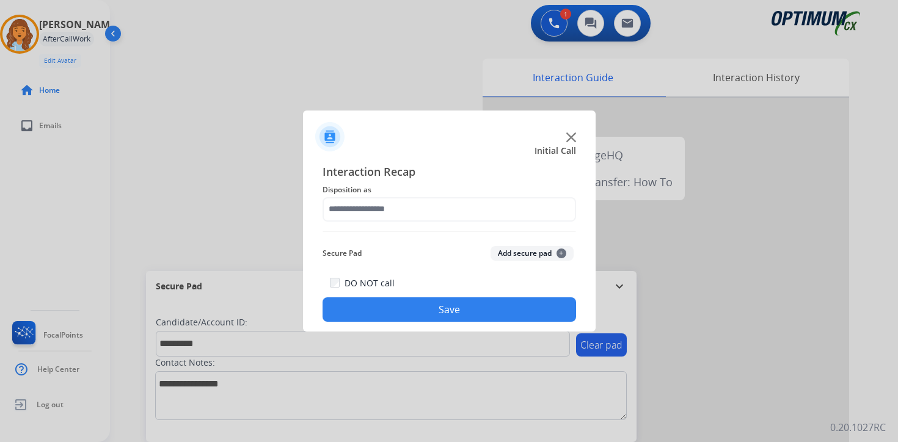
click at [544, 253] on button "Add secure pad +" at bounding box center [532, 253] width 83 height 15
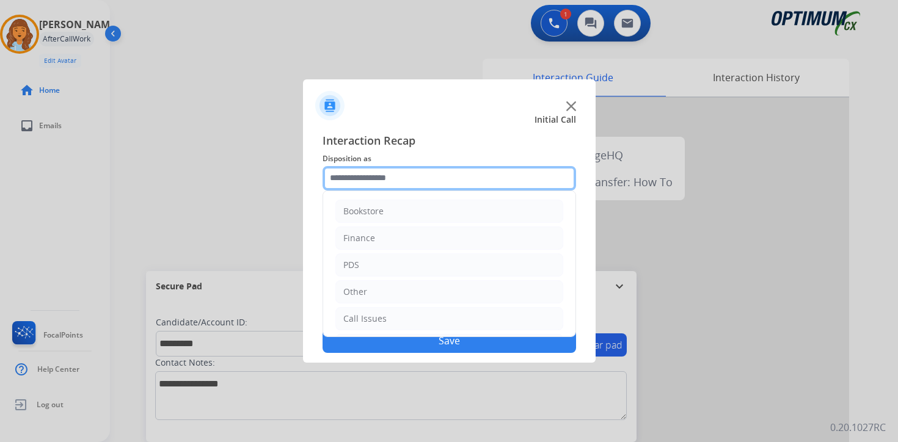
click at [376, 168] on input "text" at bounding box center [450, 178] width 254 height 24
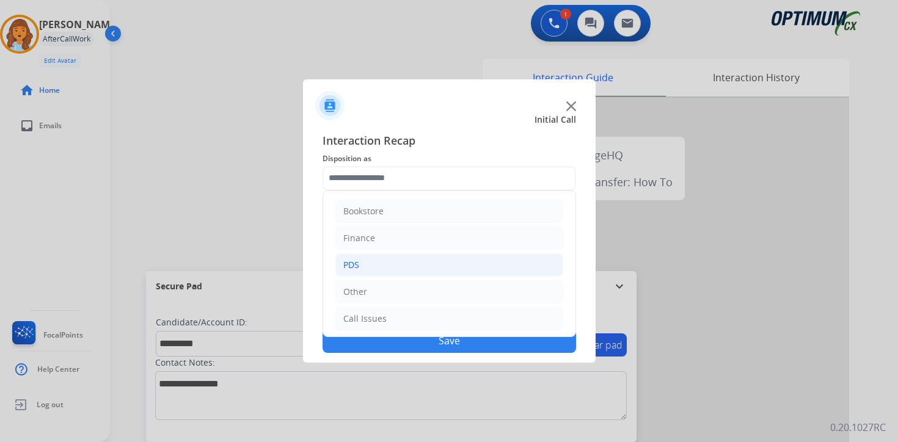
click at [361, 257] on li "PDS" at bounding box center [449, 265] width 228 height 23
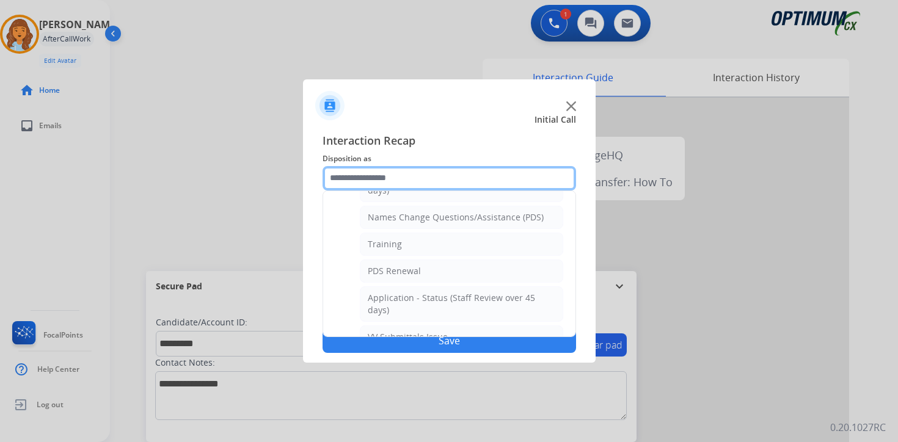
scroll to position [126, 0]
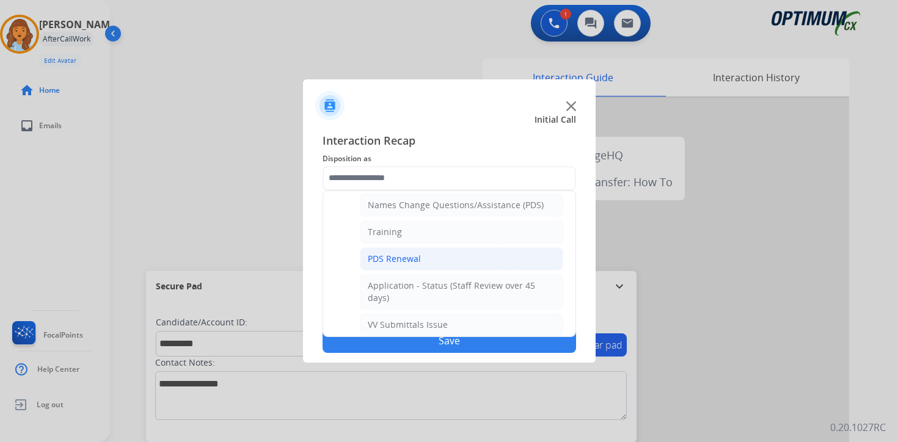
click at [376, 259] on div "PDS Renewal" at bounding box center [394, 259] width 53 height 12
type input "**********"
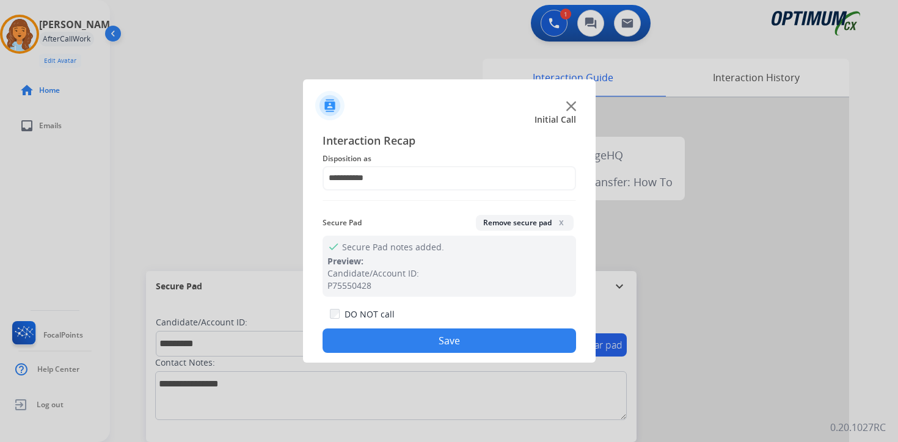
click at [381, 336] on button "Save" at bounding box center [450, 341] width 254 height 24
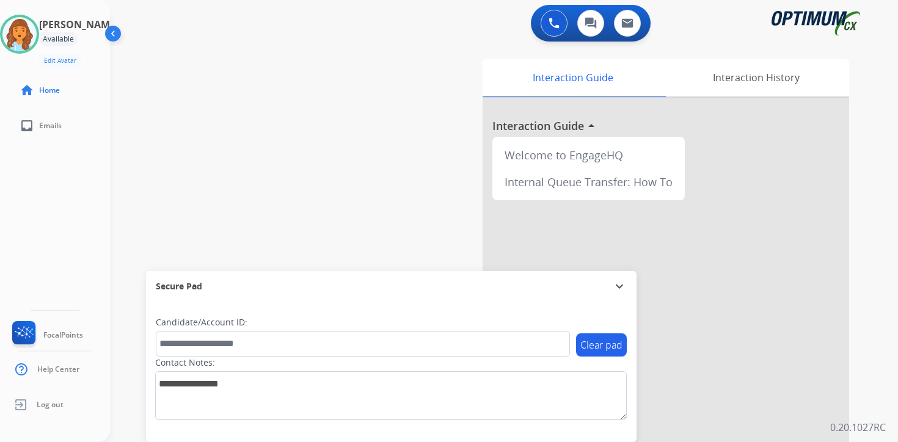
click at [873, 349] on div "0 Voice Interactions 0 Chat Interactions 0 Email Interactions swap_horiz Break …" at bounding box center [504, 221] width 788 height 442
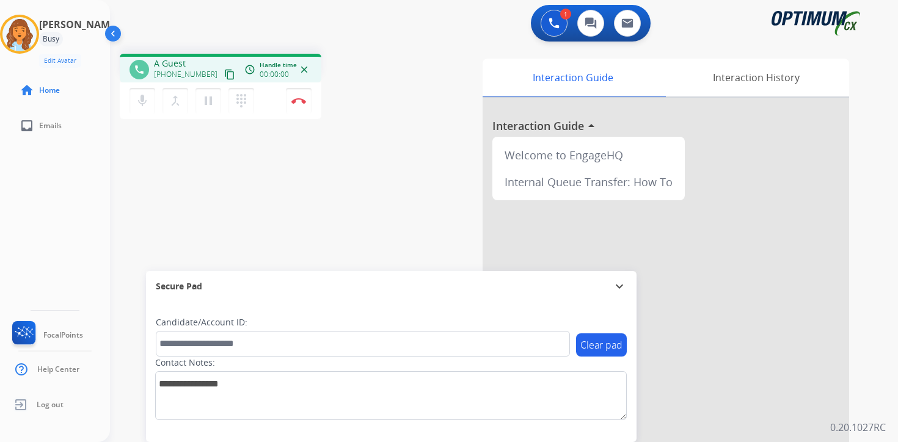
click at [881, 424] on p "0.20.1027RC" at bounding box center [858, 427] width 56 height 15
click at [224, 75] on mat-icon "content_copy" at bounding box center [229, 74] width 11 height 11
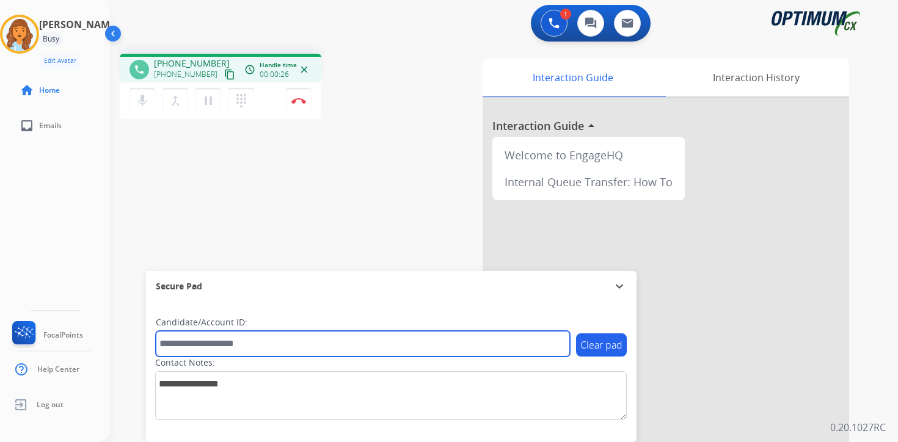
click at [246, 344] on input "text" at bounding box center [363, 344] width 414 height 26
type input "*******"
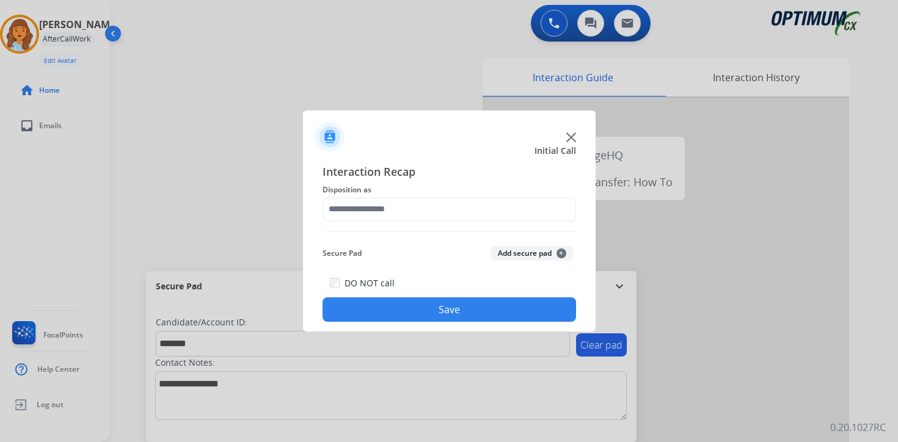
click at [560, 255] on span "+" at bounding box center [562, 254] width 10 height 10
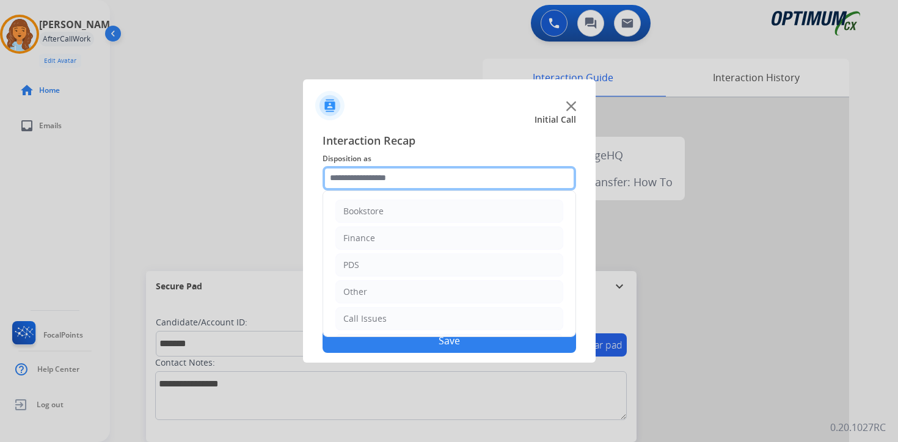
click at [357, 171] on input "text" at bounding box center [450, 178] width 254 height 24
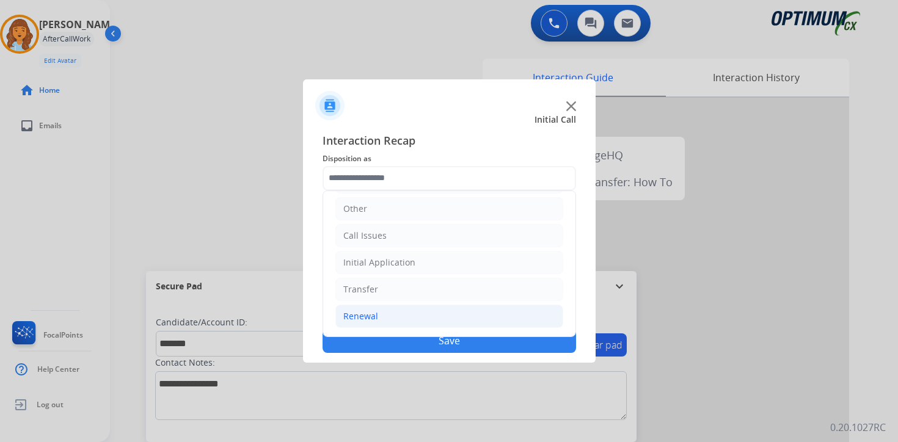
click at [361, 318] on div "Renewal" at bounding box center [360, 316] width 35 height 12
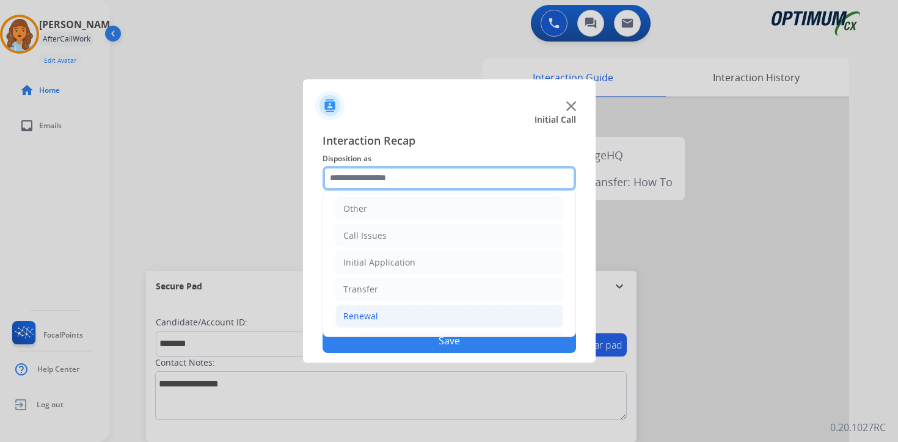
scroll to position [287, 0]
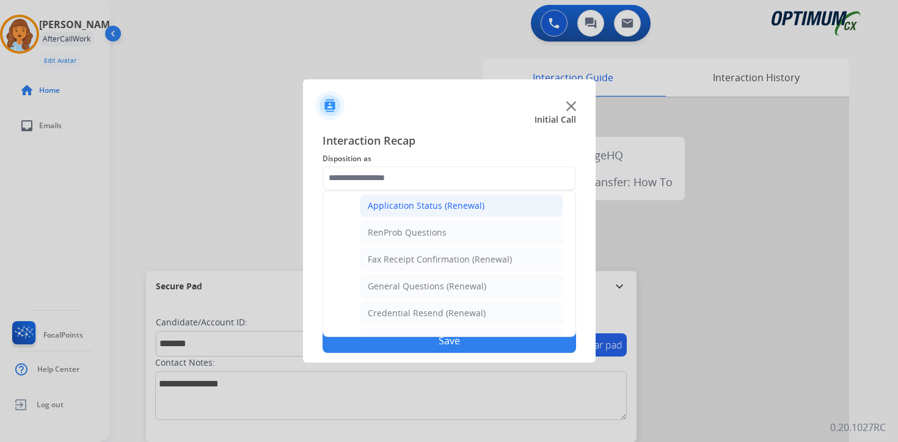
click at [386, 204] on div "Application Status (Renewal)" at bounding box center [426, 206] width 117 height 12
type input "**********"
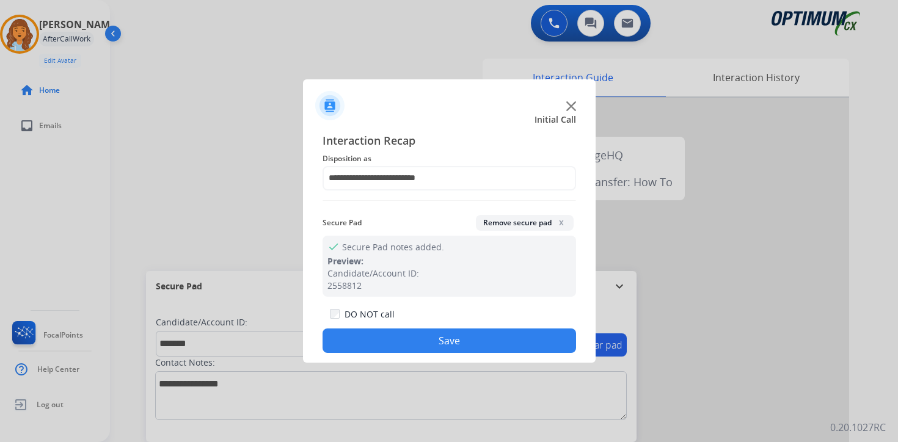
click at [398, 343] on button "Save" at bounding box center [450, 341] width 254 height 24
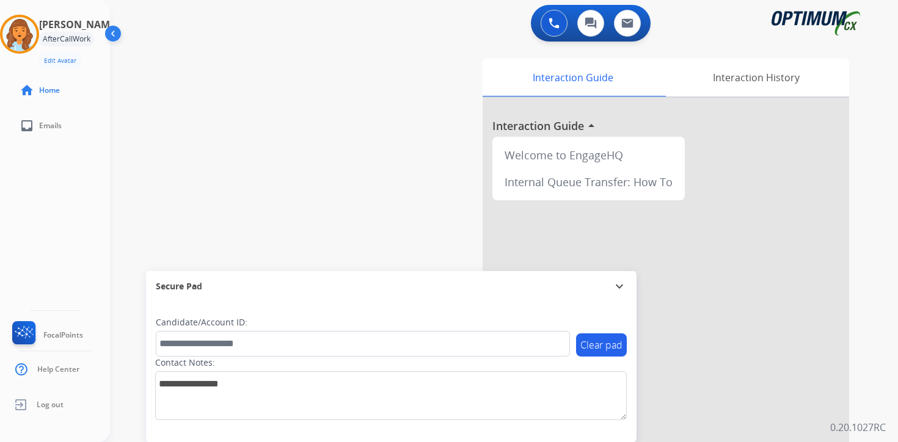
click at [871, 421] on p "0.20.1027RC" at bounding box center [858, 427] width 56 height 15
click at [880, 423] on p "0.20.1027RC" at bounding box center [858, 427] width 56 height 15
click at [861, 347] on div "Interaction Guide Interaction History Interaction Guide arrow_drop_up Welcome t…" at bounding box center [647, 304] width 443 height 500
click at [28, 35] on img at bounding box center [19, 34] width 34 height 34
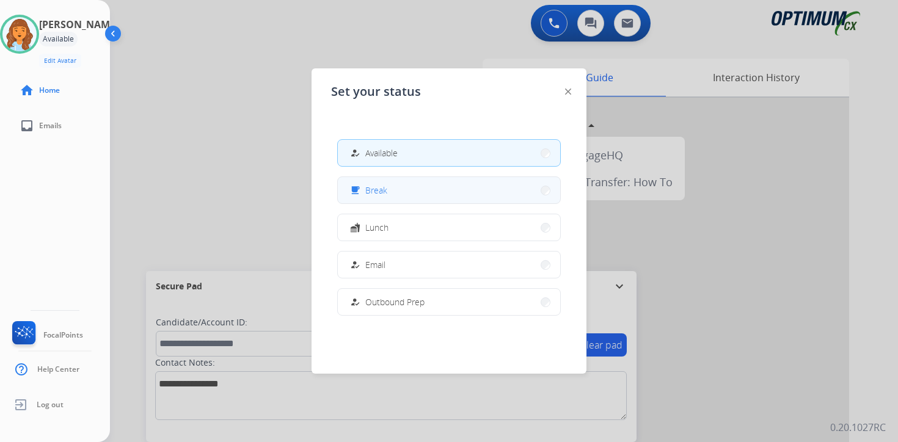
click at [402, 189] on button "free_breakfast Break" at bounding box center [449, 190] width 222 height 26
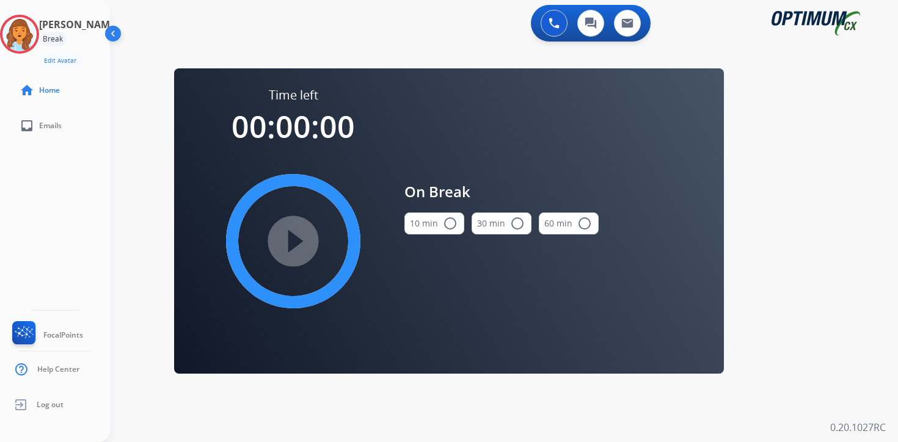
click at [860, 233] on div "0 Voice Interactions 0 Chat Interactions 0 Email Interactions swap_horiz Break …" at bounding box center [504, 221] width 788 height 442
click at [31, 37] on img at bounding box center [19, 34] width 34 height 34
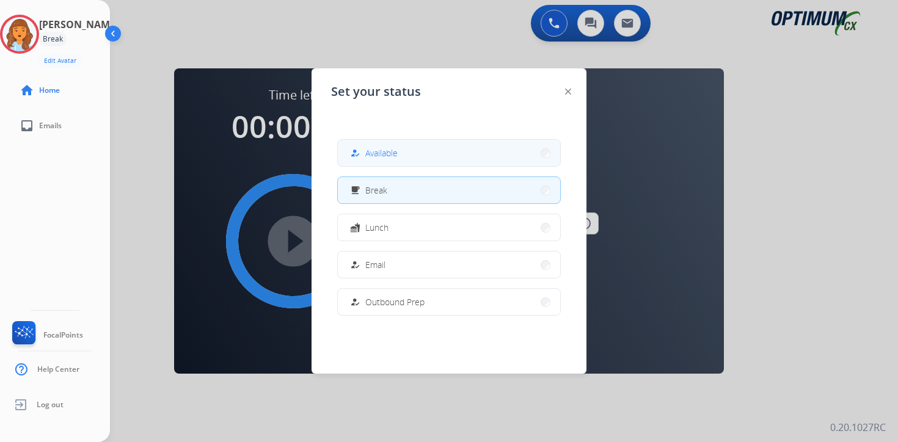
click at [387, 152] on span "Available" at bounding box center [381, 153] width 32 height 13
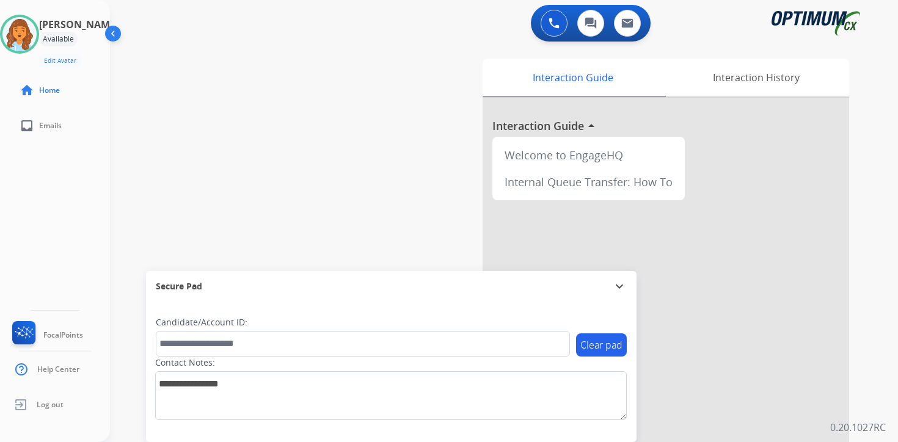
click at [868, 337] on div "Interaction Guide Interaction History Interaction Guide arrow_drop_up Welcome t…" at bounding box center [647, 304] width 443 height 500
click at [870, 425] on p "0.20.1027RC" at bounding box center [858, 427] width 56 height 15
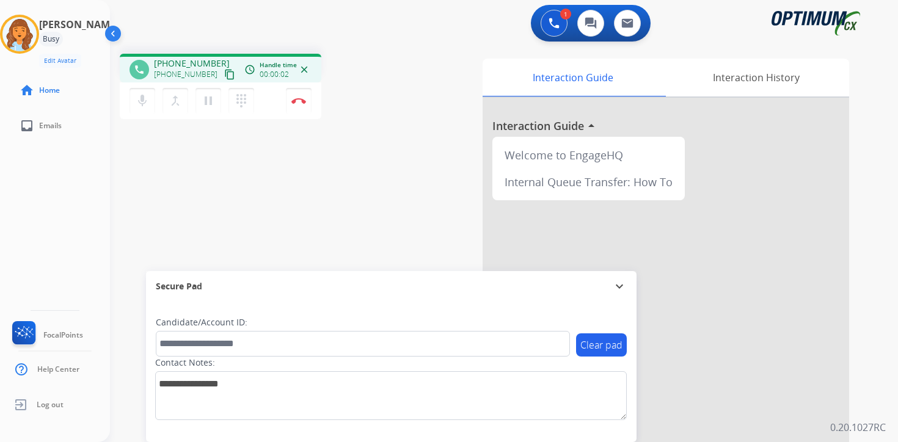
click at [223, 75] on button "content_copy" at bounding box center [229, 74] width 15 height 15
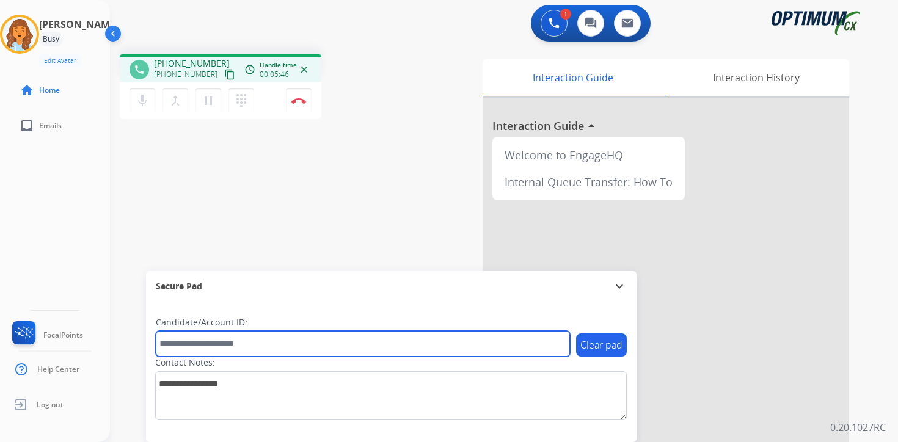
click at [296, 338] on input "text" at bounding box center [363, 344] width 414 height 26
type input "*******"
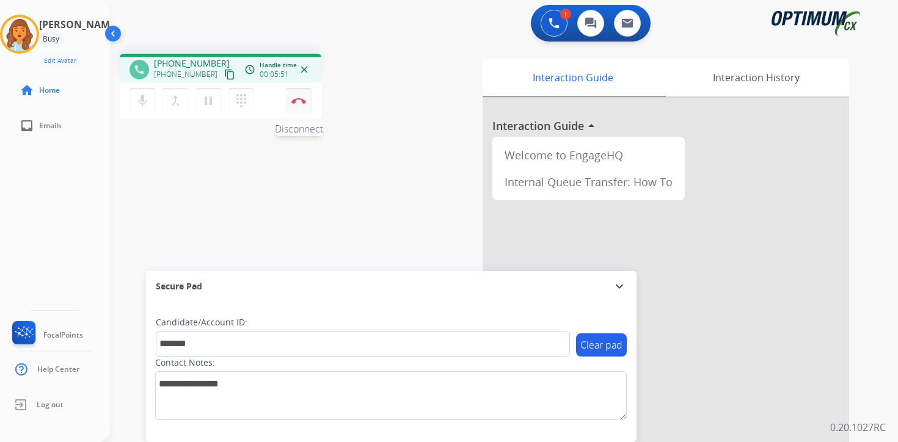
click at [302, 101] on img at bounding box center [298, 101] width 15 height 6
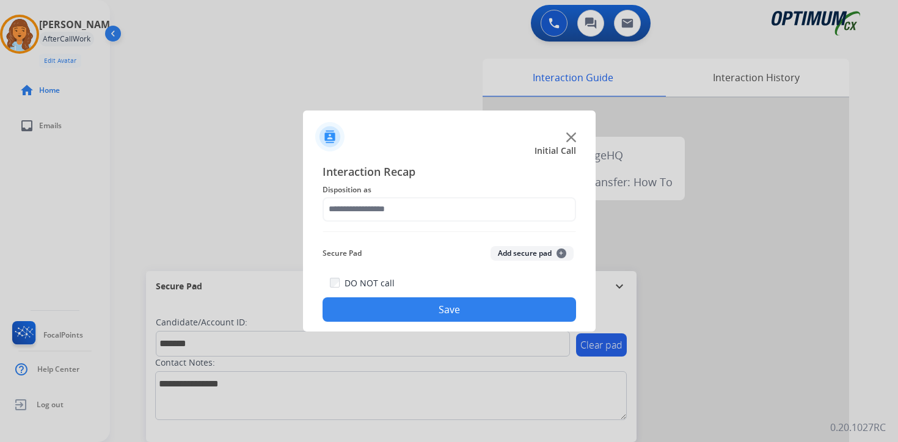
click at [560, 250] on div "Secure Pad Add secure pad +" at bounding box center [450, 253] width 254 height 24
click at [560, 250] on span "+" at bounding box center [562, 254] width 10 height 10
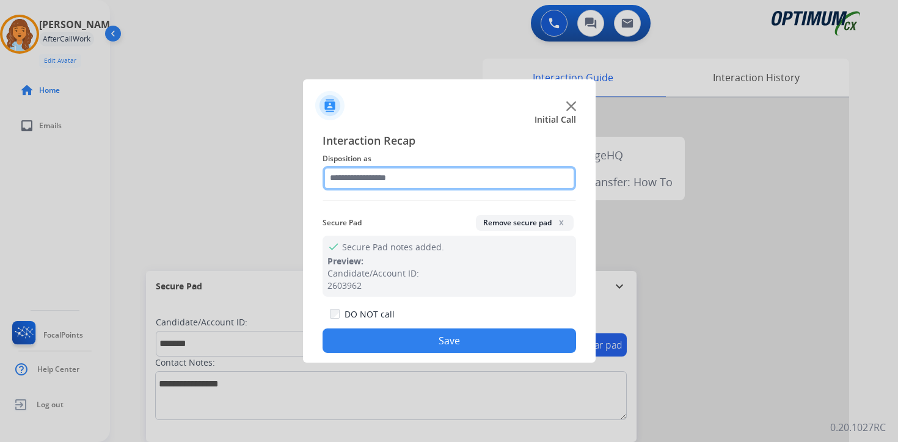
click at [387, 178] on input "text" at bounding box center [450, 178] width 254 height 24
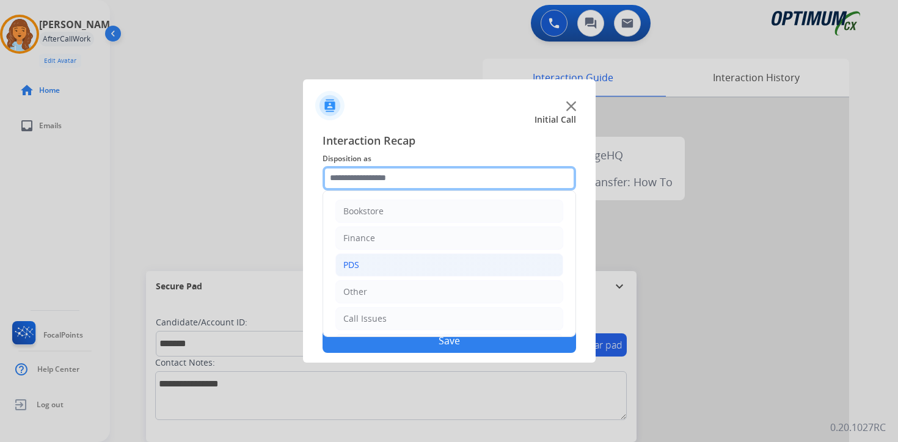
scroll to position [83, 0]
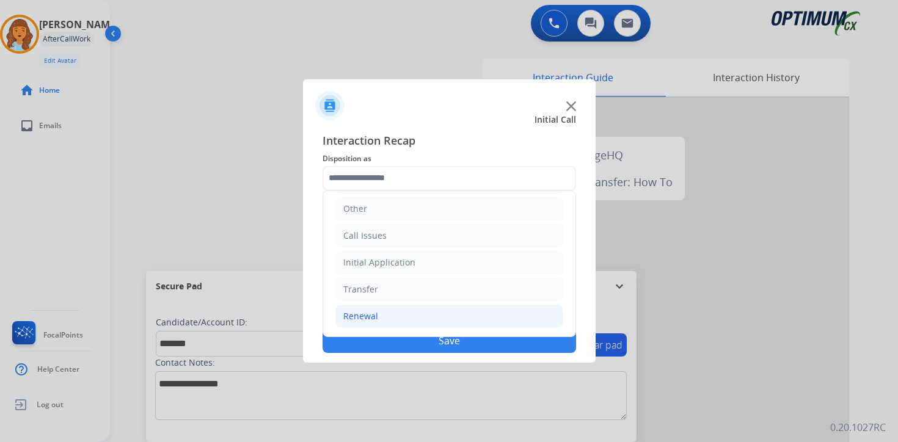
click at [367, 314] on div "Renewal" at bounding box center [360, 316] width 35 height 12
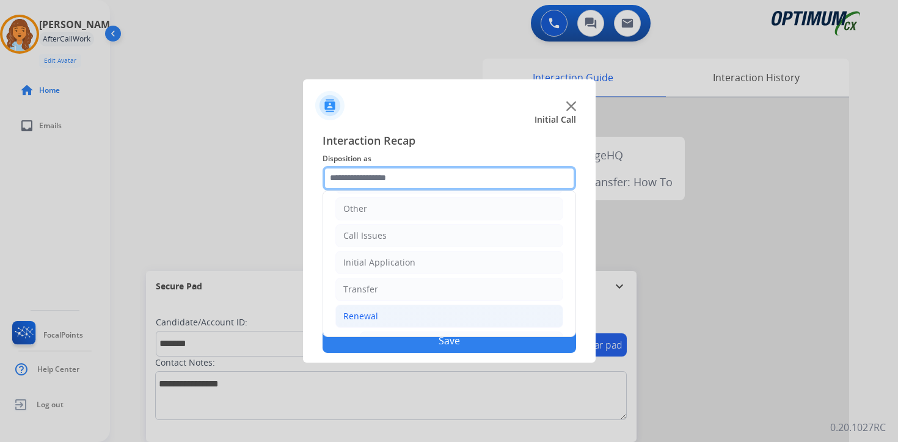
scroll to position [287, 0]
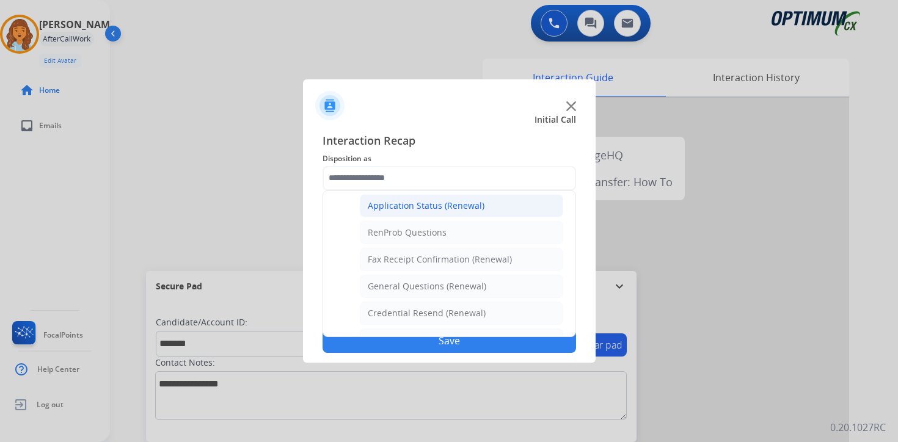
click at [381, 203] on div "Application Status (Renewal)" at bounding box center [426, 206] width 117 height 12
type input "**********"
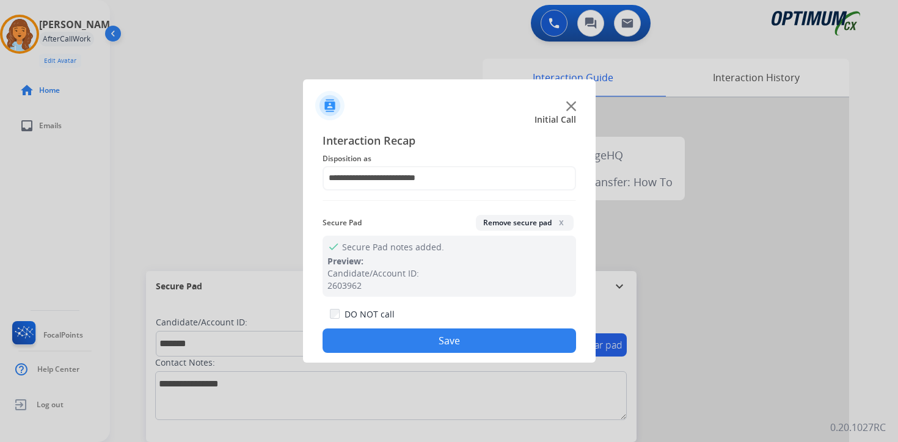
click at [387, 338] on button "Save" at bounding box center [450, 341] width 254 height 24
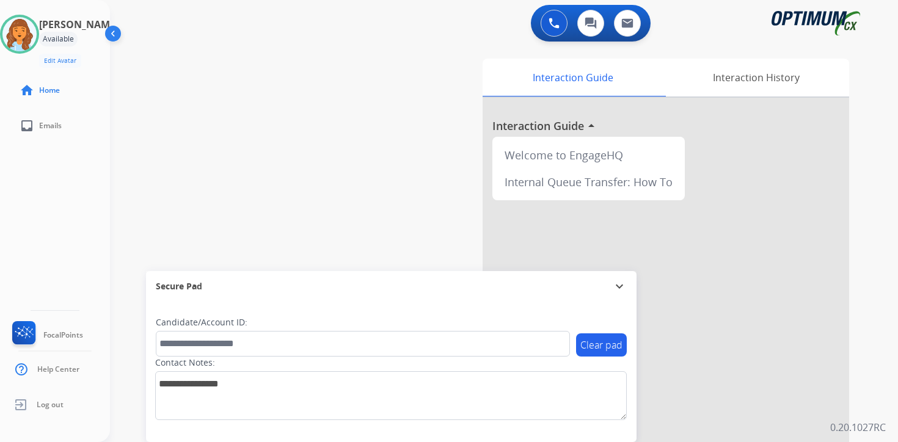
click at [882, 424] on p "0.20.1027RC" at bounding box center [858, 427] width 56 height 15
click at [865, 376] on div "Interaction Guide Interaction History Interaction Guide arrow_drop_up Welcome t…" at bounding box center [647, 304] width 443 height 500
drag, startPoint x: 870, startPoint y: 362, endPoint x: 862, endPoint y: 368, distance: 9.7
click at [869, 364] on div "0 Voice Interactions 0 Chat Interactions 0 Email Interactions swap_horiz Break …" at bounding box center [504, 221] width 788 height 442
click at [877, 419] on div "0 Voice Interactions 0 Chat Interactions 0 Email Interactions swap_horiz Break …" at bounding box center [504, 221] width 788 height 442
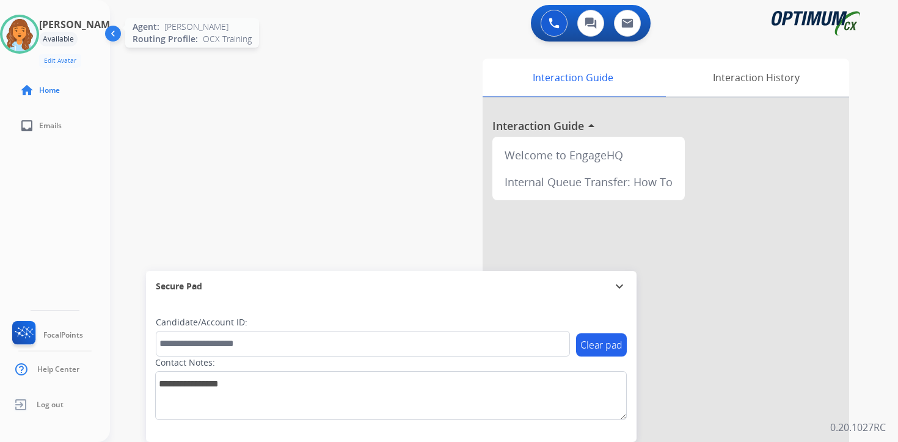
click at [36, 29] on img at bounding box center [19, 34] width 34 height 34
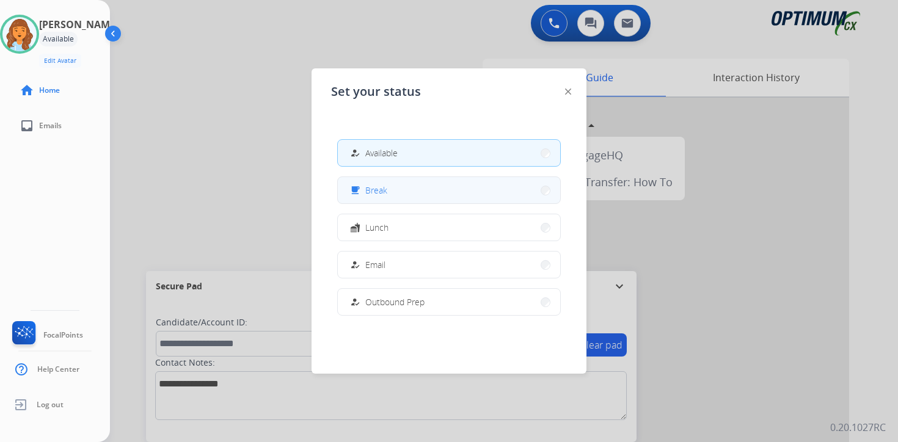
click at [400, 192] on button "free_breakfast Break" at bounding box center [449, 190] width 222 height 26
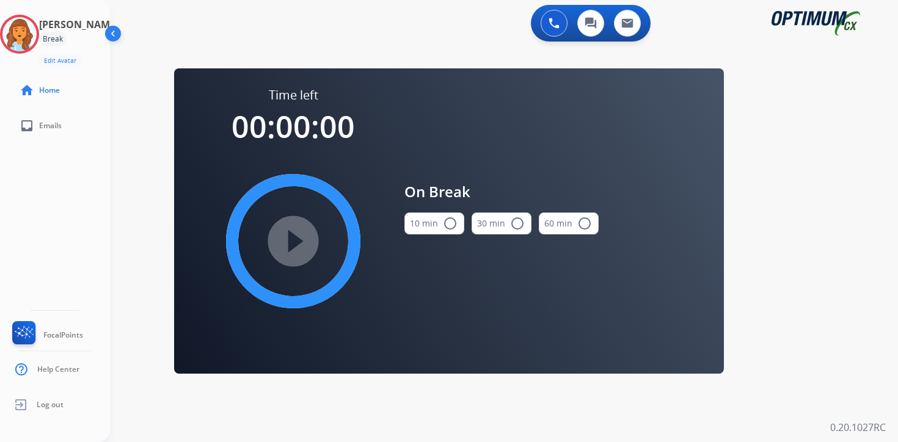
click at [874, 324] on div "0 Voice Interactions 0 Chat Interactions 0 Email Interactions swap_horiz Break …" at bounding box center [504, 221] width 788 height 442
click at [809, 339] on div "0 Voice Interactions 0 Chat Interactions 0 Email Interactions swap_horiz Break …" at bounding box center [504, 221] width 788 height 442
click at [36, 32] on img at bounding box center [19, 34] width 34 height 34
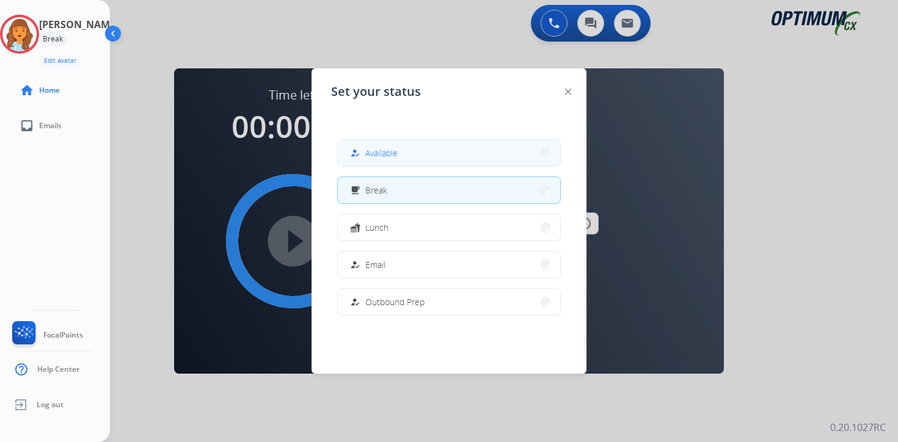
click at [357, 156] on mat-icon "how_to_reg" at bounding box center [355, 153] width 10 height 10
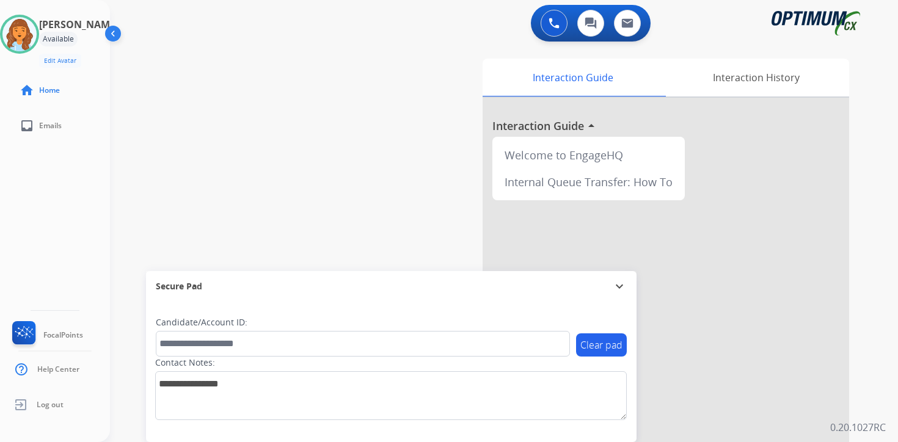
click at [881, 333] on div "0 Voice Interactions 0 Chat Interactions 0 Email Interactions swap_horiz Break …" at bounding box center [504, 221] width 788 height 442
click at [892, 424] on div "0 Voice Interactions 0 Chat Interactions 0 Email Interactions swap_horiz Break …" at bounding box center [504, 221] width 788 height 442
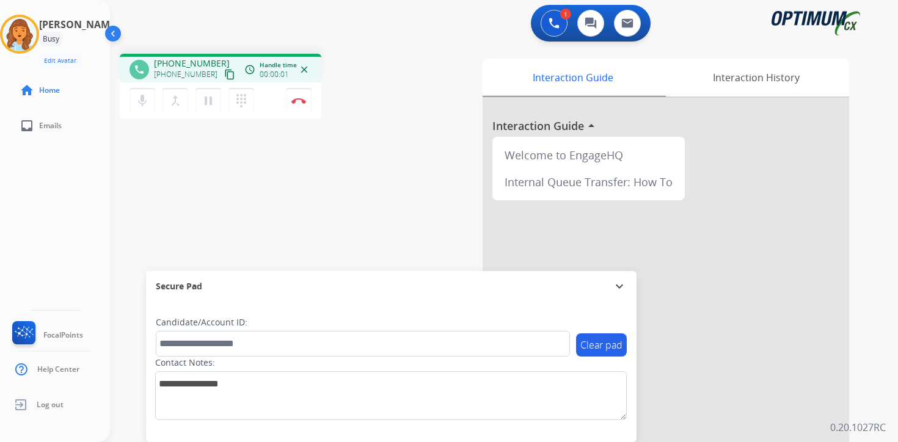
click at [879, 424] on p "0.20.1027RC" at bounding box center [858, 427] width 56 height 15
click at [224, 73] on mat-icon "content_copy" at bounding box center [229, 74] width 11 height 11
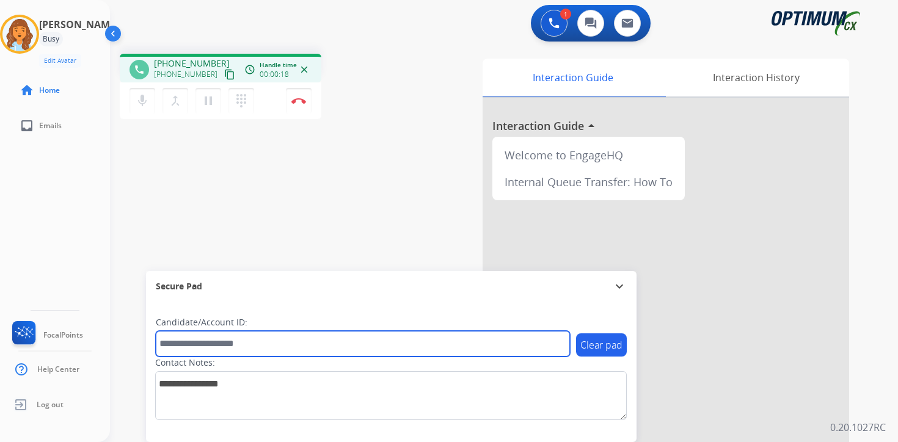
click at [202, 344] on input "text" at bounding box center [363, 344] width 414 height 26
type input "*******"
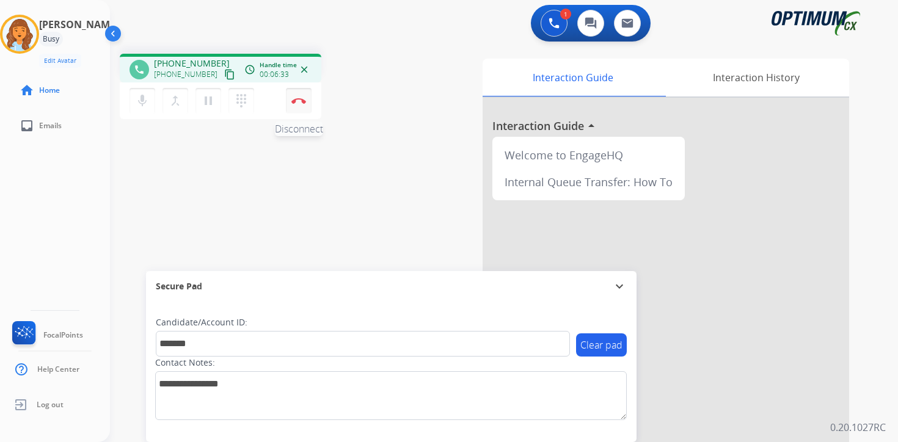
click at [304, 106] on button "Disconnect" at bounding box center [299, 101] width 26 height 26
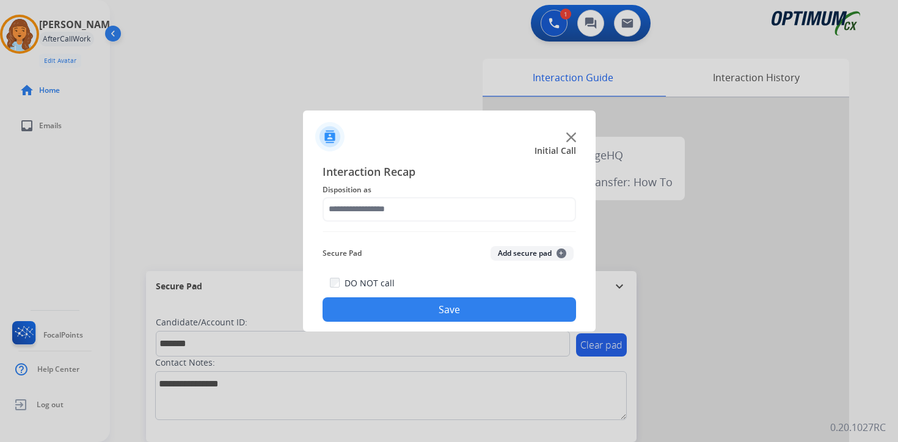
click at [566, 255] on button "Add secure pad +" at bounding box center [532, 253] width 83 height 15
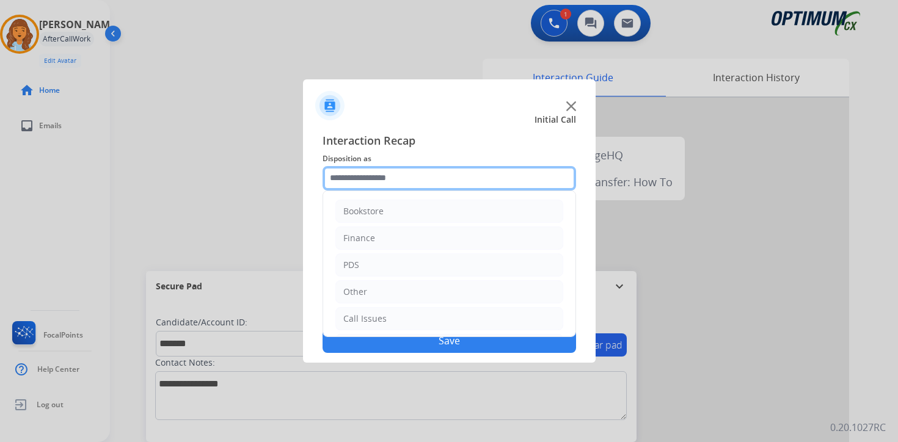
click at [421, 182] on input "text" at bounding box center [450, 178] width 254 height 24
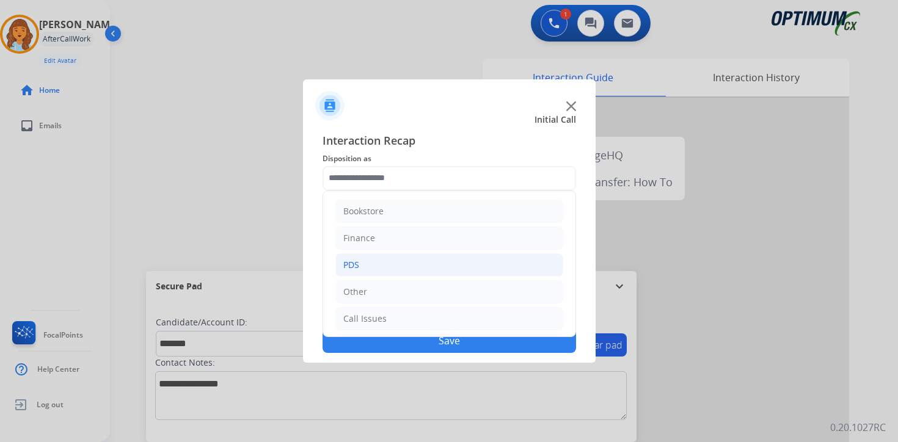
click at [386, 260] on li "PDS" at bounding box center [449, 265] width 228 height 23
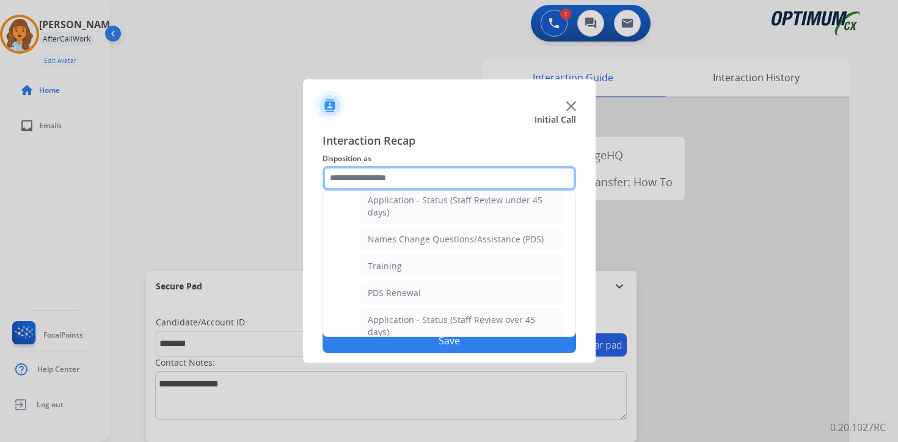
scroll to position [97, 0]
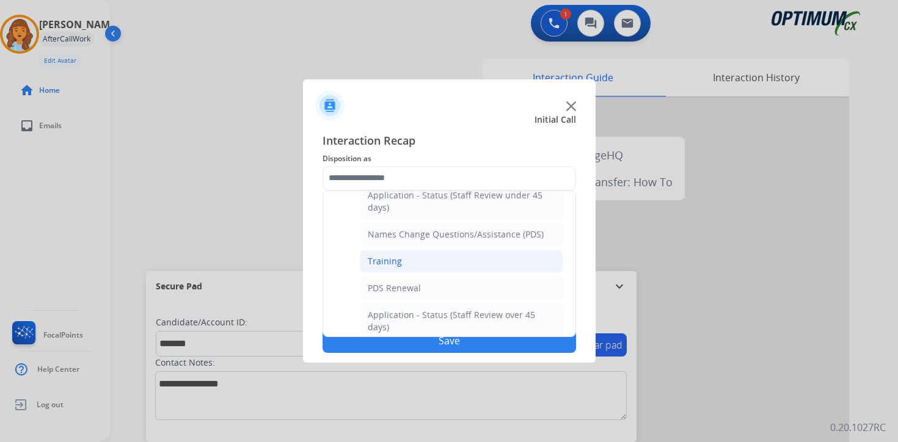
click at [436, 260] on li "Training" at bounding box center [461, 261] width 203 height 23
type input "********"
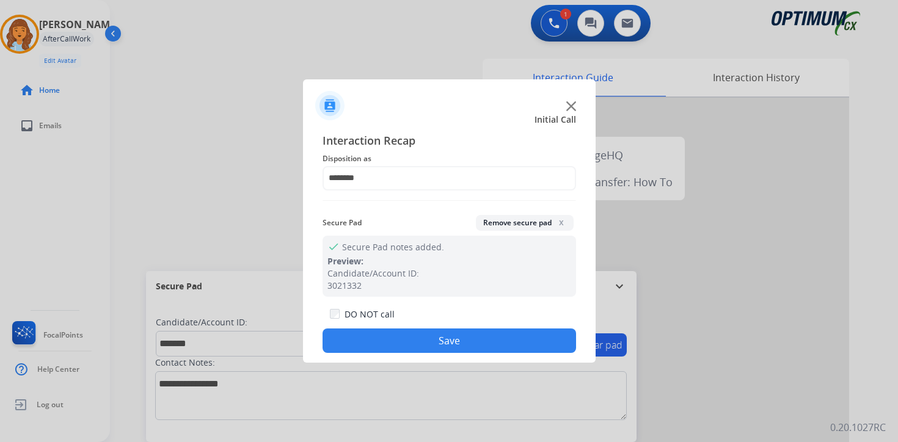
click at [416, 343] on button "Save" at bounding box center [450, 341] width 254 height 24
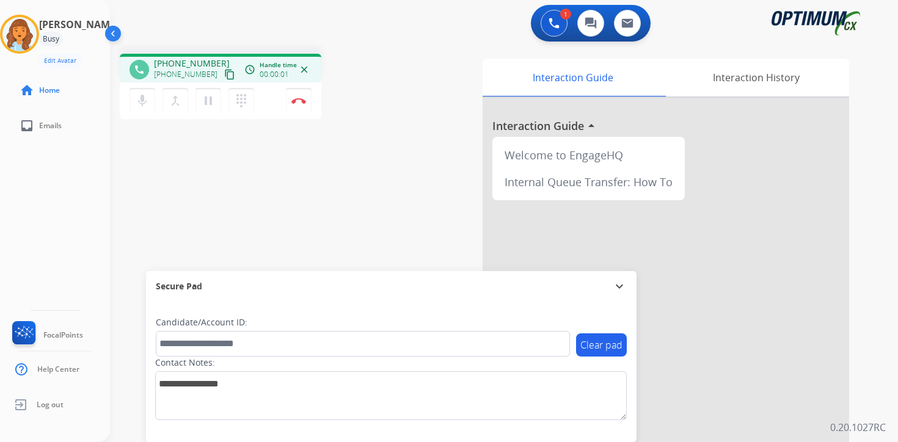
click at [864, 417] on div "Interaction Guide Interaction History Interaction Guide arrow_drop_up Welcome t…" at bounding box center [647, 304] width 443 height 500
click at [224, 78] on mat-icon "content_copy" at bounding box center [229, 74] width 11 height 11
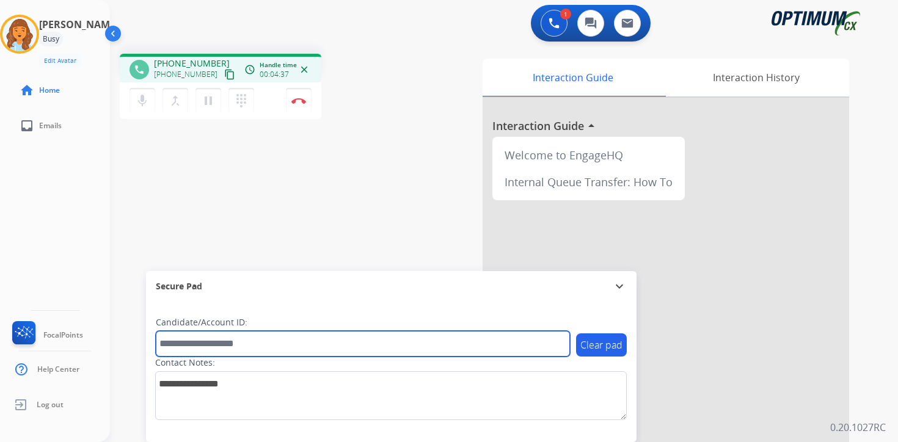
click at [186, 342] on input "text" at bounding box center [363, 344] width 414 height 26
click at [213, 346] on input "text" at bounding box center [363, 344] width 414 height 26
type input "*******"
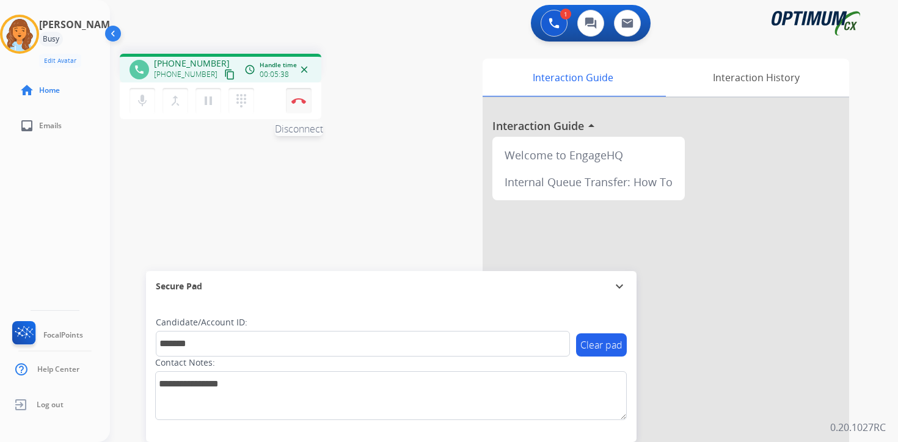
click at [302, 108] on button "Disconnect" at bounding box center [299, 101] width 26 height 26
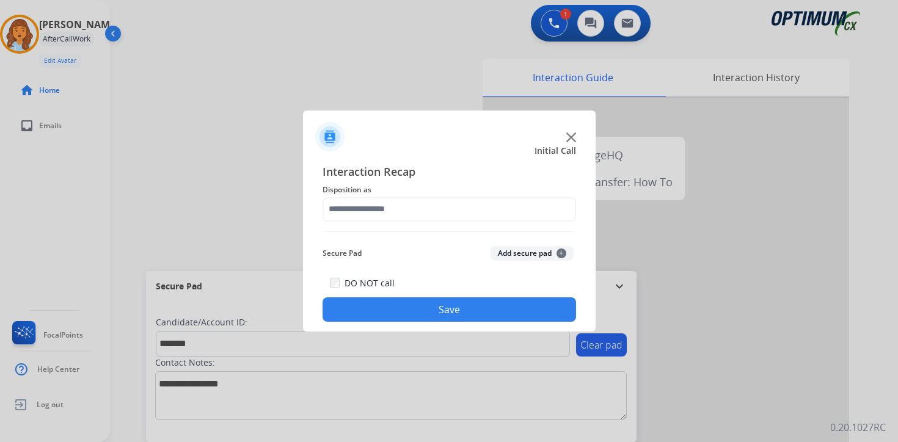
click at [554, 248] on button "Add secure pad +" at bounding box center [532, 253] width 83 height 15
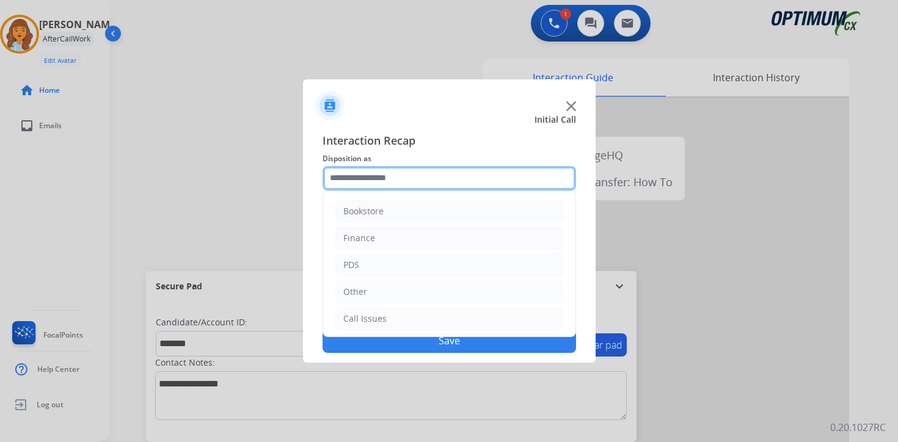
click at [377, 174] on input "text" at bounding box center [450, 178] width 254 height 24
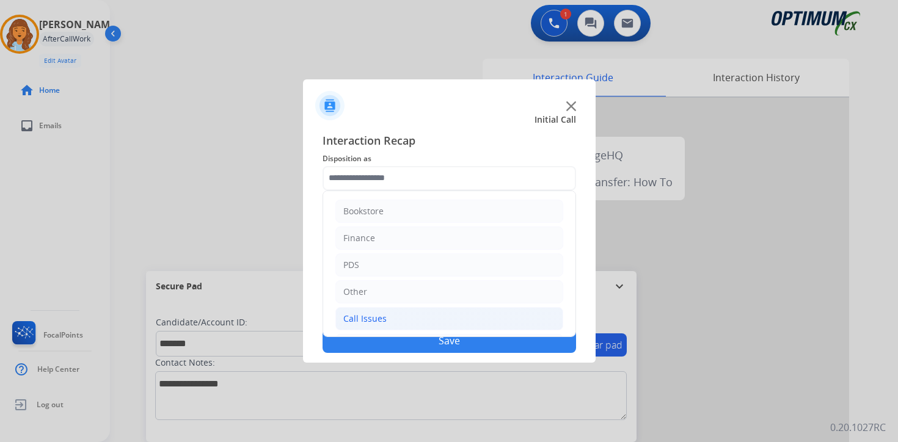
click at [368, 313] on div "Call Issues" at bounding box center [364, 319] width 43 height 12
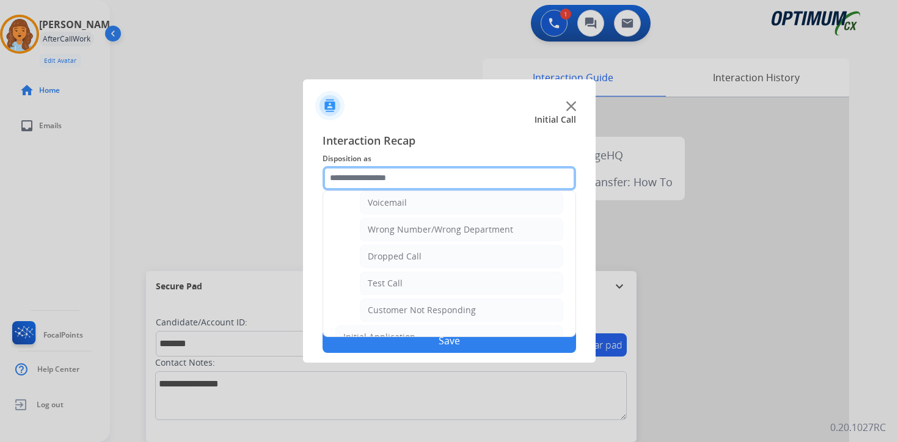
scroll to position [155, 0]
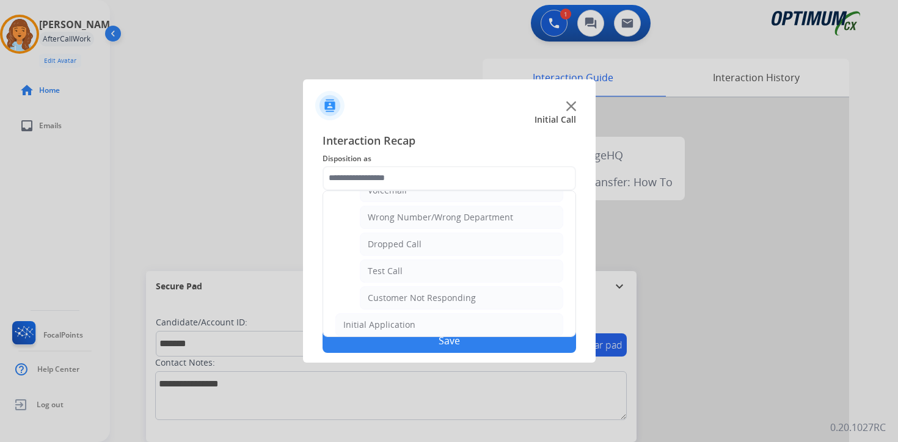
click at [482, 302] on li "Customer Not Responding" at bounding box center [461, 298] width 203 height 23
type input "**********"
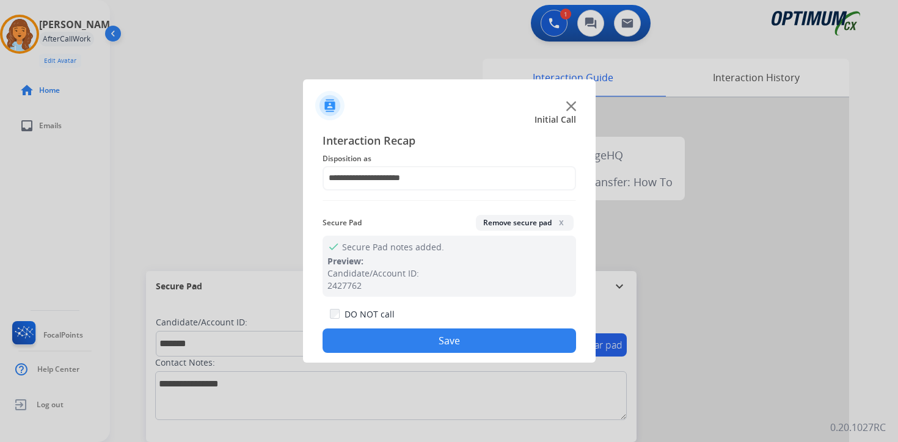
click at [439, 347] on button "Save" at bounding box center [450, 341] width 254 height 24
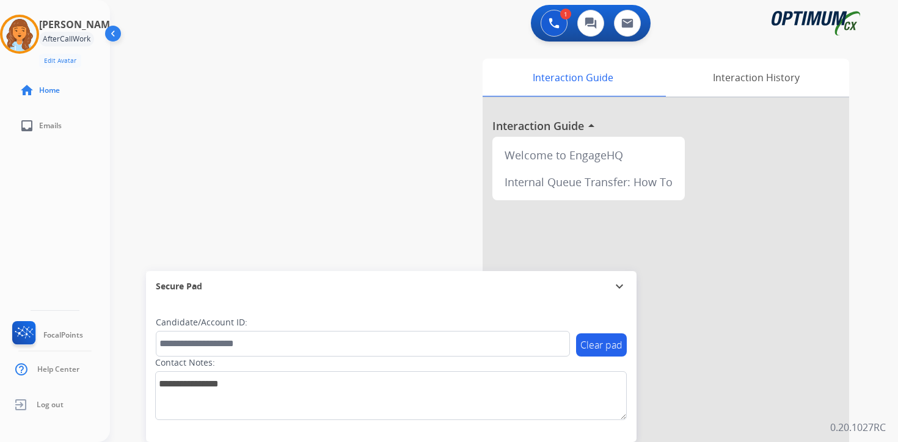
click at [854, 265] on div "Interaction Guide Interaction History Interaction Guide arrow_drop_up Welcome t…" at bounding box center [647, 304] width 443 height 500
click at [26, 35] on img at bounding box center [19, 34] width 34 height 34
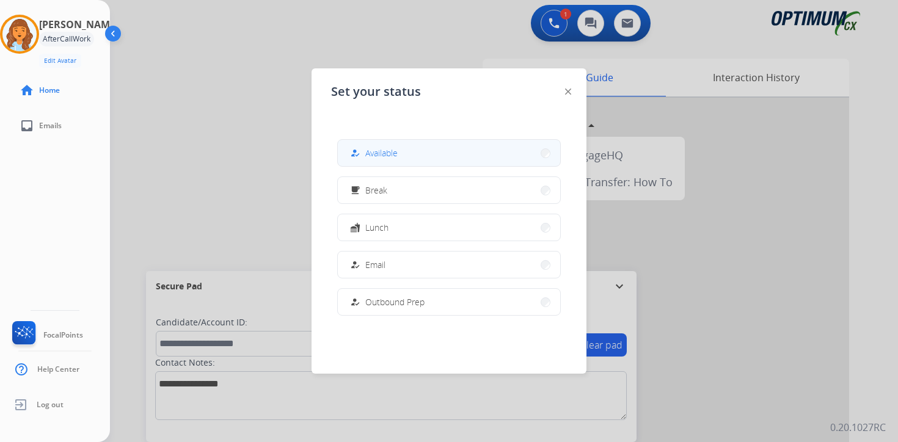
click at [395, 141] on button "how_to_reg Available" at bounding box center [449, 153] width 222 height 26
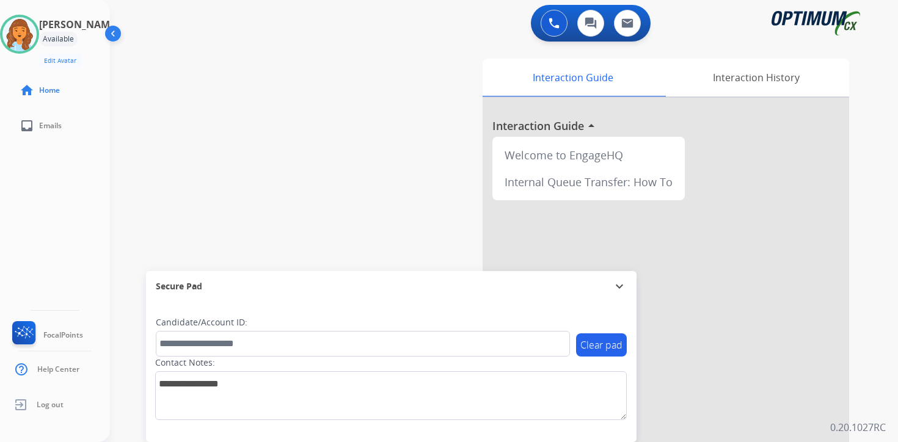
click at [878, 354] on div "0 Voice Interactions 0 Chat Interactions 0 Email Interactions swap_horiz Break …" at bounding box center [504, 221] width 788 height 442
click at [559, 20] on img at bounding box center [554, 23] width 11 height 11
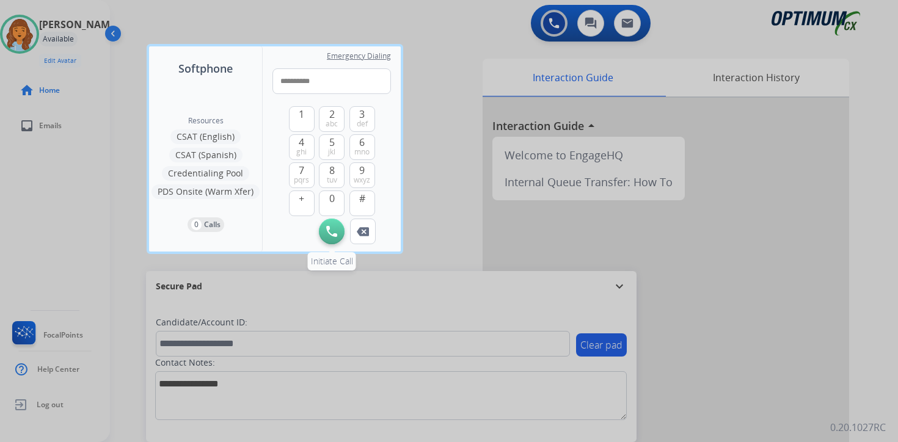
type input "**********"
click at [326, 231] on button "Initiate Call" at bounding box center [332, 232] width 26 height 26
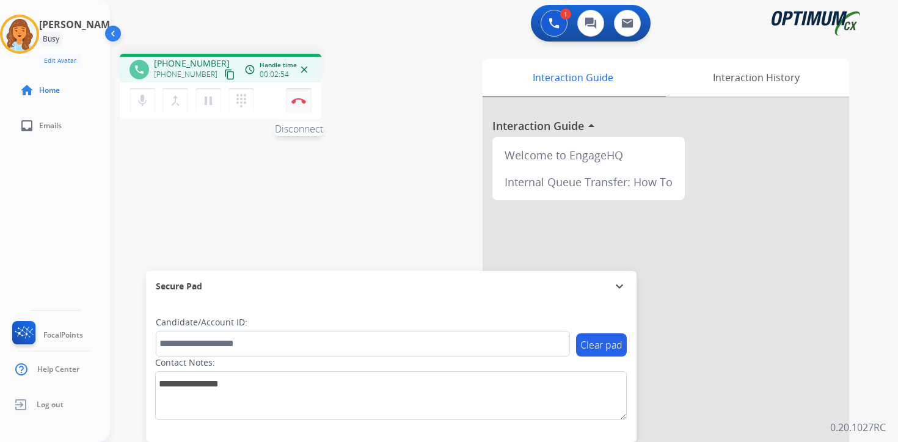
click at [296, 103] on img at bounding box center [298, 101] width 15 height 6
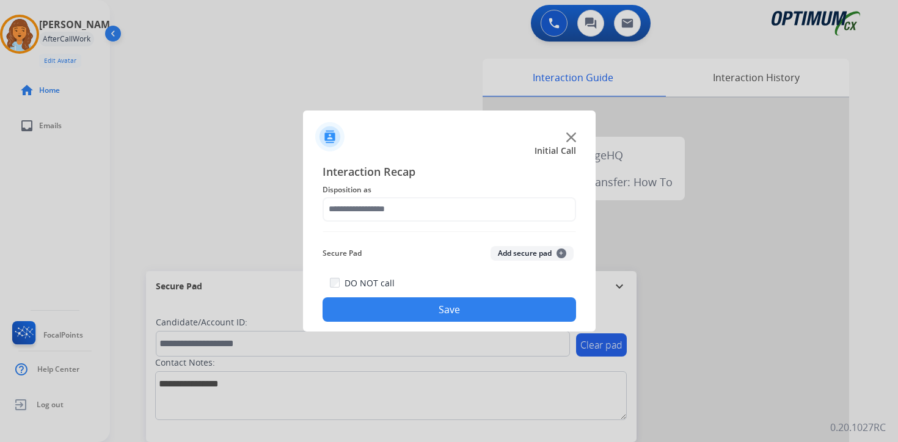
click at [548, 255] on button "Add secure pad +" at bounding box center [532, 253] width 83 height 15
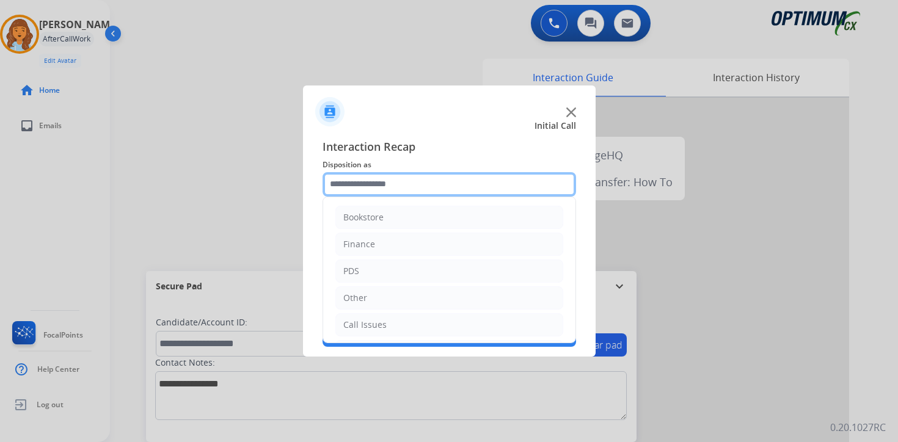
click at [357, 186] on input "text" at bounding box center [450, 184] width 254 height 24
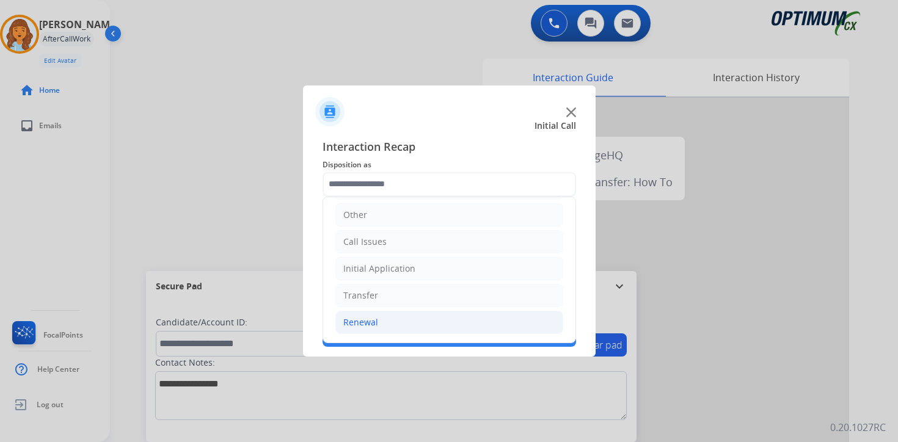
click at [368, 321] on div "Renewal" at bounding box center [360, 323] width 35 height 12
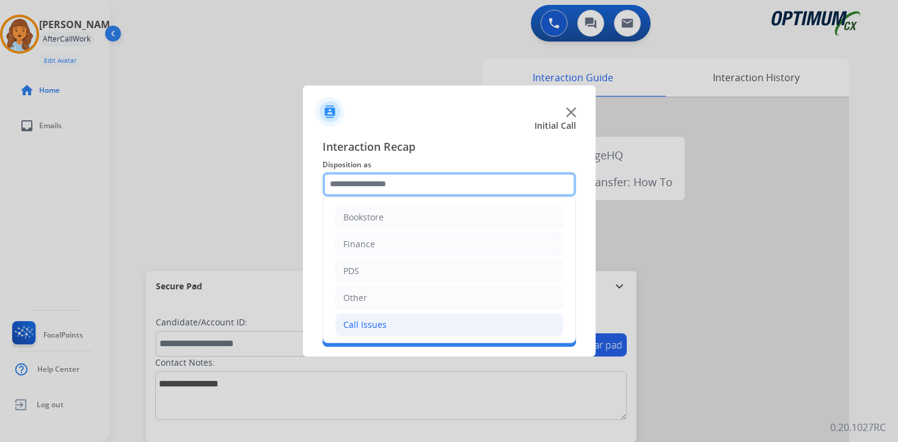
scroll to position [203, 0]
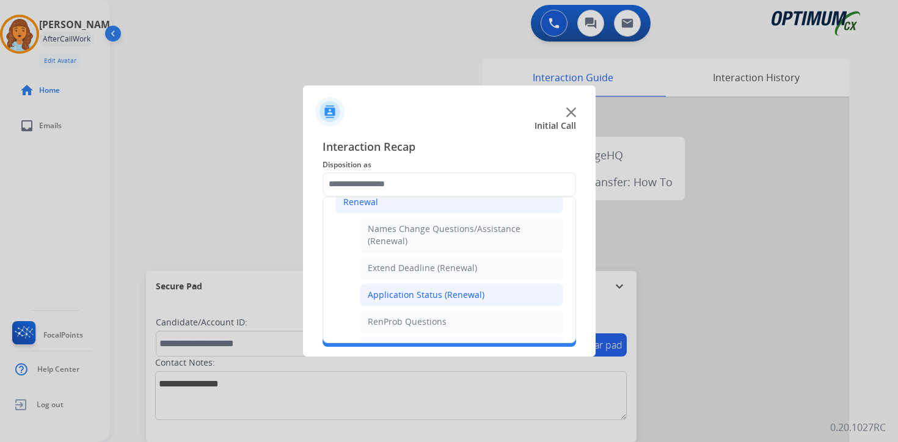
click at [370, 293] on div "Application Status (Renewal)" at bounding box center [426, 295] width 117 height 12
type input "**********"
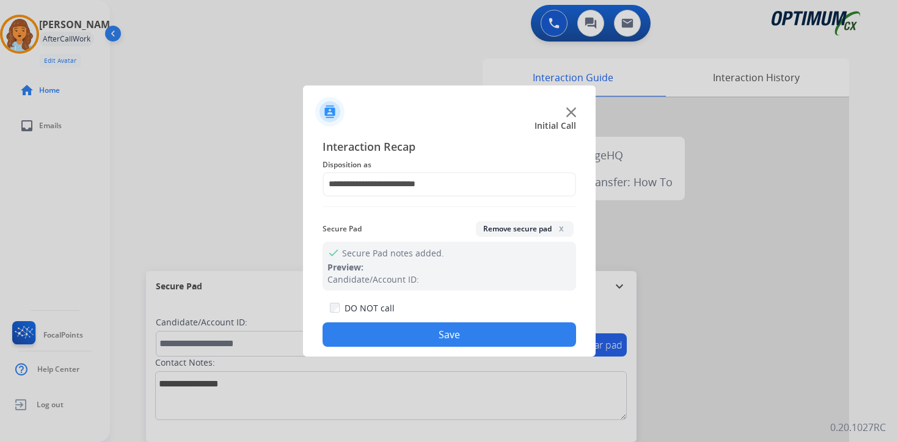
click at [384, 334] on button "Save" at bounding box center [450, 335] width 254 height 24
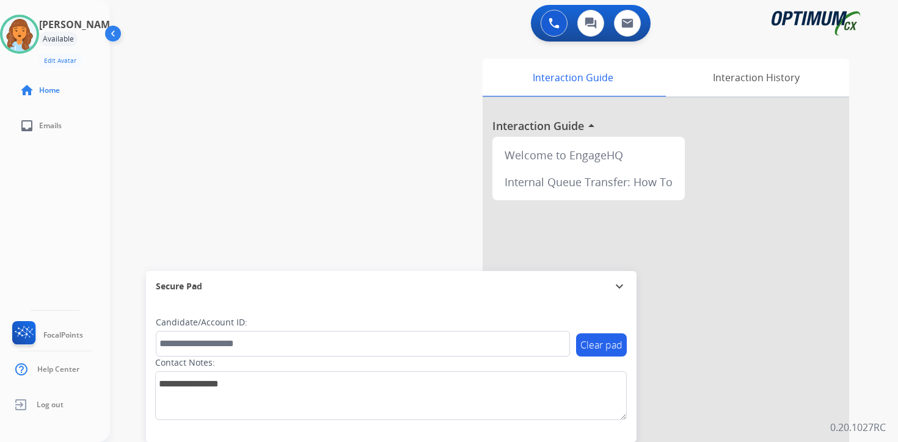
click at [865, 289] on div "Interaction Guide Interaction History Interaction Guide arrow_drop_up Welcome t…" at bounding box center [647, 304] width 443 height 500
click at [876, 415] on div "0 Voice Interactions 0 Chat Interactions 0 Email Interactions swap_horiz Break …" at bounding box center [504, 221] width 788 height 442
click at [878, 375] on div "0 Voice Interactions 0 Chat Interactions 0 Email Interactions swap_horiz Break …" at bounding box center [504, 221] width 788 height 442
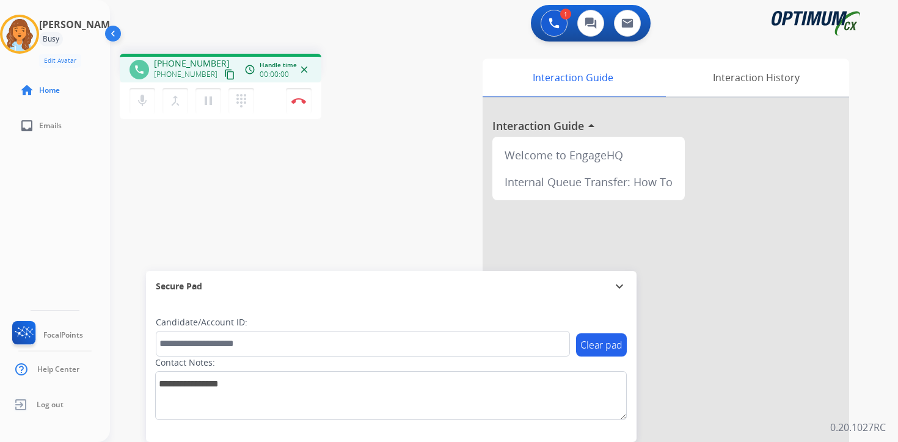
click at [224, 74] on mat-icon "content_copy" at bounding box center [229, 74] width 11 height 11
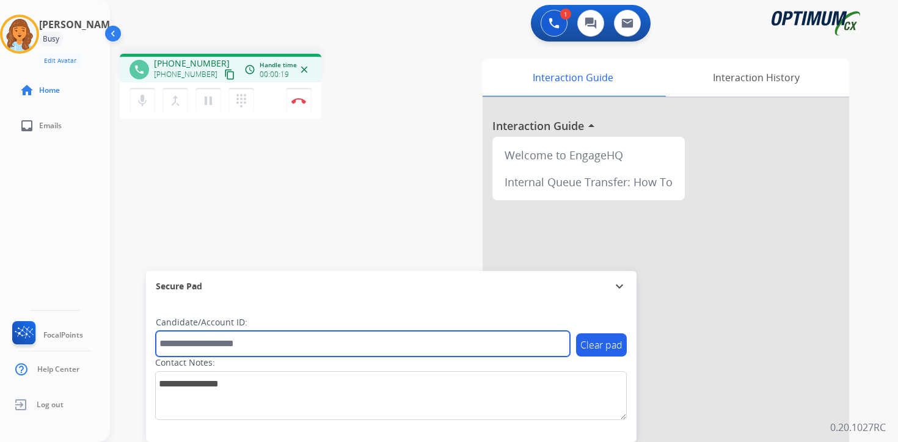
click at [238, 346] on input "text" at bounding box center [363, 344] width 414 height 26
type input "*******"
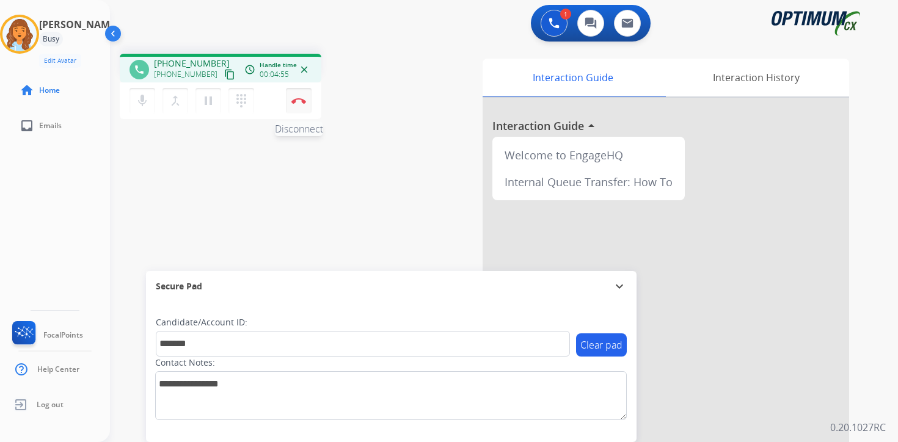
click at [307, 108] on button "Disconnect" at bounding box center [299, 101] width 26 height 26
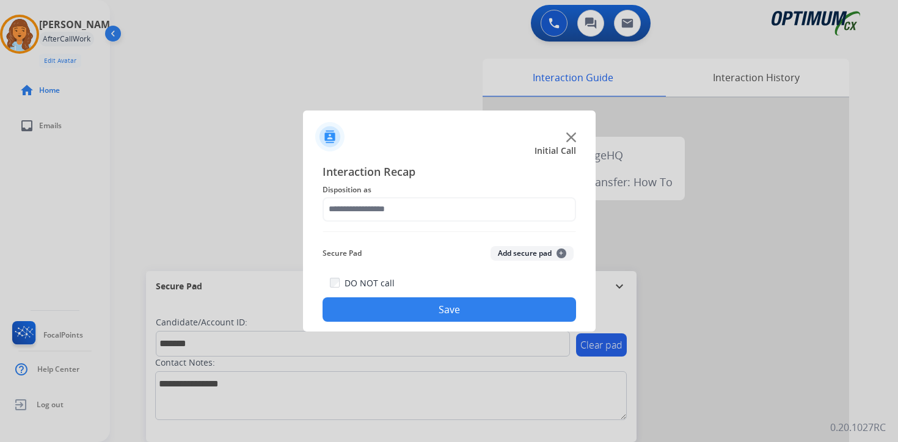
click at [550, 255] on button "Add secure pad +" at bounding box center [532, 253] width 83 height 15
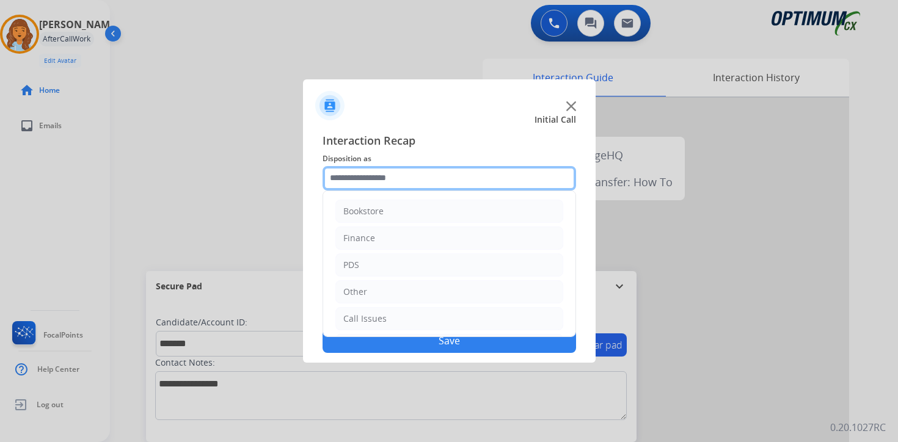
click at [372, 180] on input "text" at bounding box center [450, 178] width 254 height 24
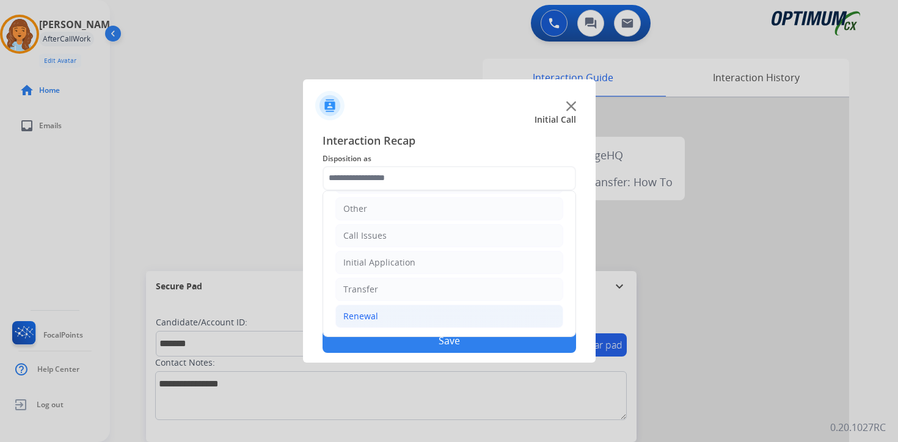
click at [372, 313] on div "Renewal" at bounding box center [360, 316] width 35 height 12
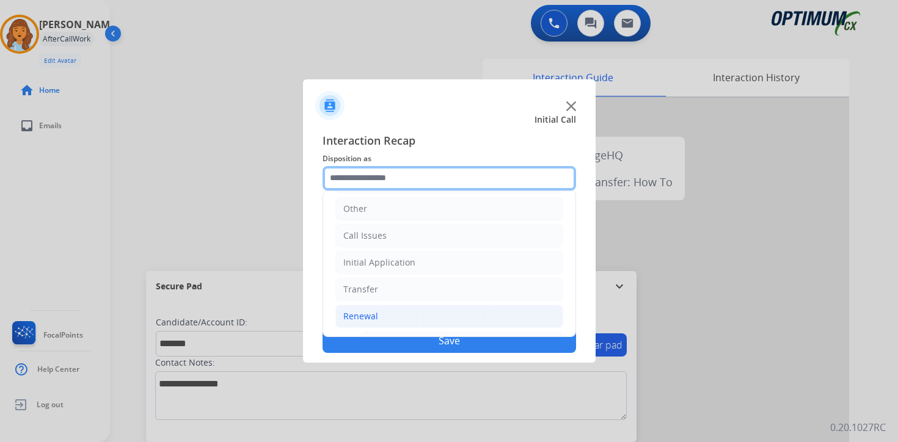
scroll to position [287, 0]
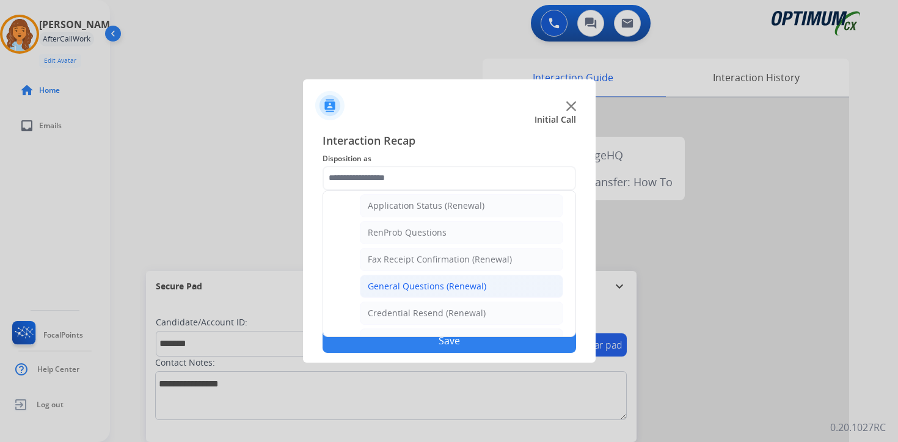
click at [377, 293] on li "General Questions (Renewal)" at bounding box center [461, 286] width 203 height 23
type input "**********"
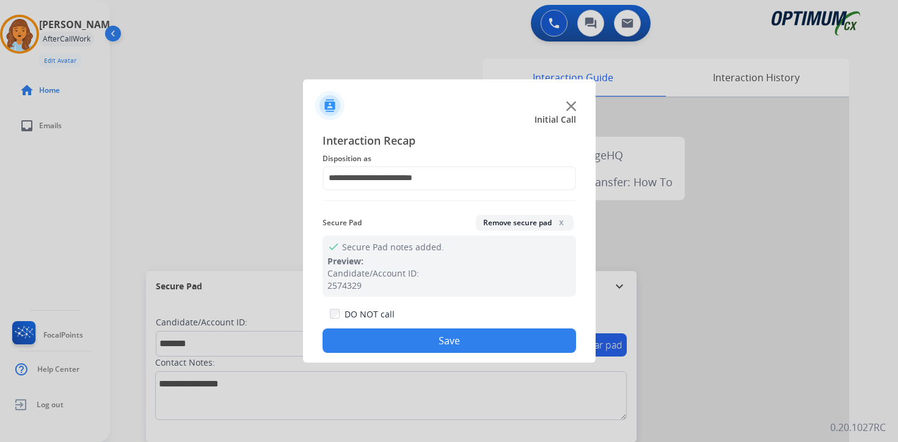
click at [370, 343] on button "Save" at bounding box center [450, 341] width 254 height 24
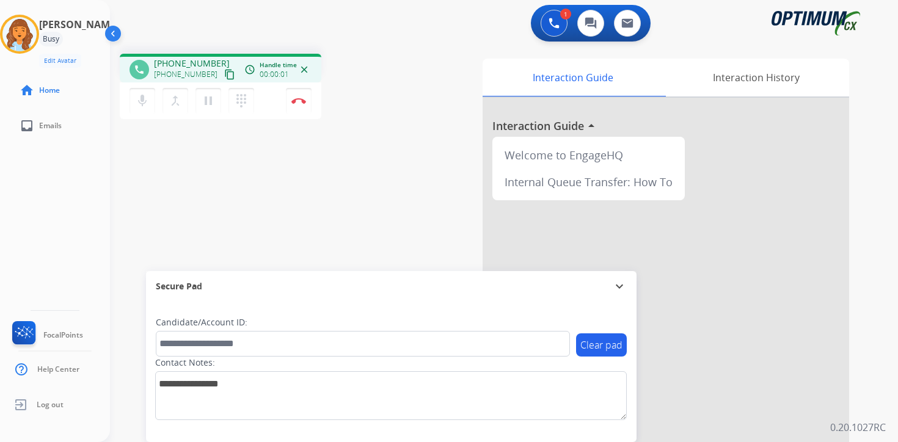
click at [224, 74] on mat-icon "content_copy" at bounding box center [229, 74] width 11 height 11
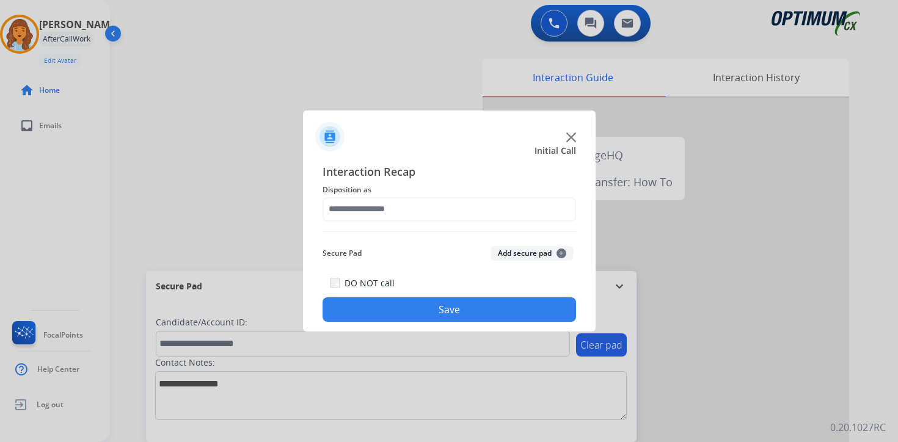
click at [563, 251] on span "+" at bounding box center [562, 254] width 10 height 10
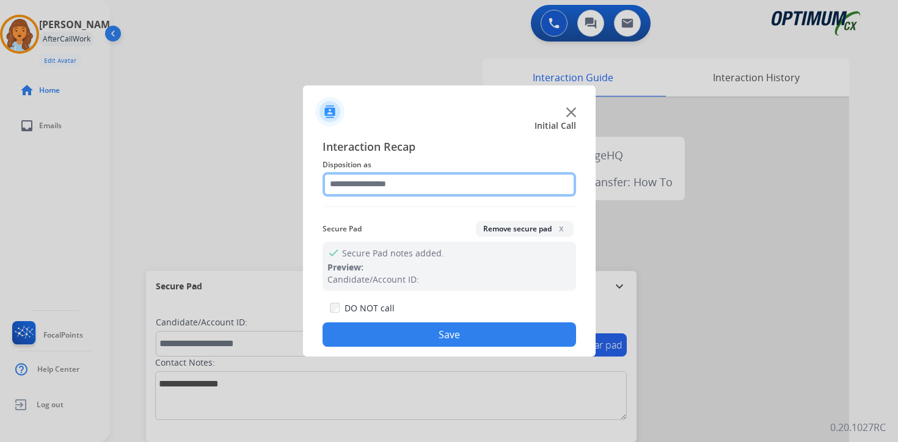
click at [387, 181] on input "text" at bounding box center [450, 184] width 254 height 24
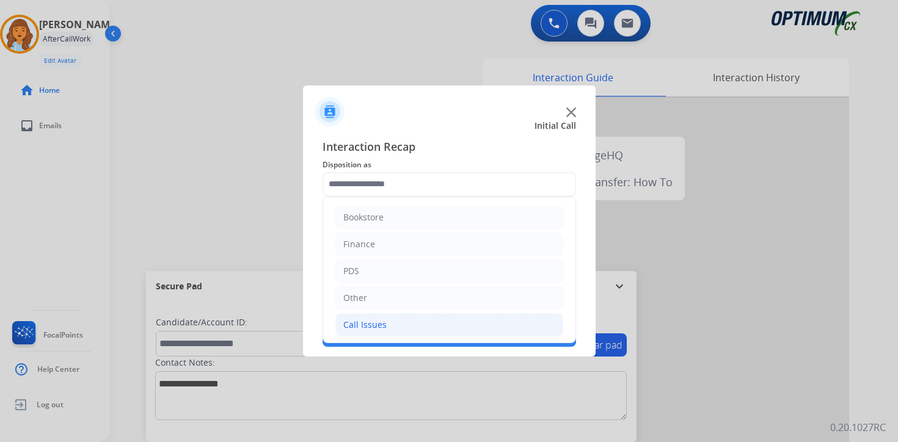
click at [359, 328] on div "Call Issues" at bounding box center [364, 325] width 43 height 12
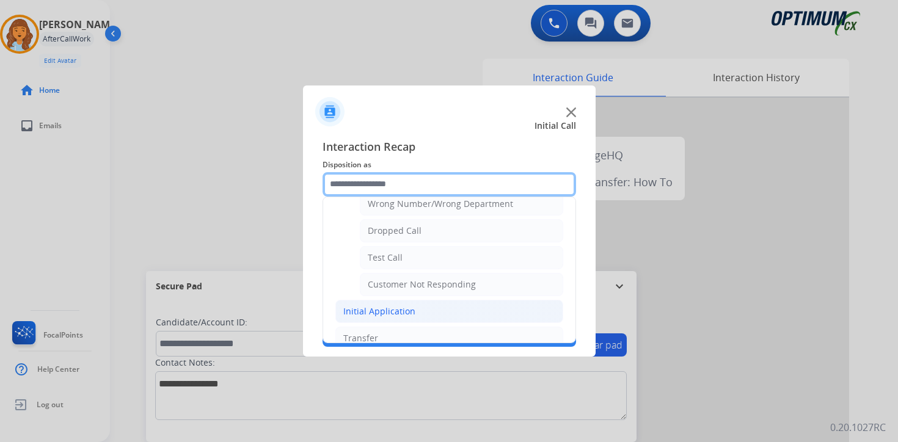
scroll to position [177, 0]
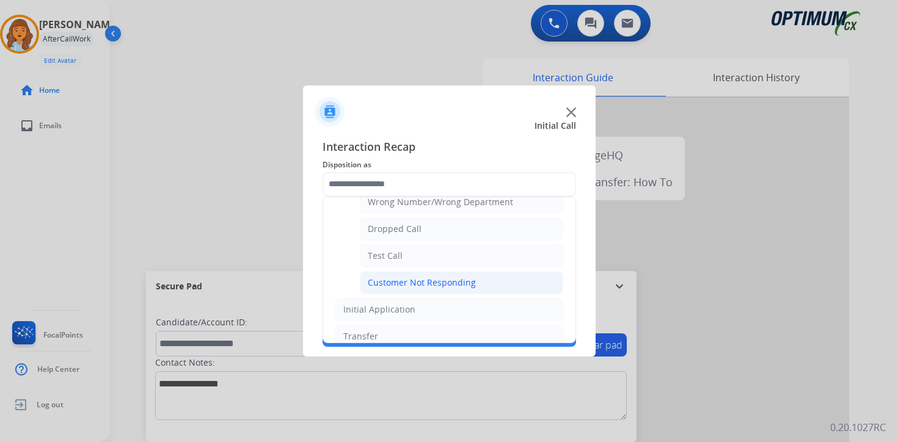
click at [430, 286] on div "Customer Not Responding" at bounding box center [422, 283] width 108 height 12
type input "**********"
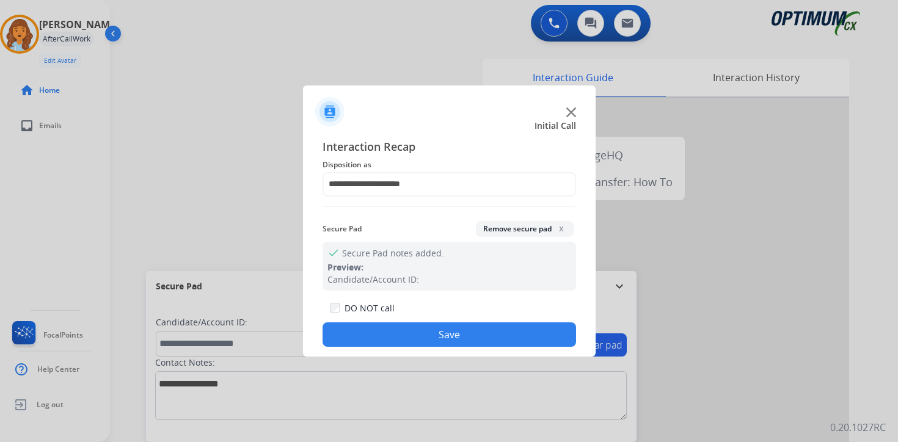
click at [431, 331] on button "Save" at bounding box center [450, 335] width 254 height 24
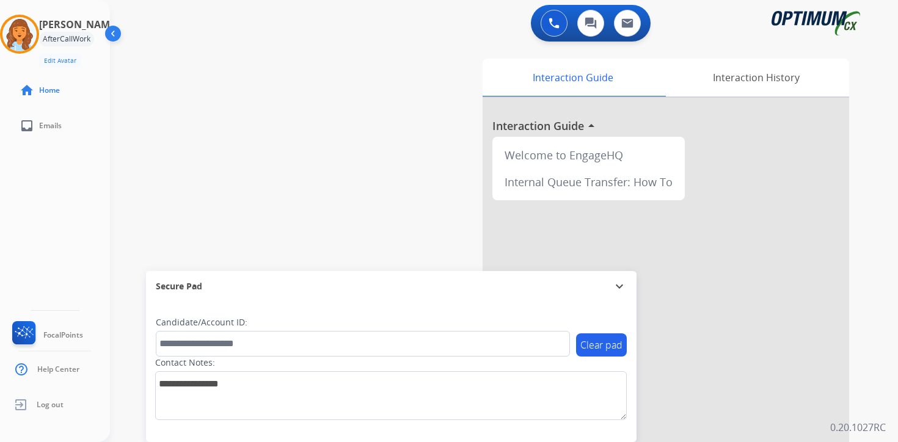
click at [897, 274] on div "0 Voice Interactions 0 Chat Interactions 0 Email Interactions swap_horiz Break …" at bounding box center [504, 221] width 788 height 442
click at [277, 46] on div "swap_horiz Break voice bridge close_fullscreen Connect 3-Way Call merge_type Se…" at bounding box center [489, 299] width 759 height 510
click at [30, 27] on img at bounding box center [19, 34] width 34 height 34
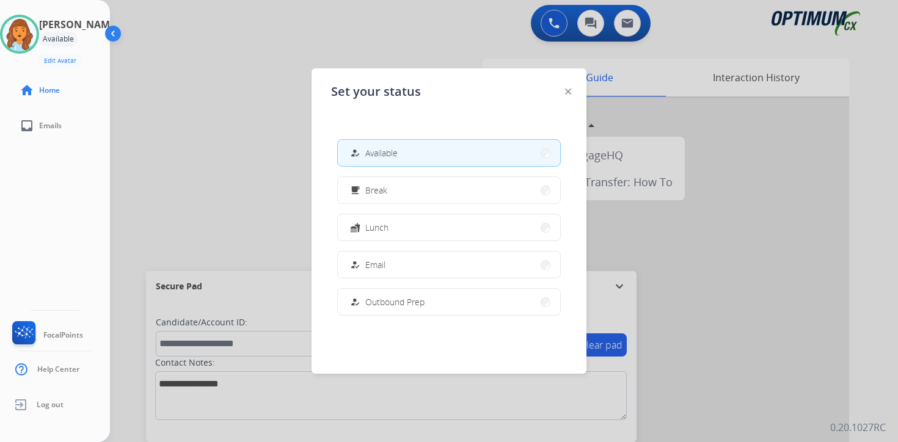
scroll to position [305, 0]
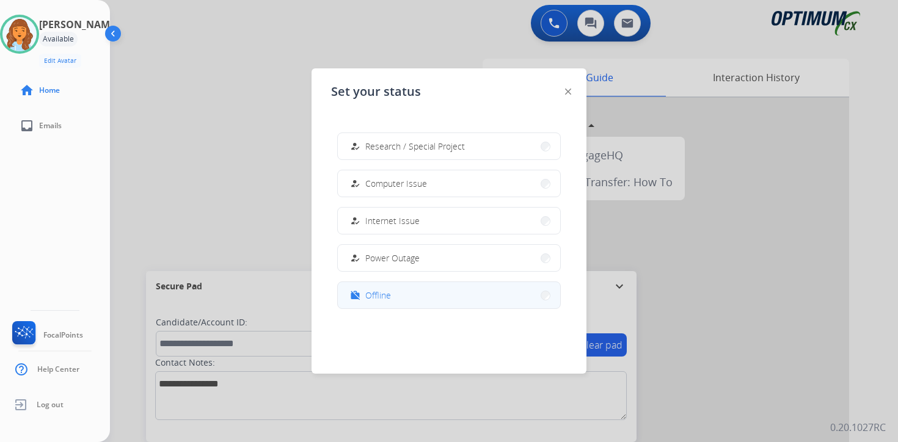
click at [407, 288] on button "work_off Offline" at bounding box center [449, 295] width 222 height 26
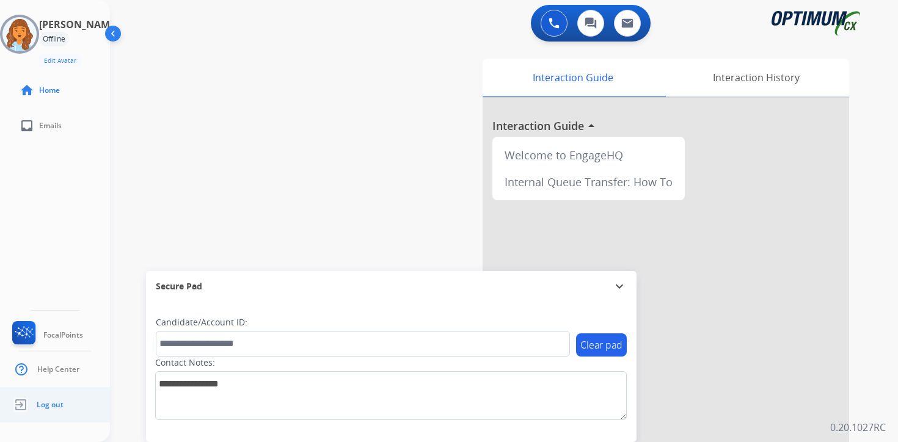
click at [51, 408] on span "Log out" at bounding box center [50, 405] width 27 height 10
